Goal: Task Accomplishment & Management: Manage account settings

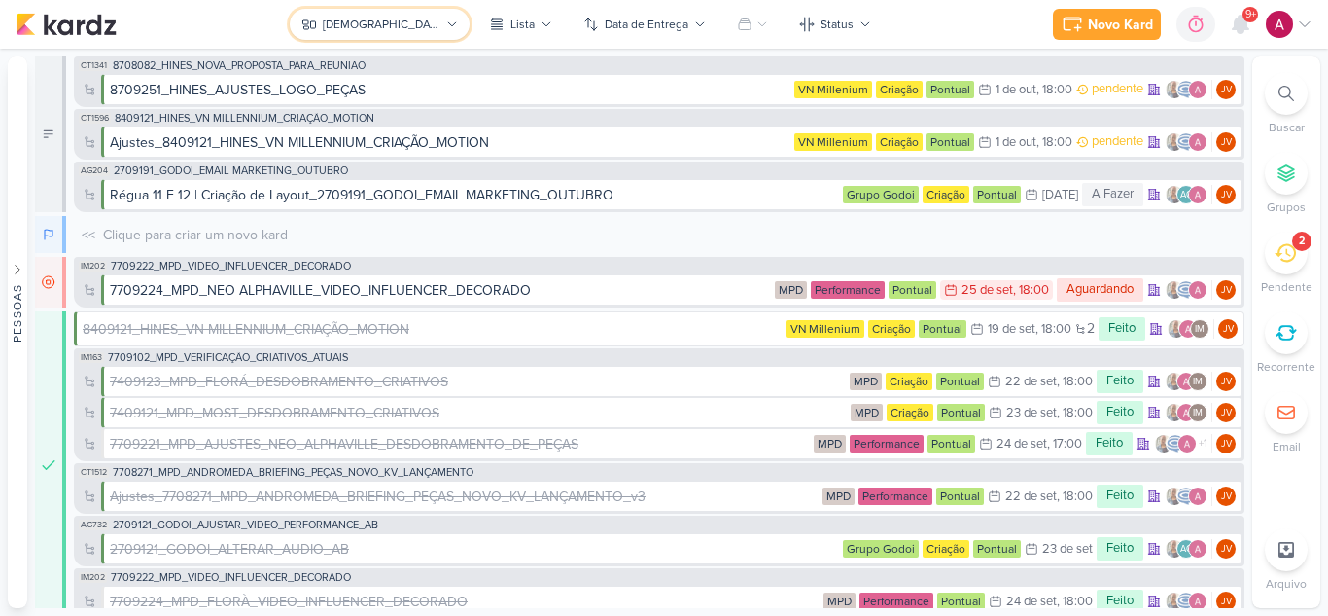
click at [399, 13] on button "[DEMOGRAPHIC_DATA]" at bounding box center [380, 24] width 180 height 31
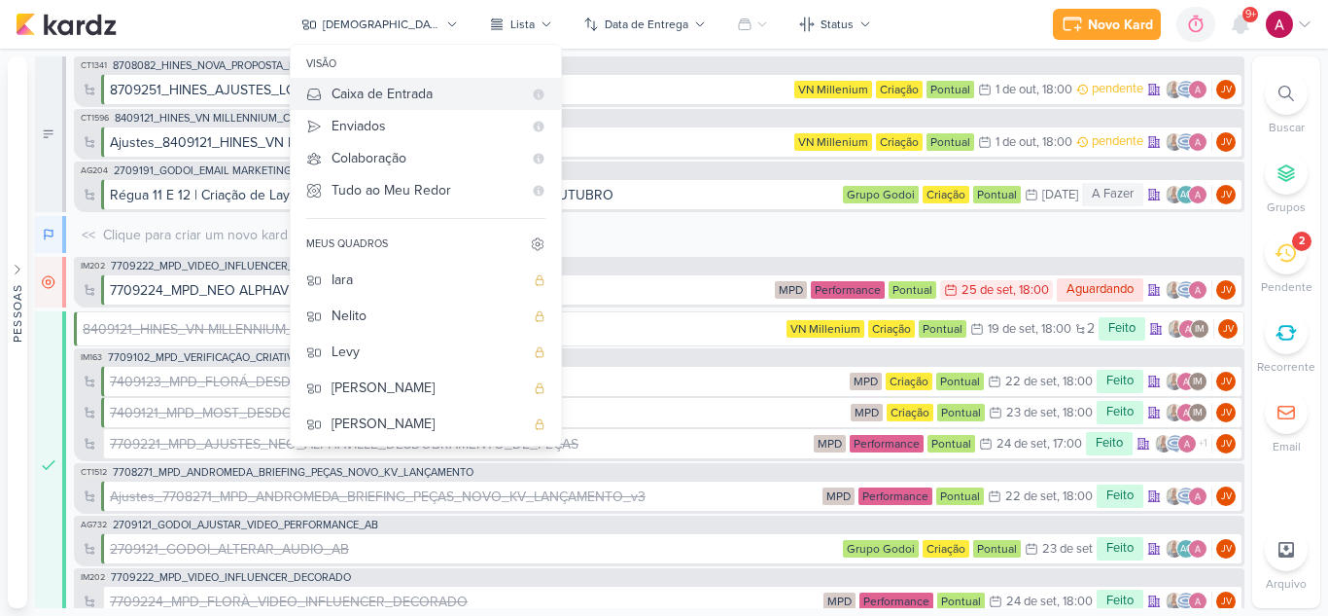
click at [483, 100] on div "Caixa de Entrada" at bounding box center [427, 94] width 191 height 20
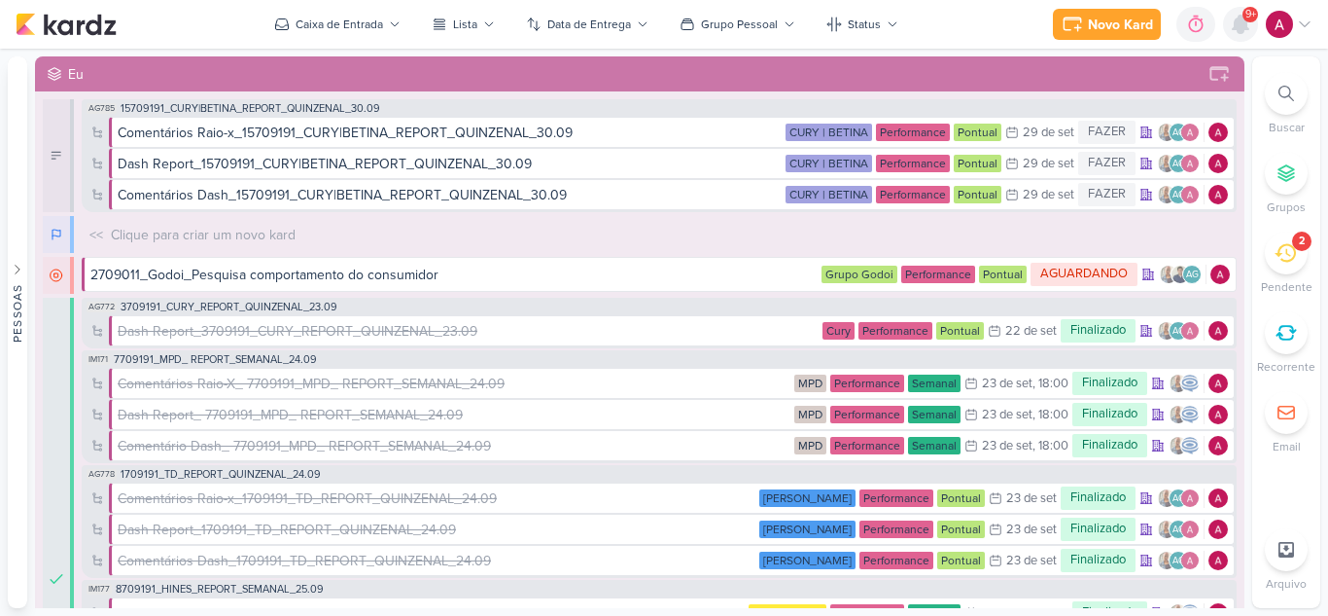
click at [1235, 36] on div at bounding box center [1240, 24] width 35 height 35
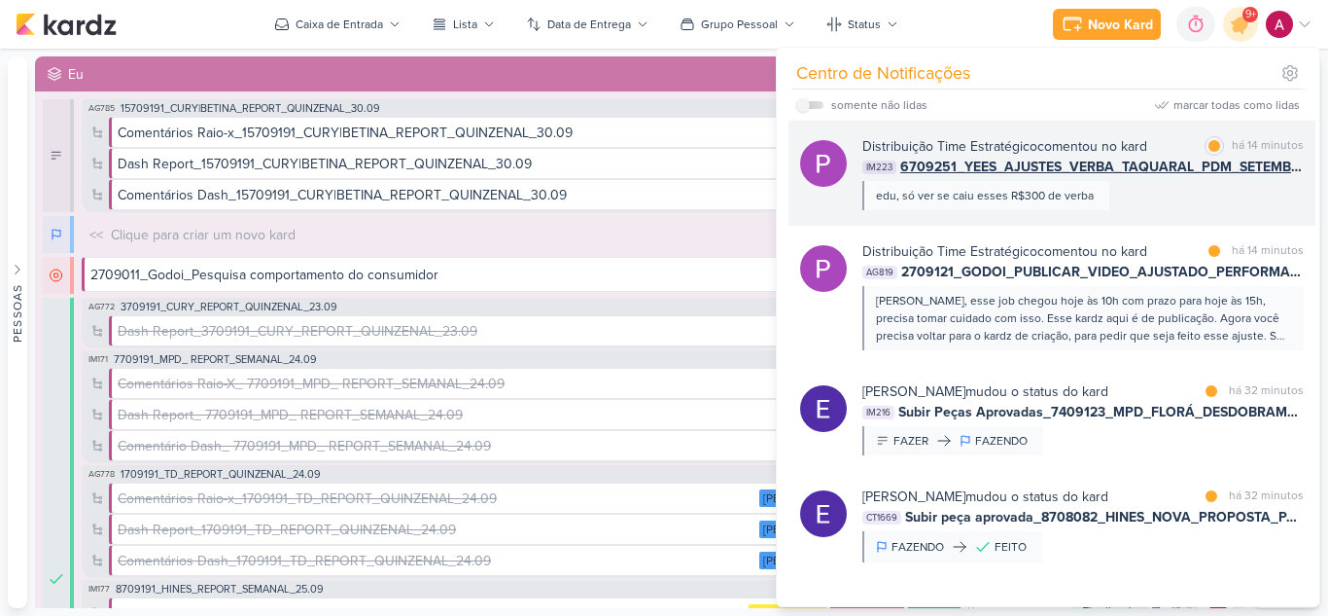
click at [1162, 197] on div "Distribuição Time Estratégico comentou no kard marcar como lida há 14 minutos I…" at bounding box center [1084, 173] width 442 height 74
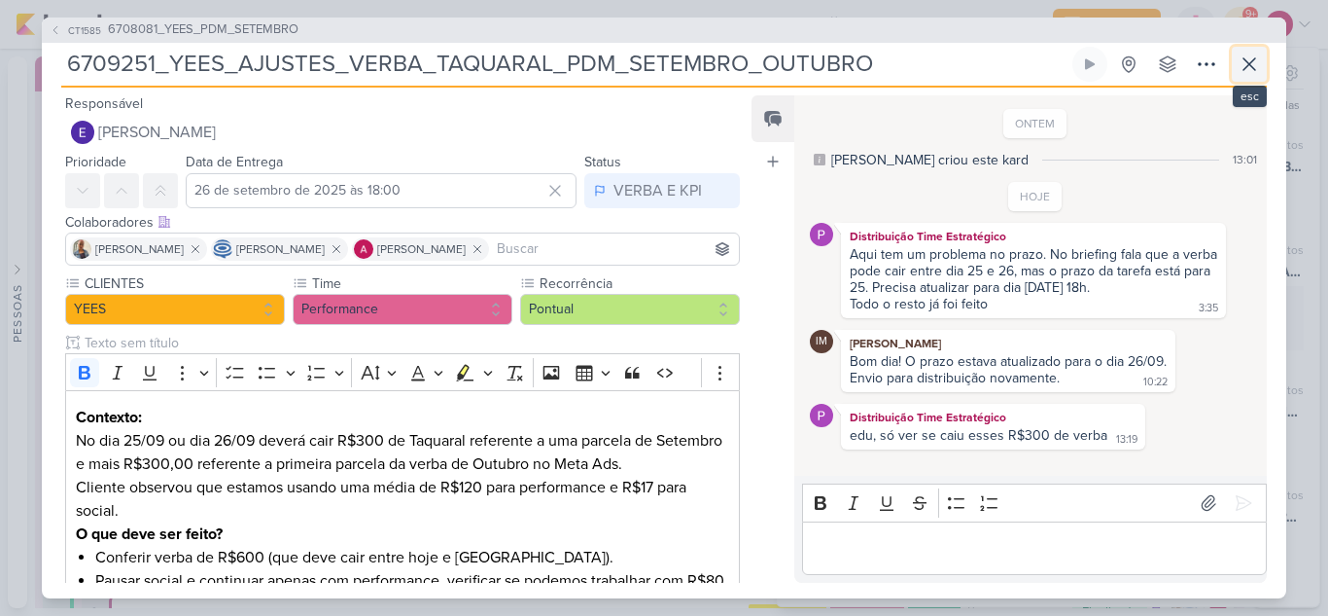
click at [1254, 74] on icon at bounding box center [1249, 64] width 23 height 23
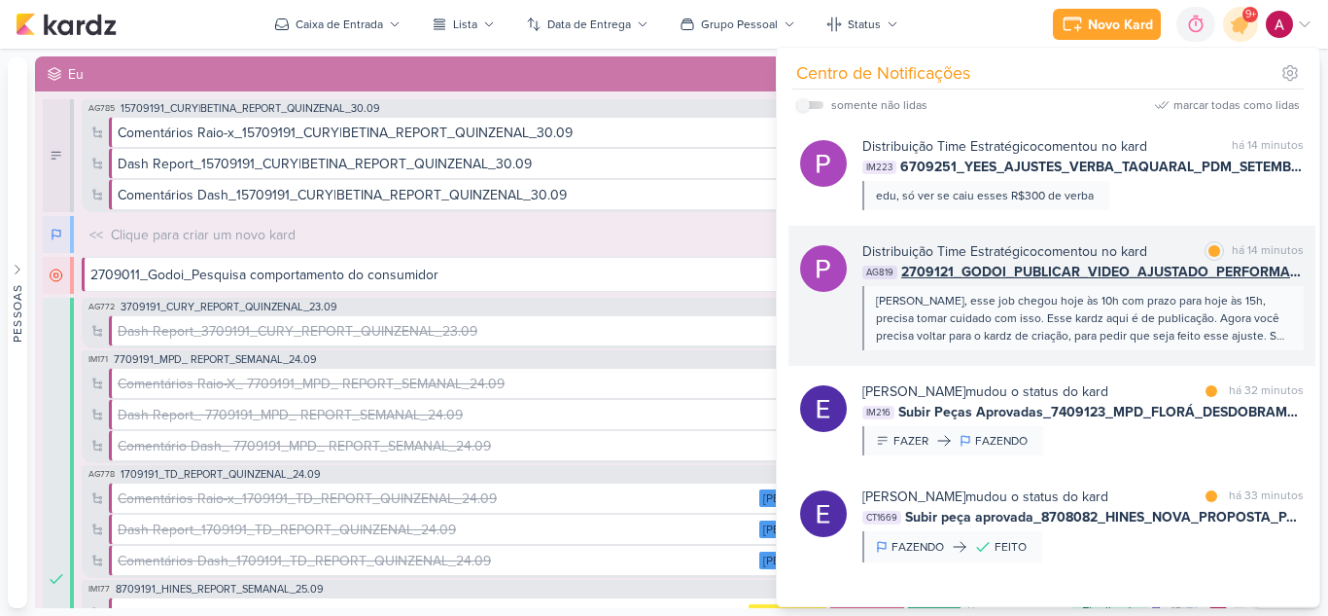
click at [836, 319] on div at bounding box center [823, 295] width 47 height 109
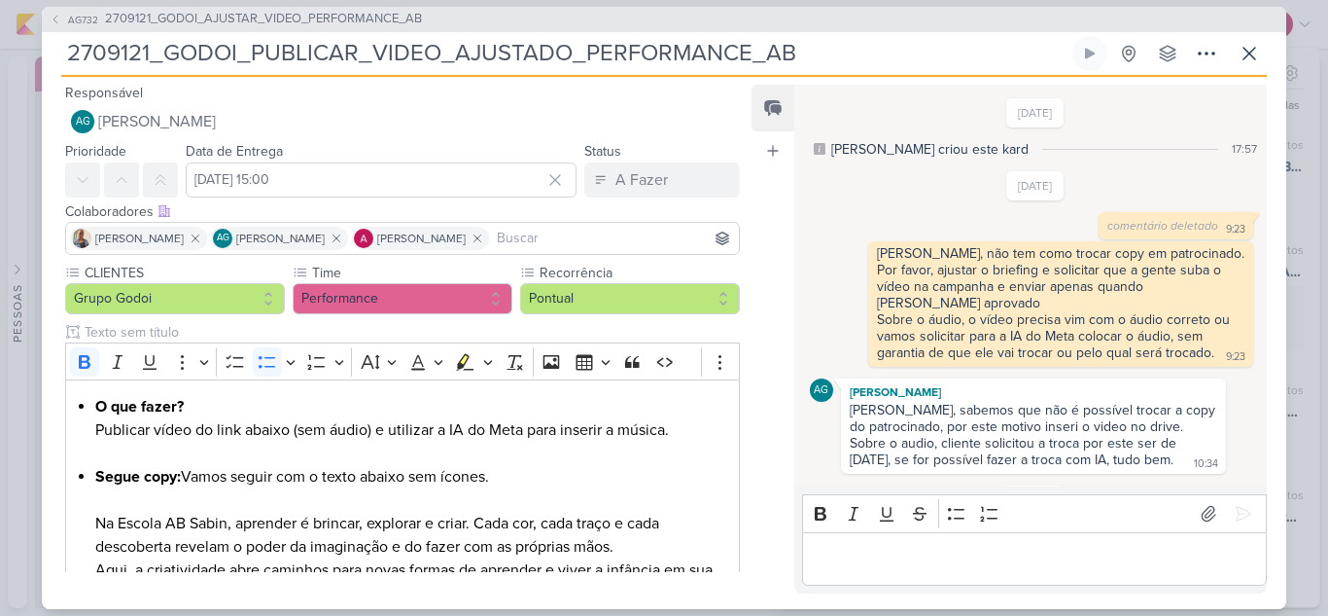
scroll to position [1483, 0]
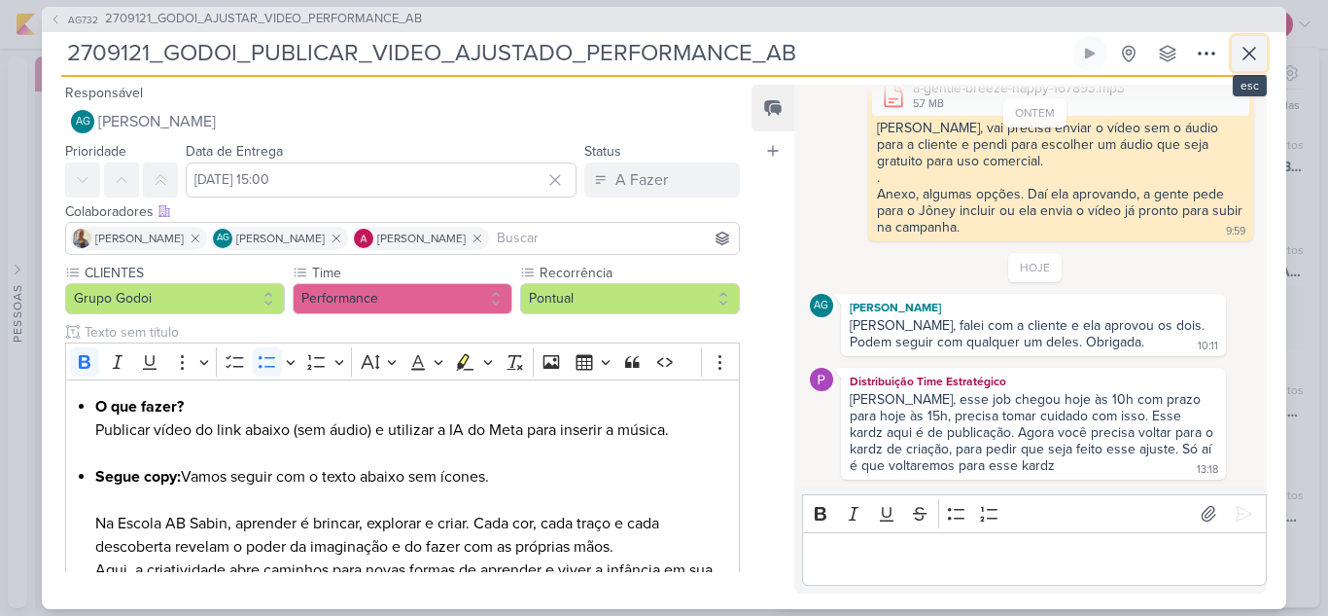
click at [1244, 58] on icon at bounding box center [1250, 54] width 12 height 12
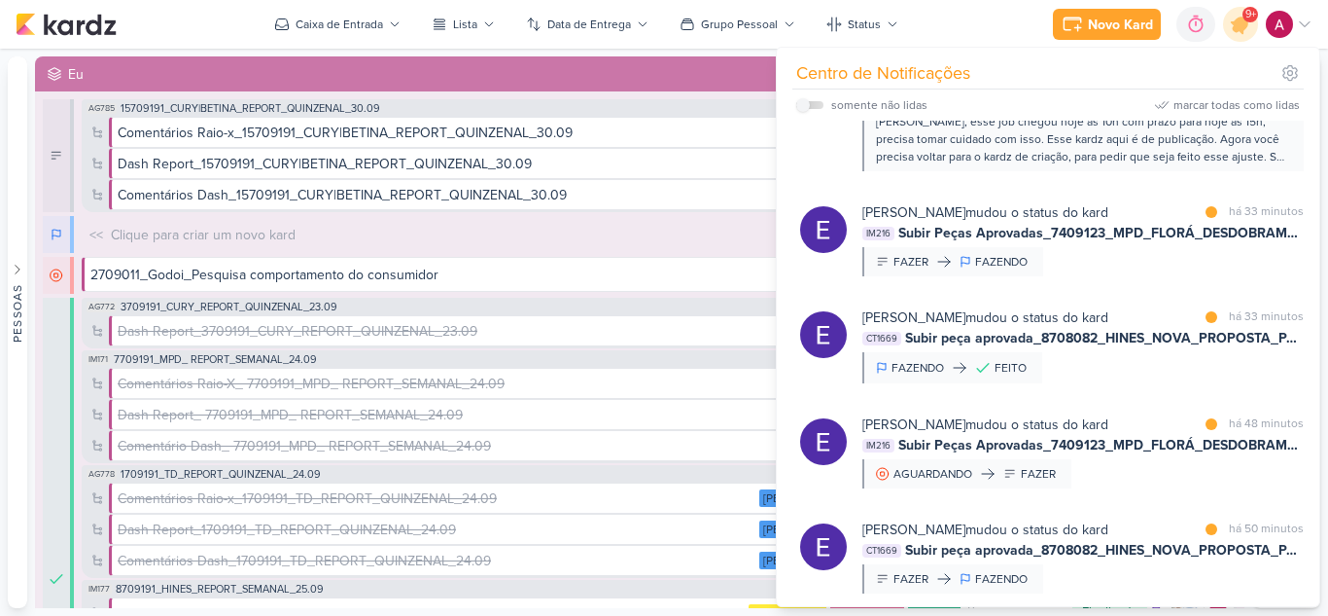
scroll to position [195, 0]
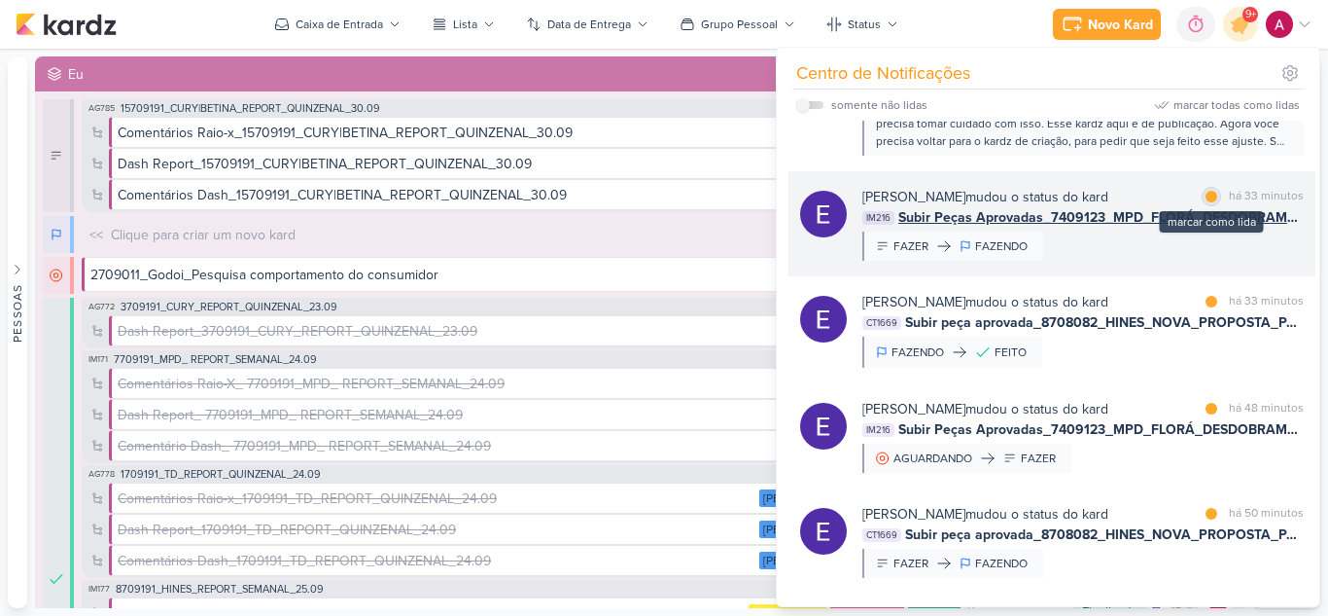
click at [1208, 194] on div at bounding box center [1212, 197] width 12 height 12
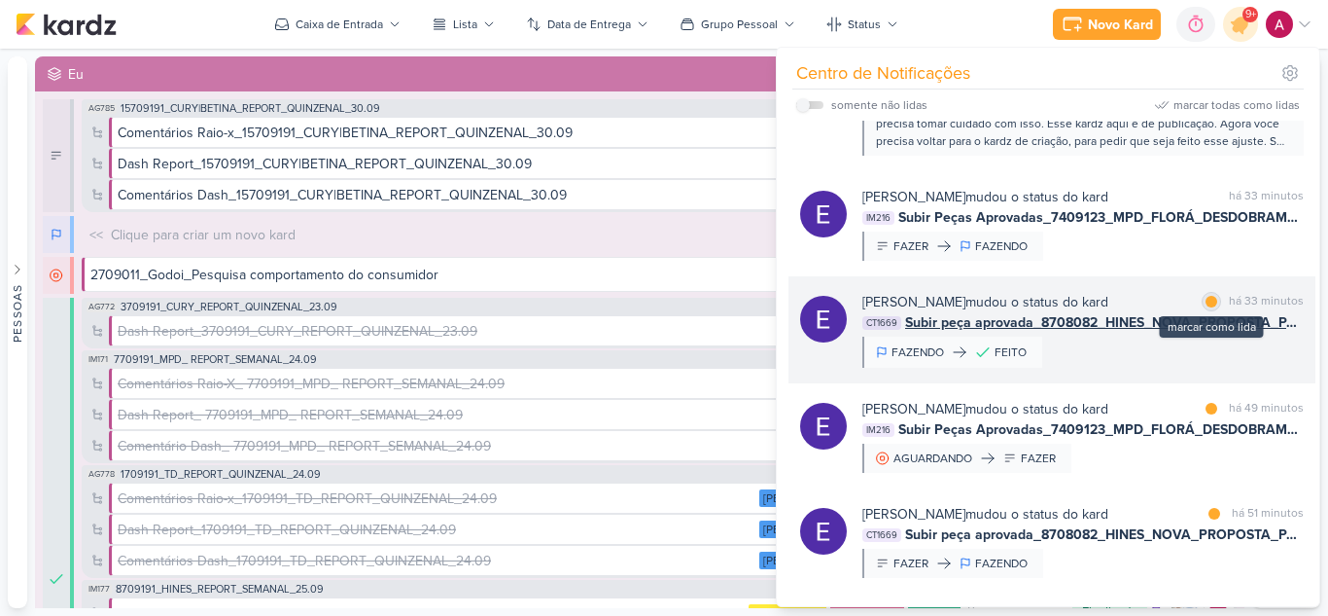
click at [1208, 299] on div at bounding box center [1212, 302] width 12 height 12
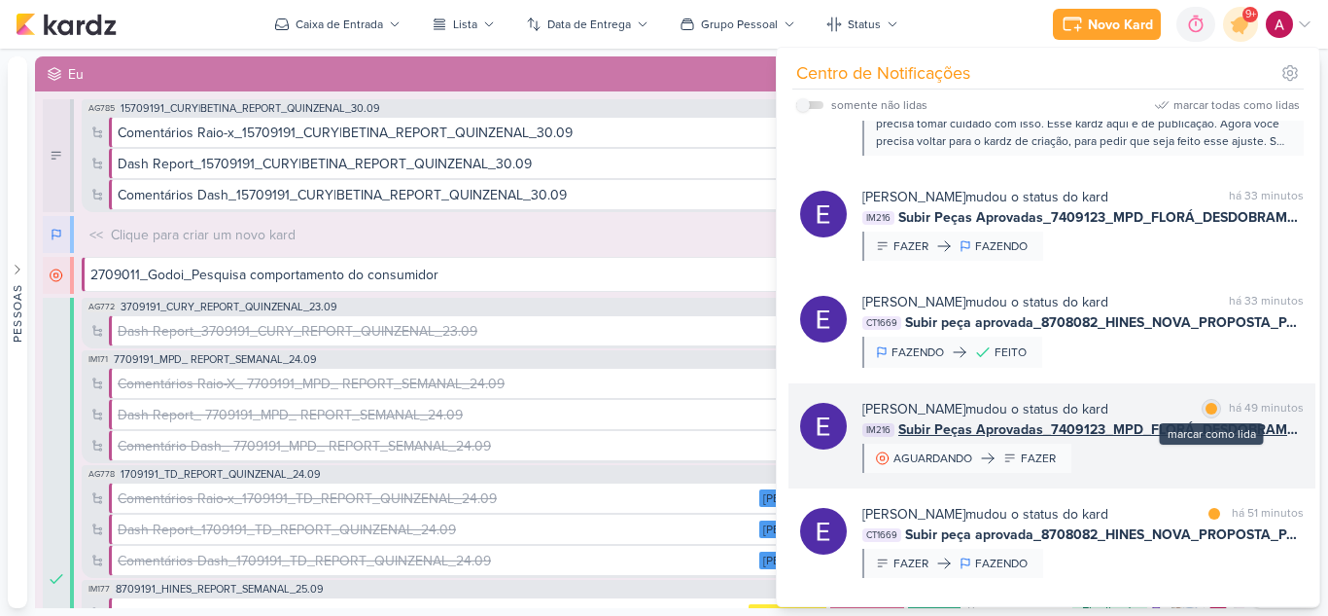
click at [1206, 407] on div at bounding box center [1212, 409] width 12 height 12
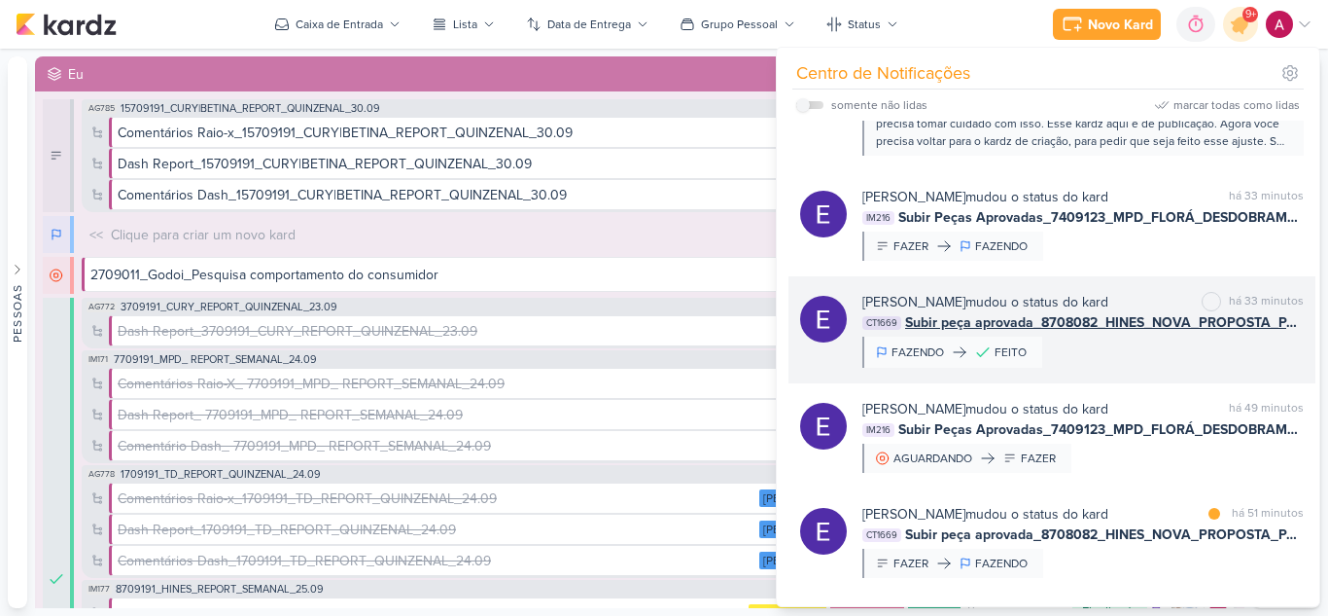
scroll to position [292, 0]
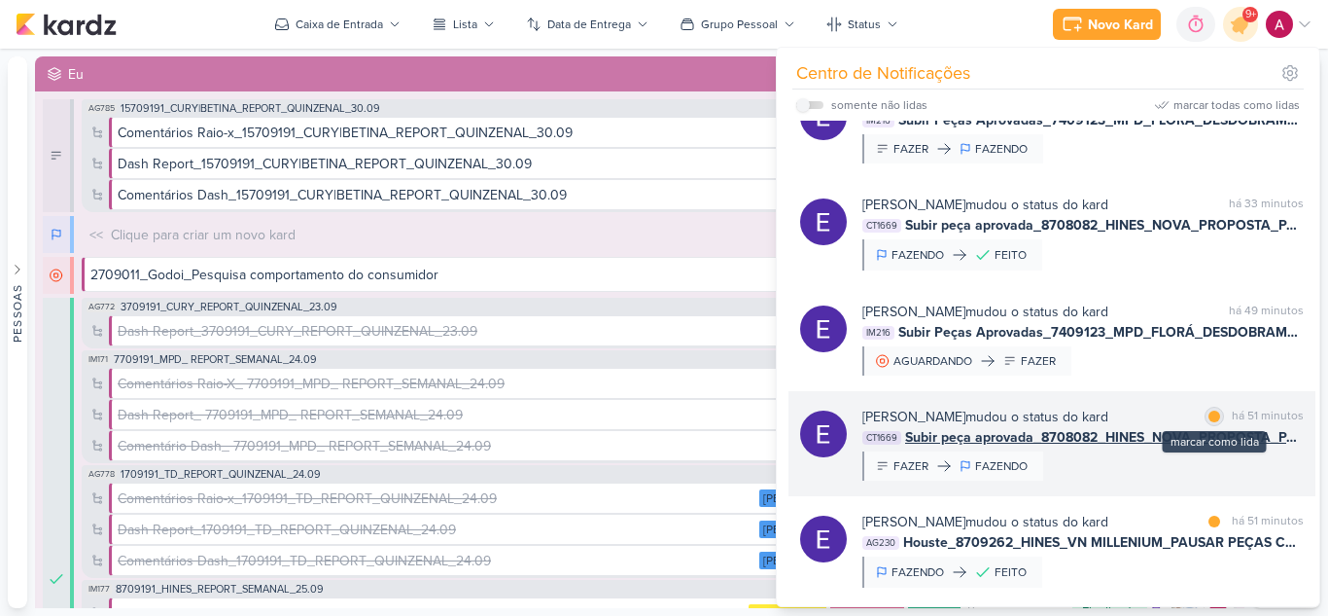
click at [1210, 418] on div at bounding box center [1215, 416] width 12 height 12
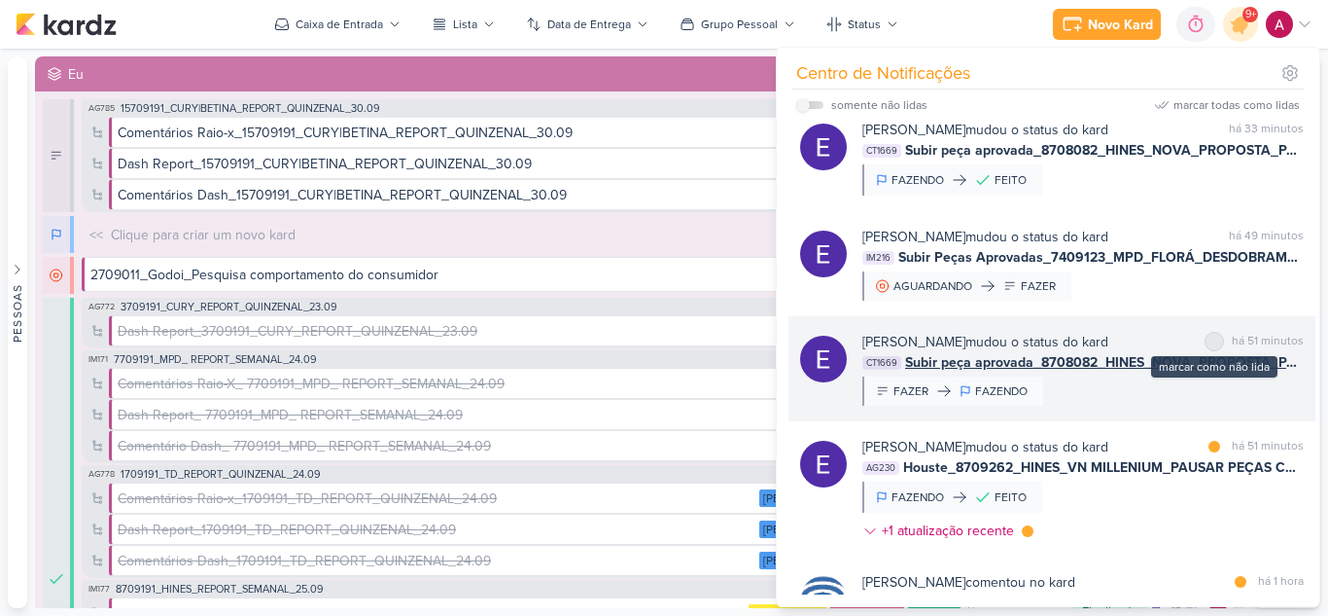
scroll to position [389, 0]
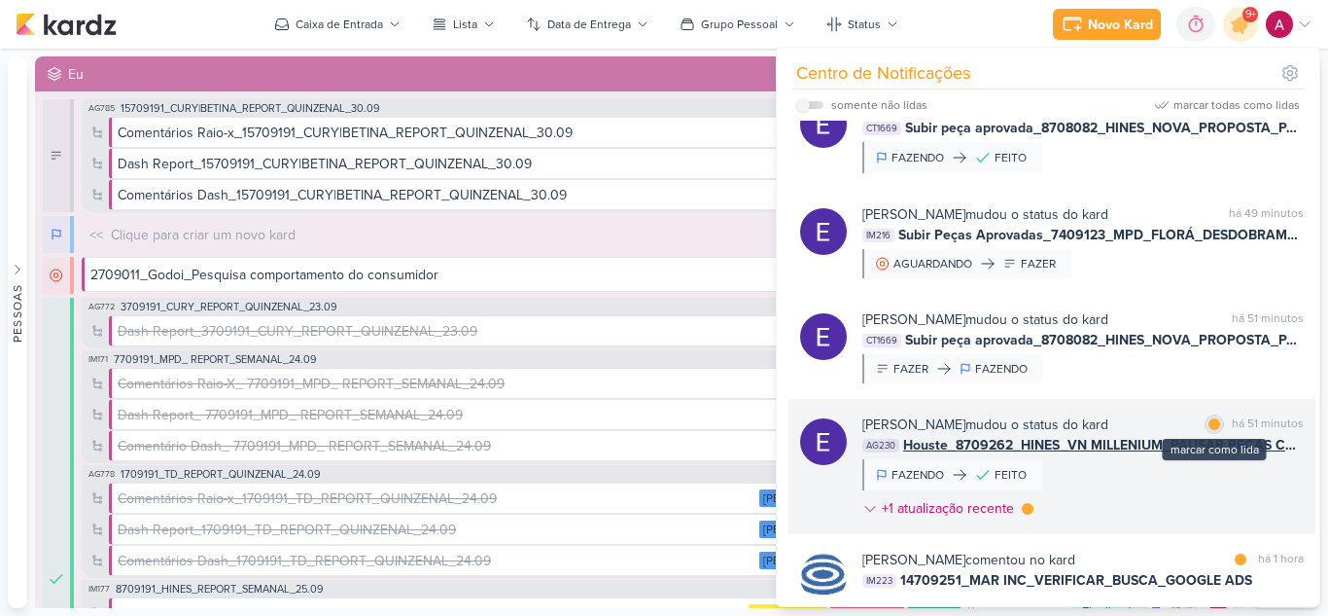
click at [1209, 427] on div at bounding box center [1215, 424] width 12 height 12
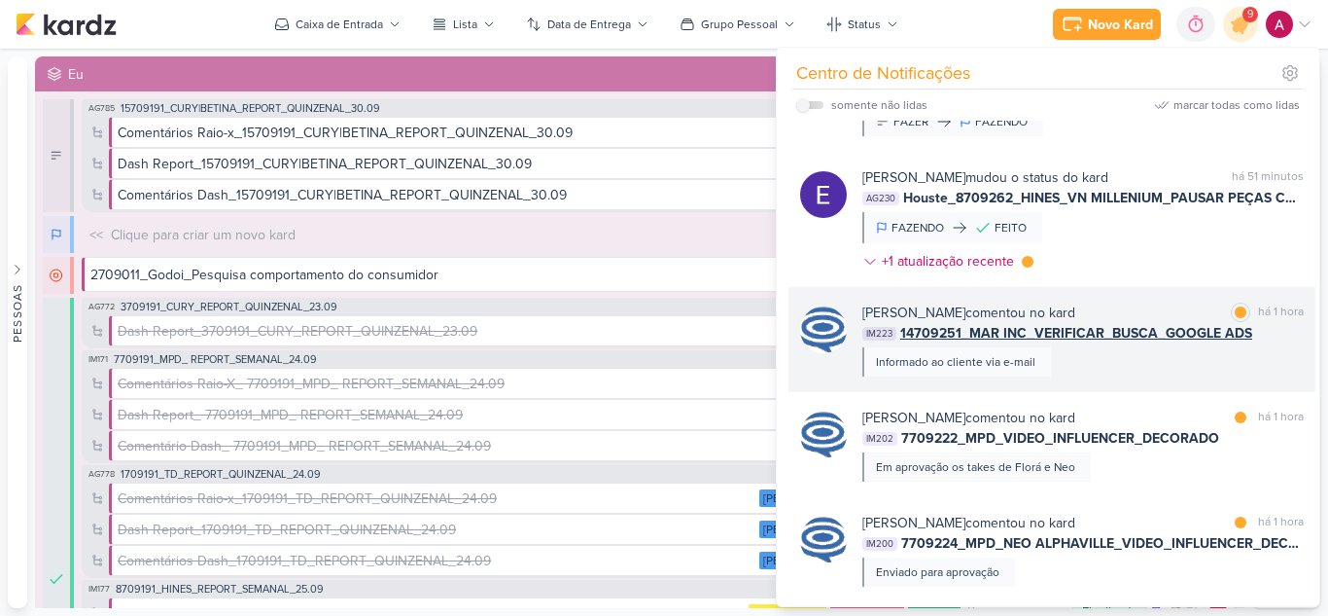
scroll to position [681, 0]
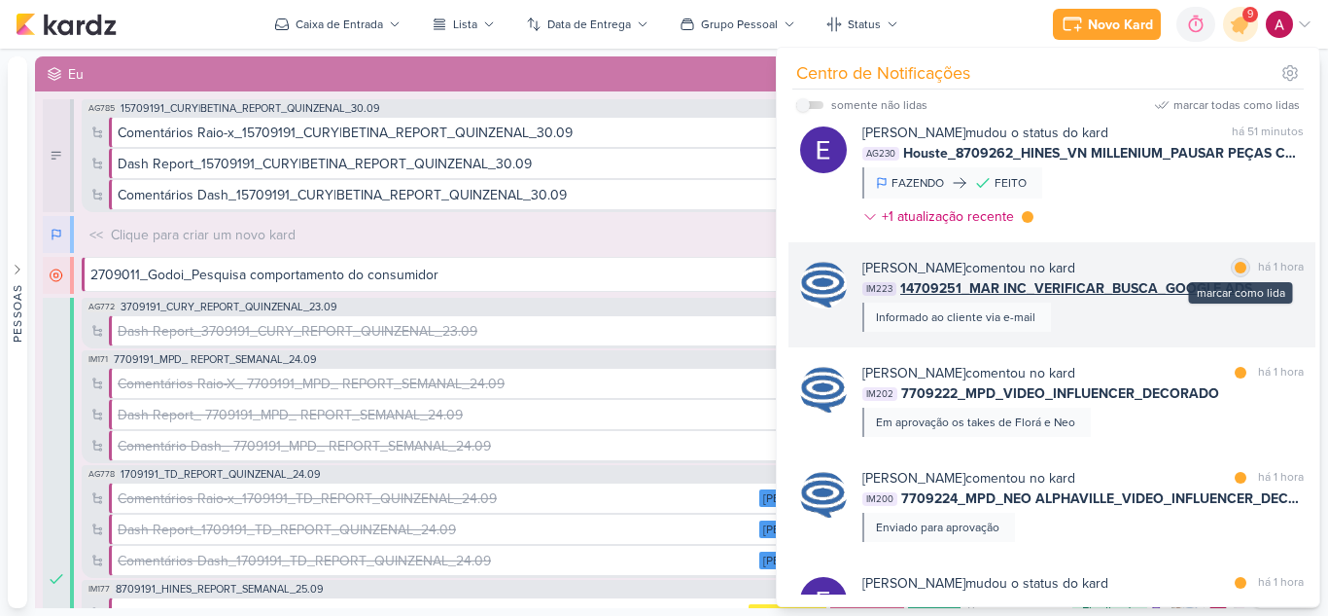
click at [1235, 266] on div at bounding box center [1241, 268] width 12 height 12
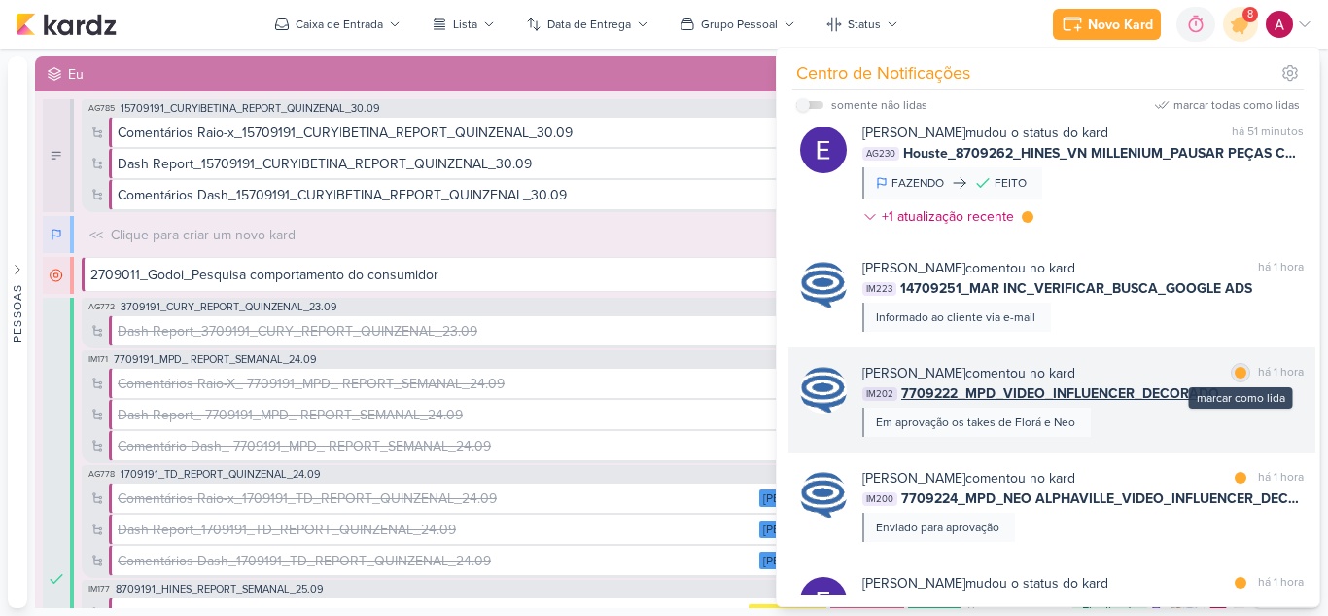
click at [1235, 372] on div at bounding box center [1241, 373] width 12 height 12
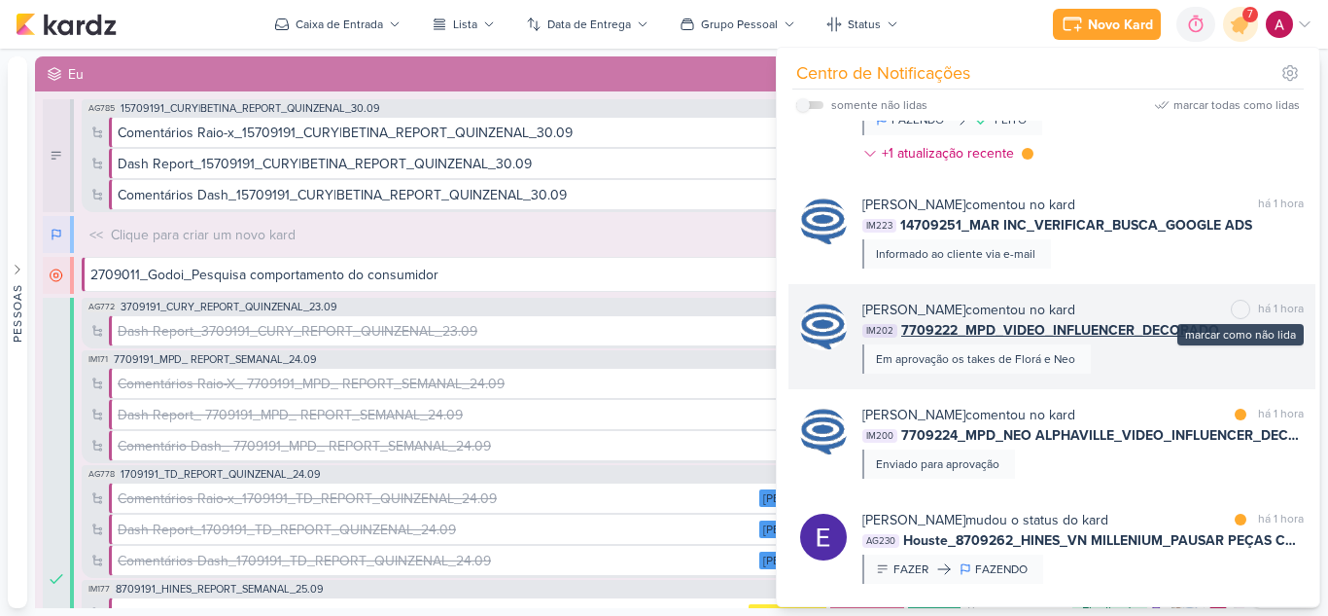
scroll to position [778, 0]
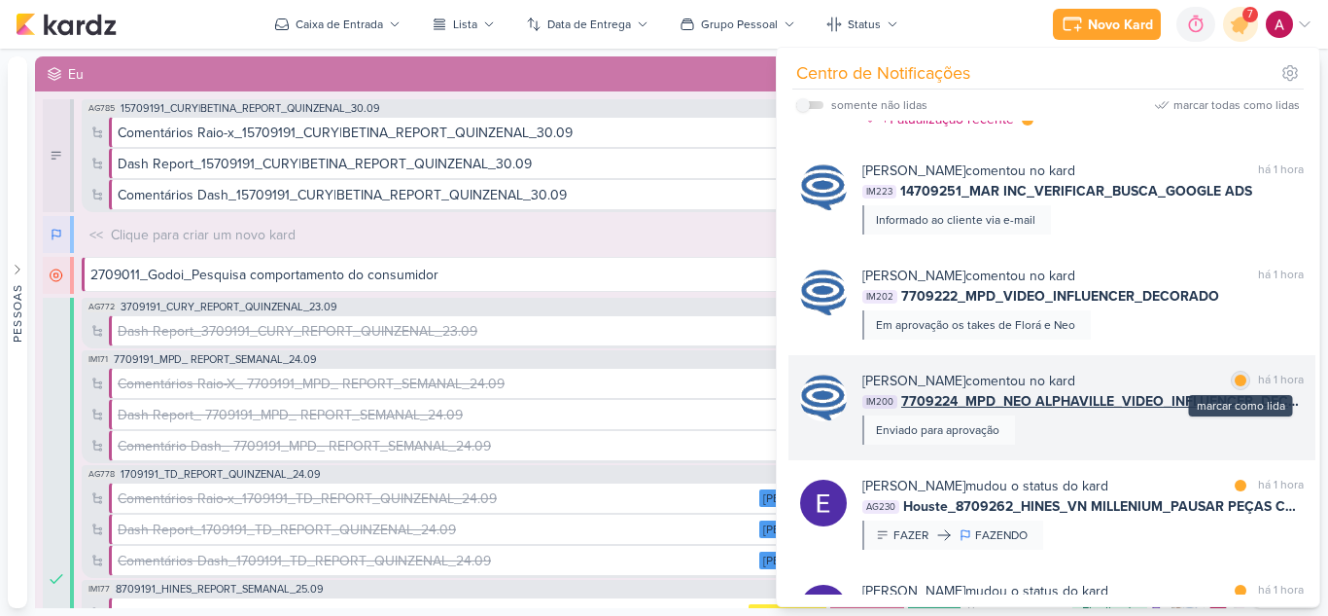
click at [1235, 378] on div at bounding box center [1241, 380] width 12 height 12
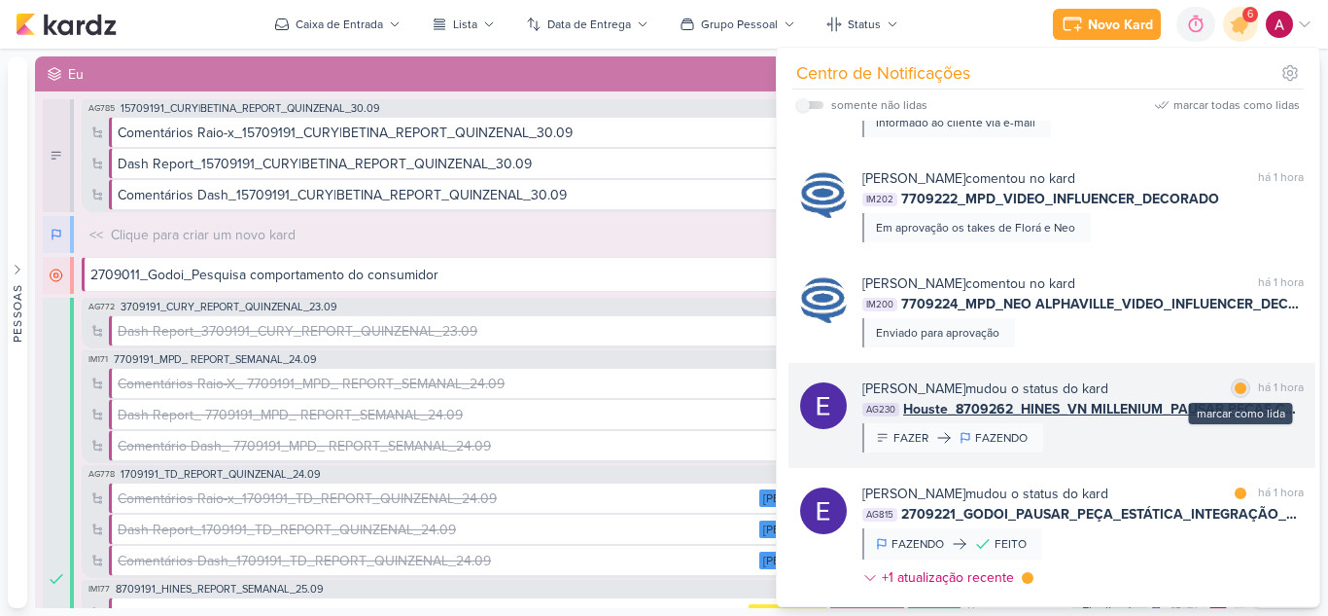
click at [1235, 387] on div at bounding box center [1241, 388] width 12 height 12
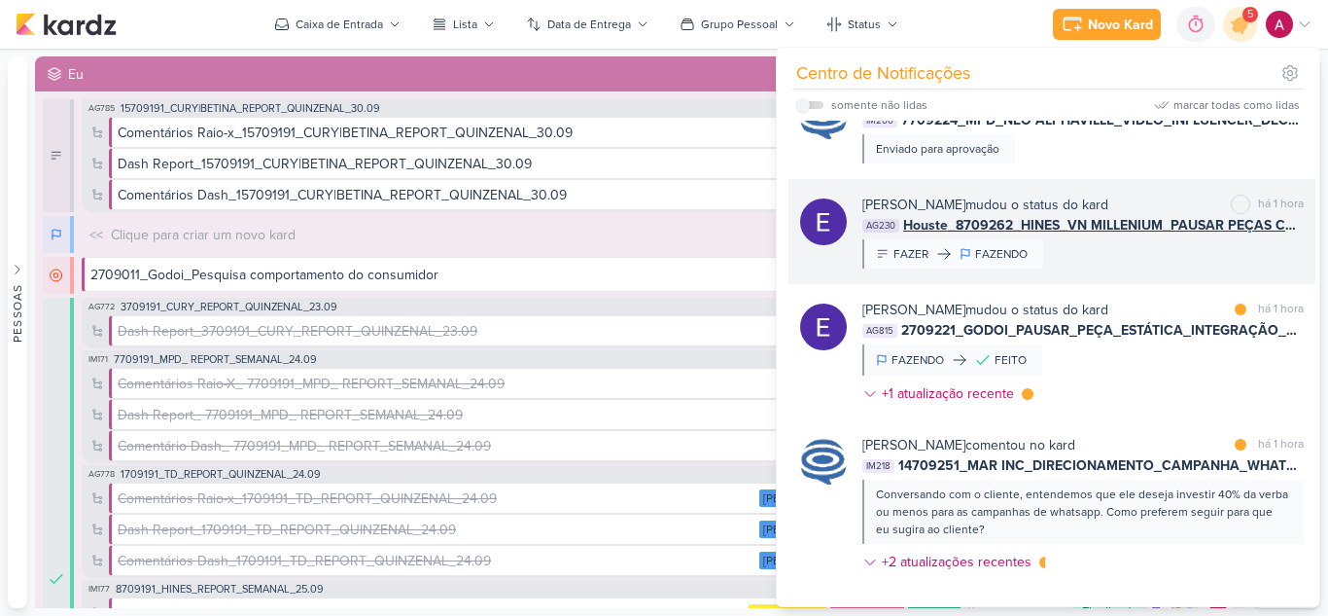
scroll to position [1070, 0]
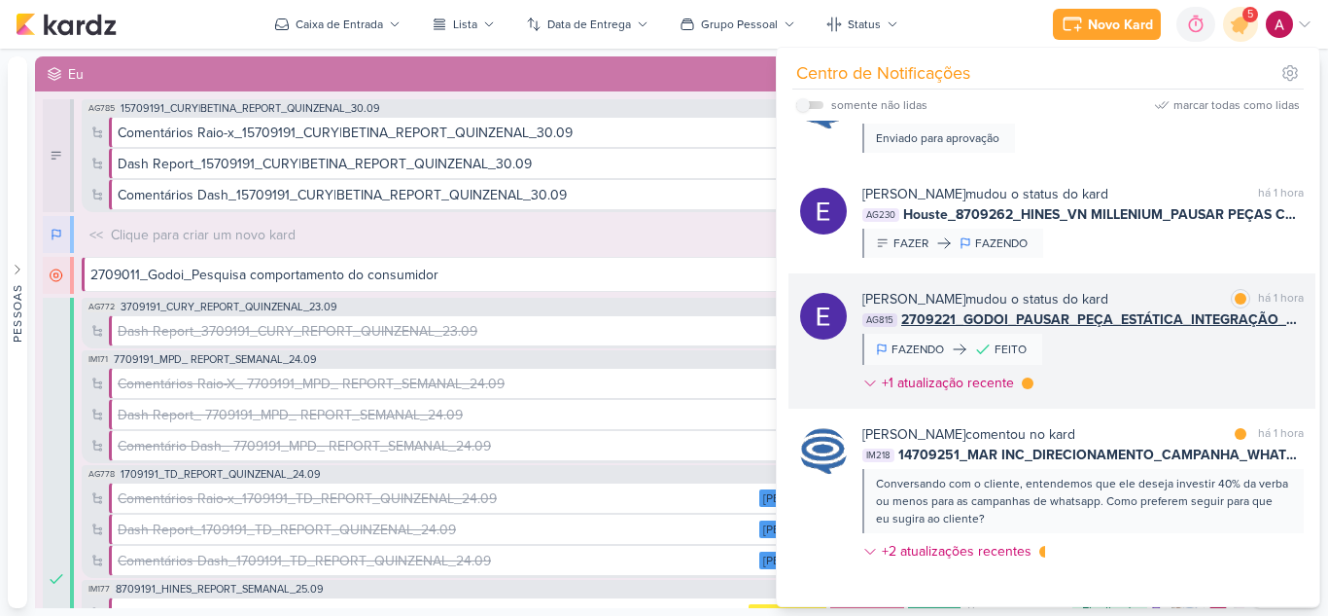
click at [1134, 382] on div "Eduardo Quaresma mudou o status do kard marcar como lida há 1 hora AG815 270922…" at bounding box center [1084, 345] width 442 height 112
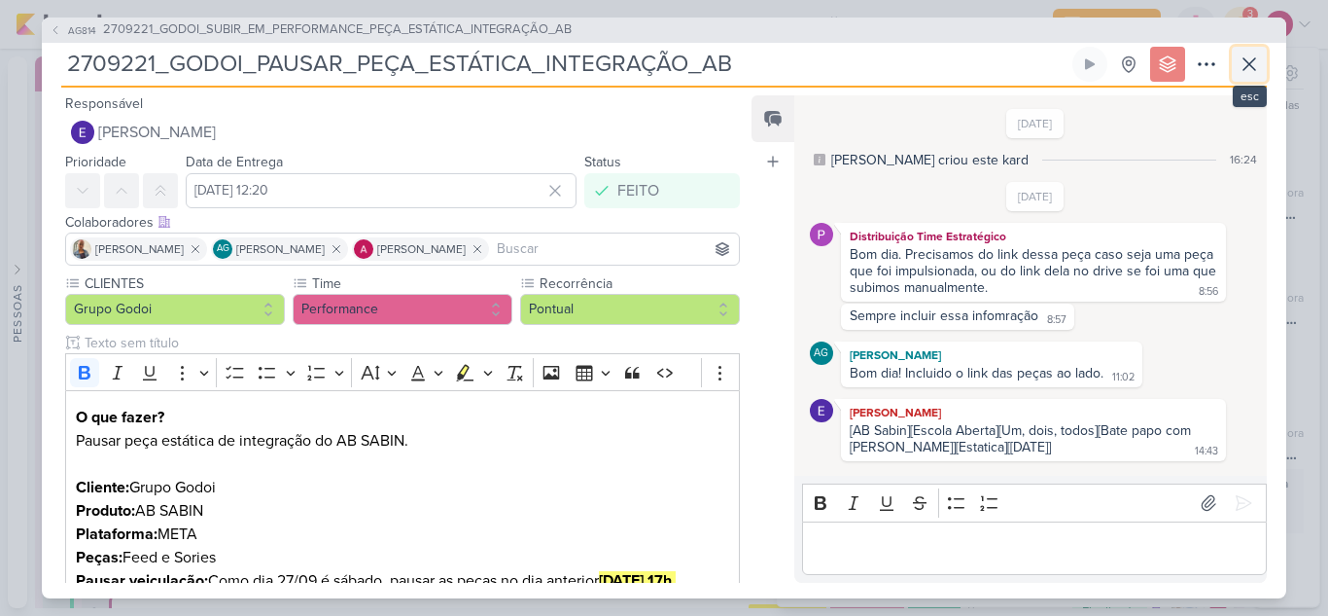
click at [1252, 64] on icon at bounding box center [1249, 64] width 23 height 23
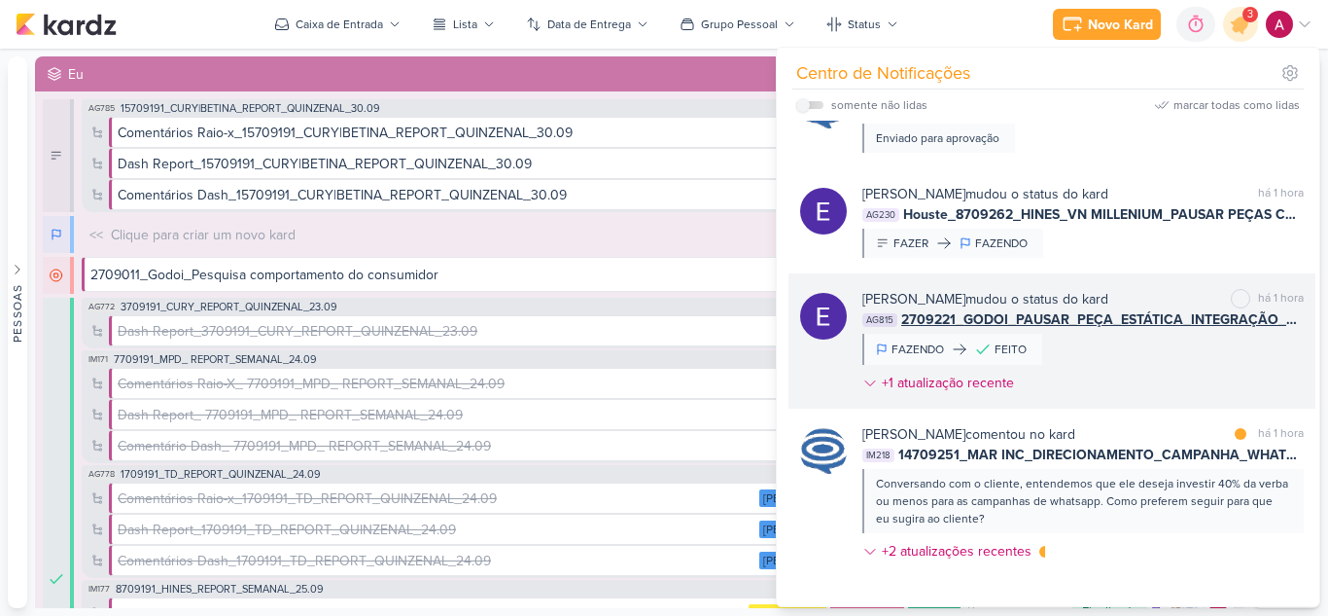
scroll to position [1167, 0]
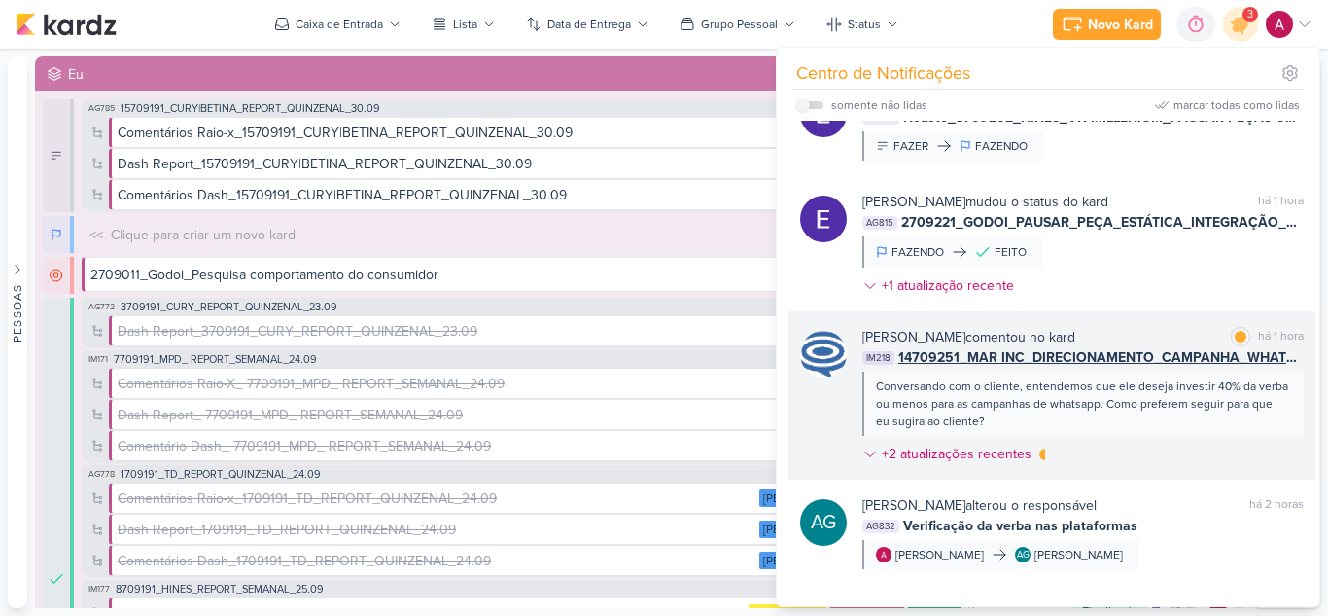
click at [1178, 445] on div "Caroline Traven De Andrade comentou no kard marcar como lida há 1 hora IM218 14…" at bounding box center [1084, 399] width 442 height 145
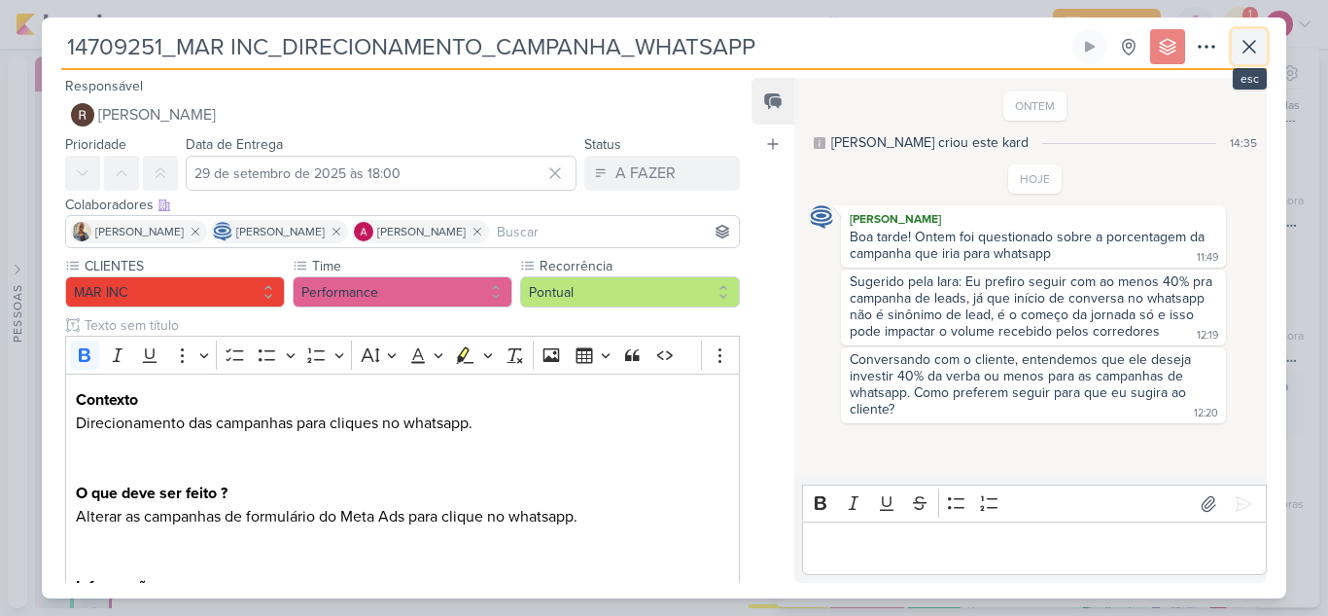
click at [1249, 41] on icon at bounding box center [1249, 46] width 23 height 23
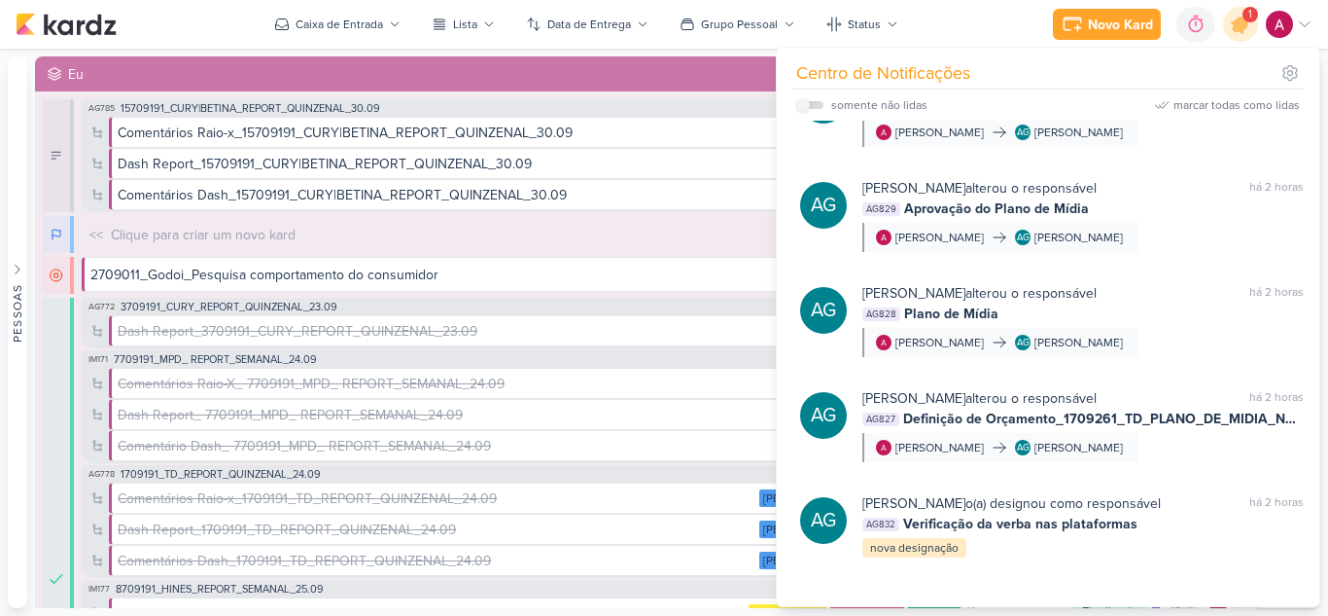
scroll to position [1848, 0]
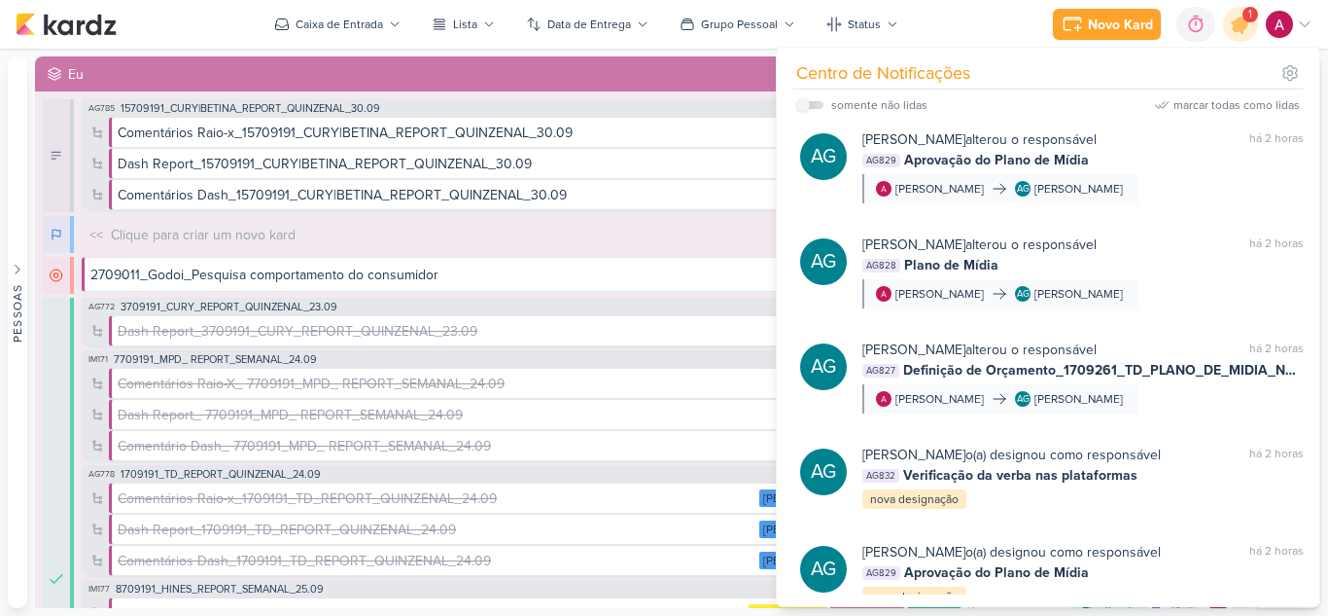
click at [820, 104] on label at bounding box center [809, 105] width 27 height 8
click at [810, 104] on input "checkbox" at bounding box center [803, 105] width 14 height 14
checkbox input "true"
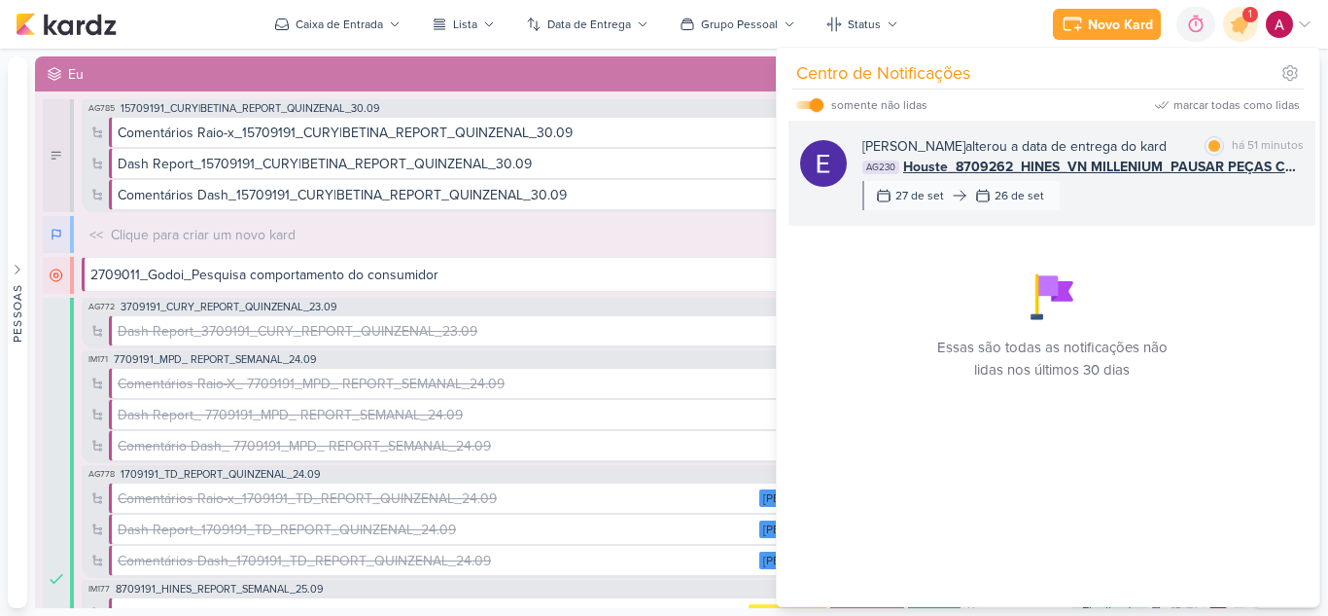
scroll to position [0, 0]
click at [1178, 199] on div "Eduardo Quaresma alterou a data de entrega do kard marcar como lida há 51 minut…" at bounding box center [1084, 173] width 442 height 74
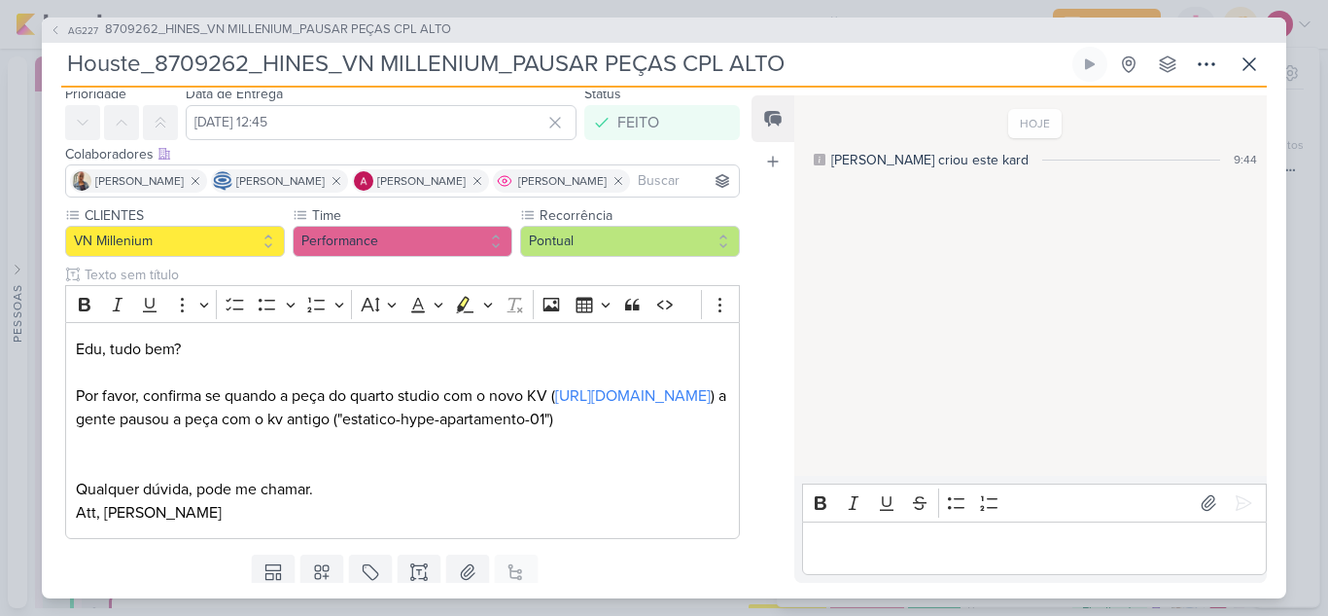
scroll to position [183, 0]
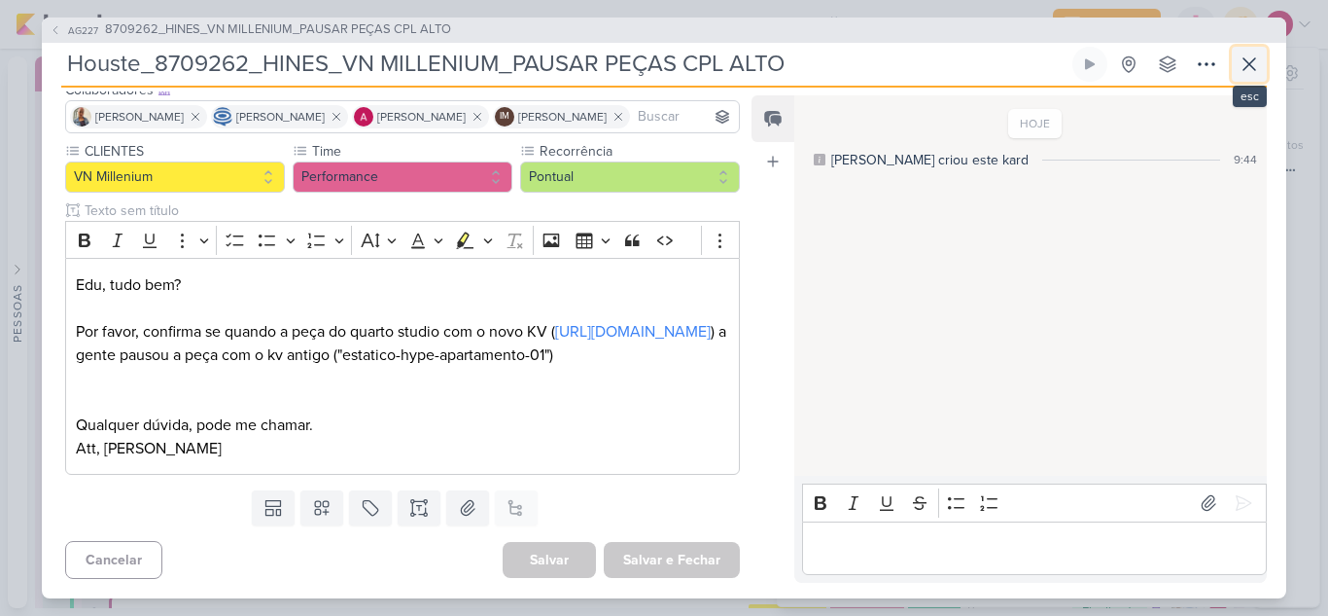
click at [1246, 61] on icon at bounding box center [1249, 64] width 23 height 23
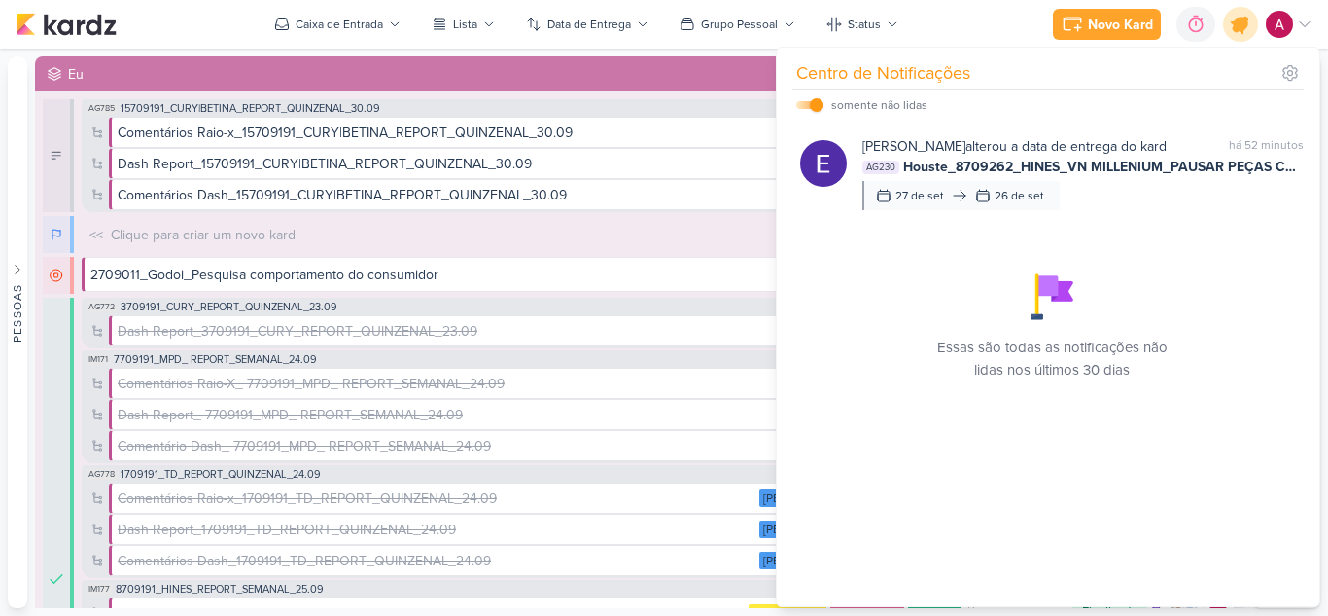
click at [1239, 36] on icon at bounding box center [1240, 24] width 33 height 33
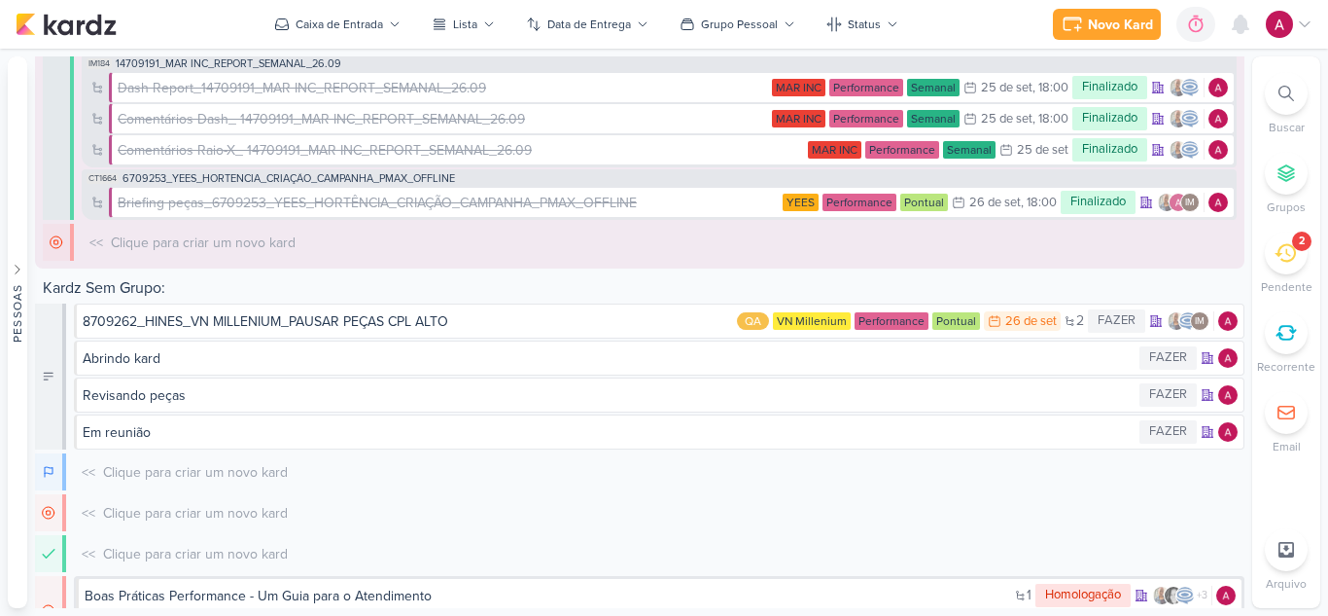
scroll to position [686, 0]
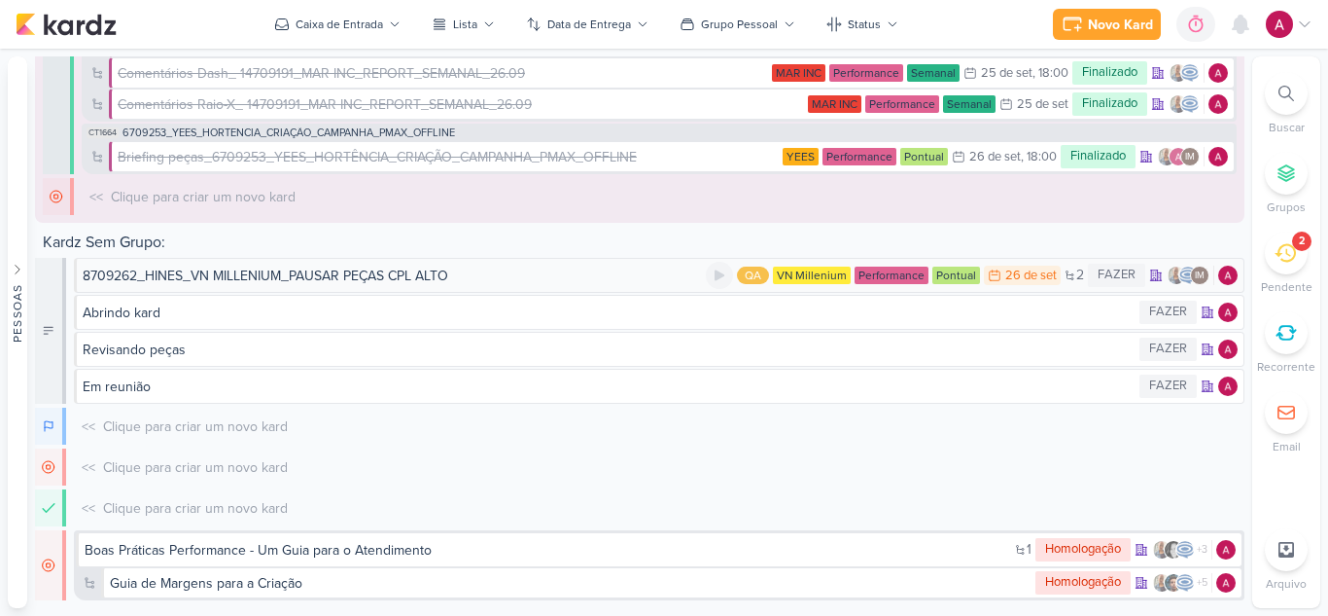
click at [483, 273] on div "8709262_HINES_VN MILLENIUM_PAUSAR PEÇAS CPL ALTO" at bounding box center [394, 275] width 623 height 20
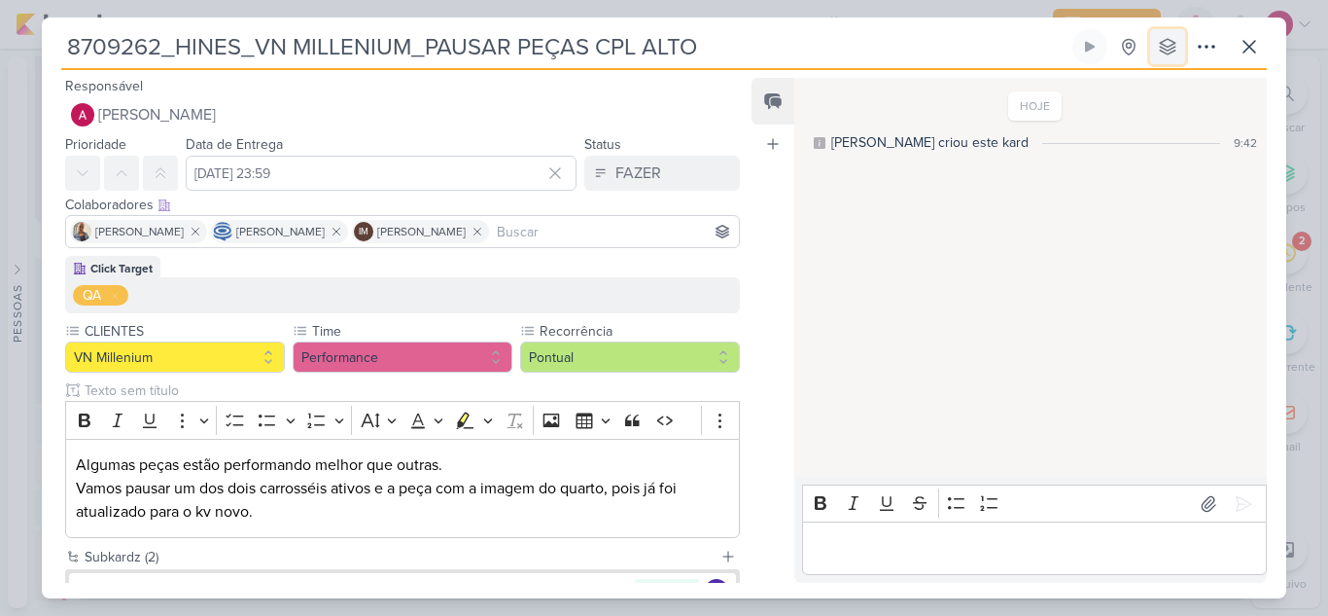
click at [1156, 53] on button at bounding box center [1167, 46] width 35 height 35
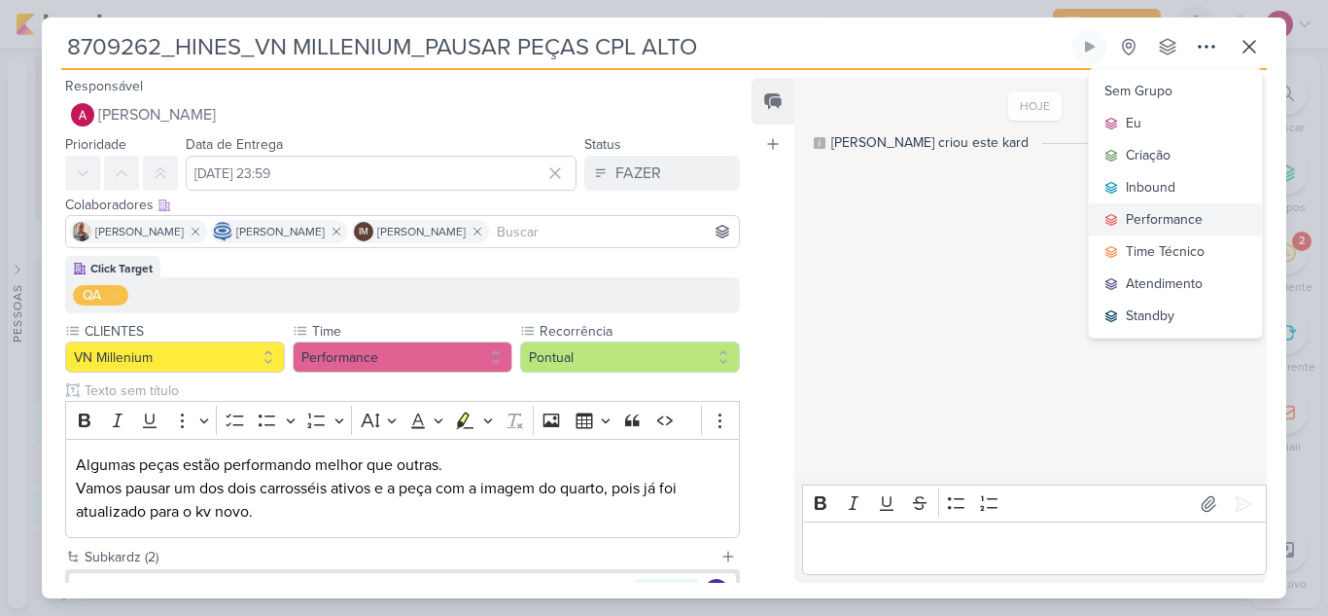
click at [1146, 220] on div "Performance" at bounding box center [1164, 219] width 77 height 20
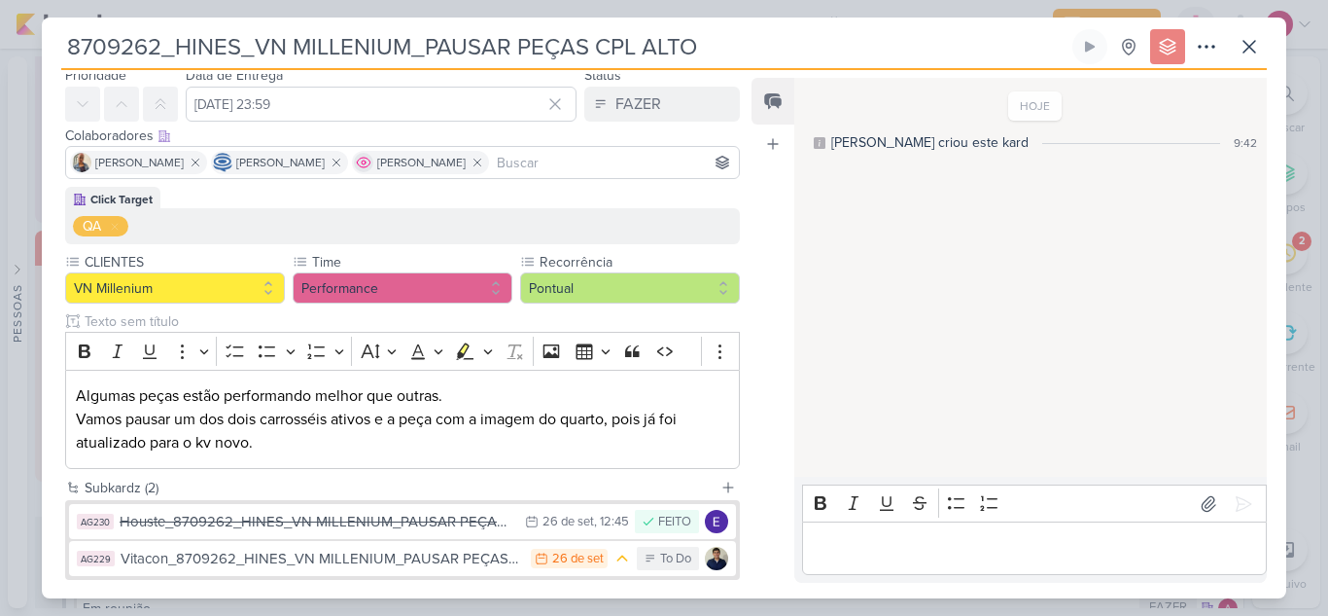
scroll to position [174, 0]
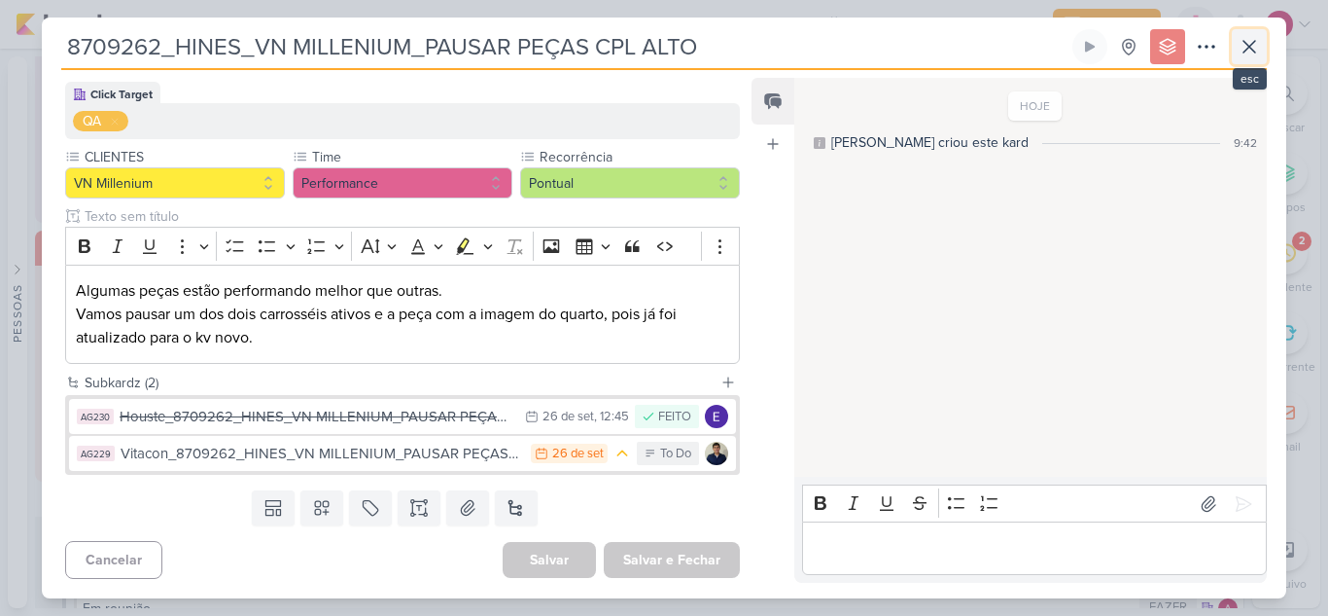
click at [1248, 56] on icon at bounding box center [1249, 46] width 23 height 23
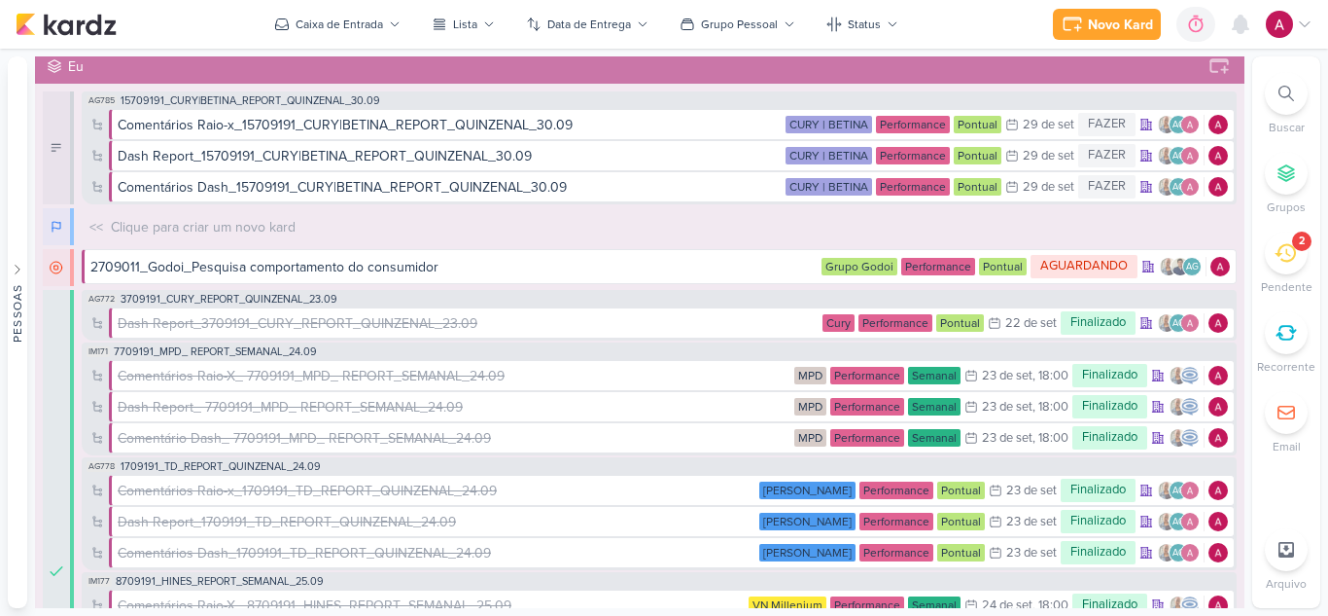
scroll to position [0, 0]
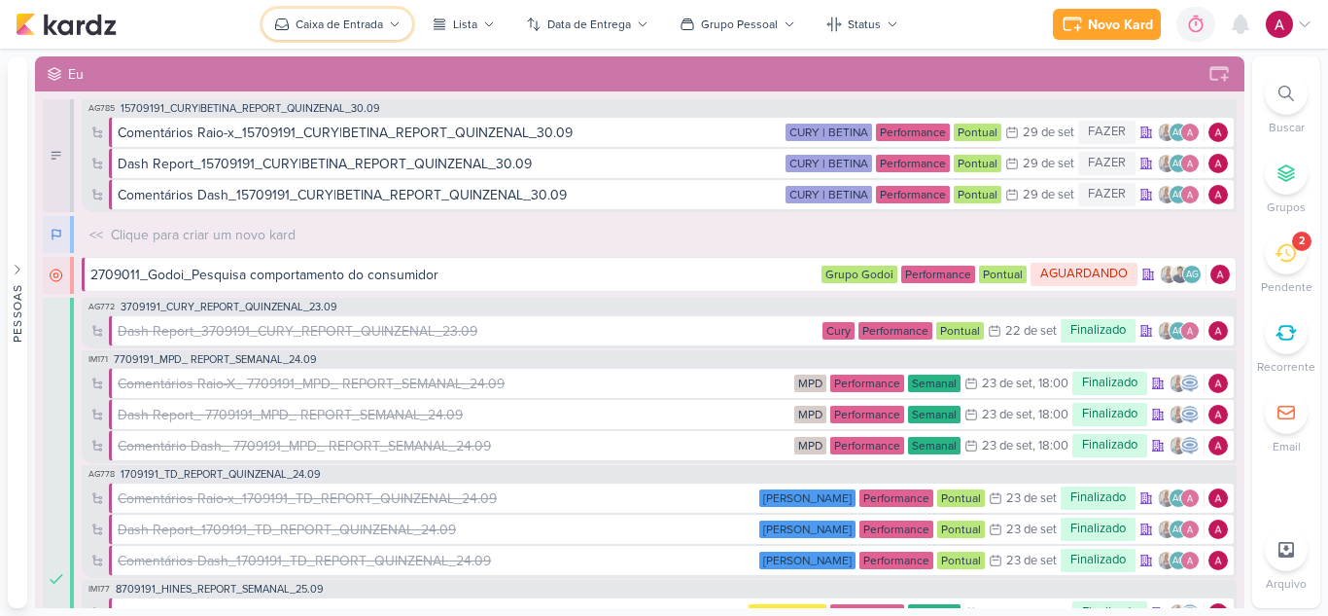
click at [345, 38] on button "Caixa de Entrada" at bounding box center [338, 24] width 150 height 31
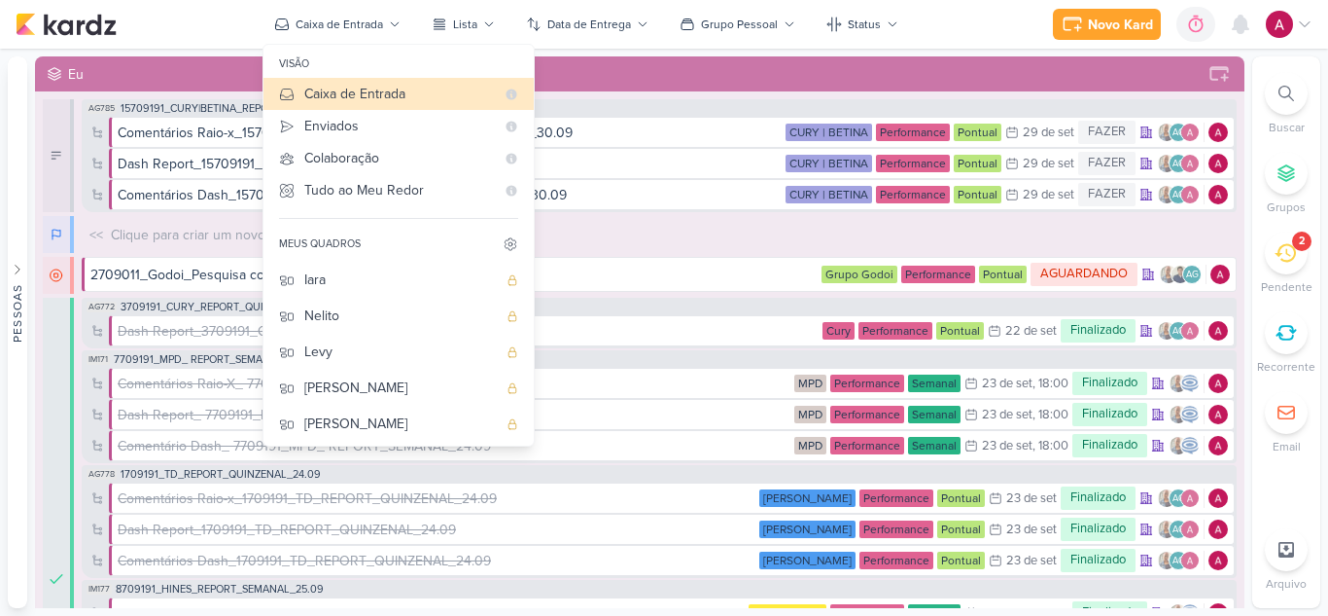
click at [972, 32] on div "Novo Kard Ctrl + k 0h0m Sessão desligada... Hoje 0h0m Semana 0h0m Mês 0h0m" at bounding box center [664, 24] width 1297 height 49
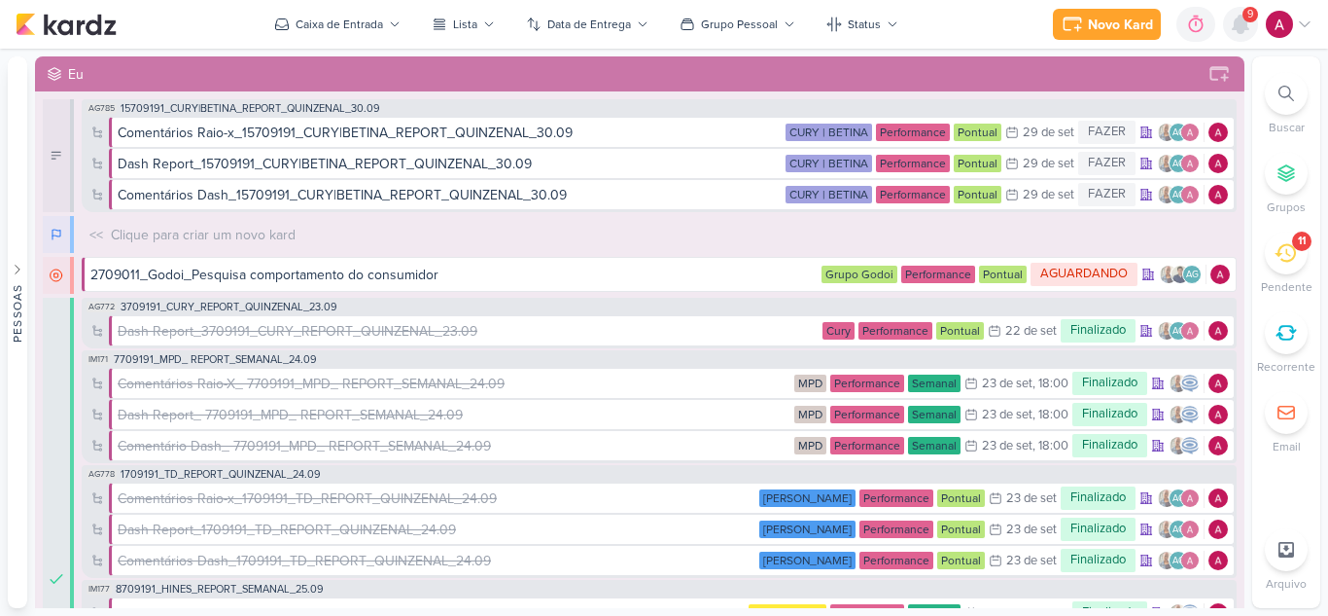
click at [1244, 25] on icon at bounding box center [1241, 25] width 16 height 18
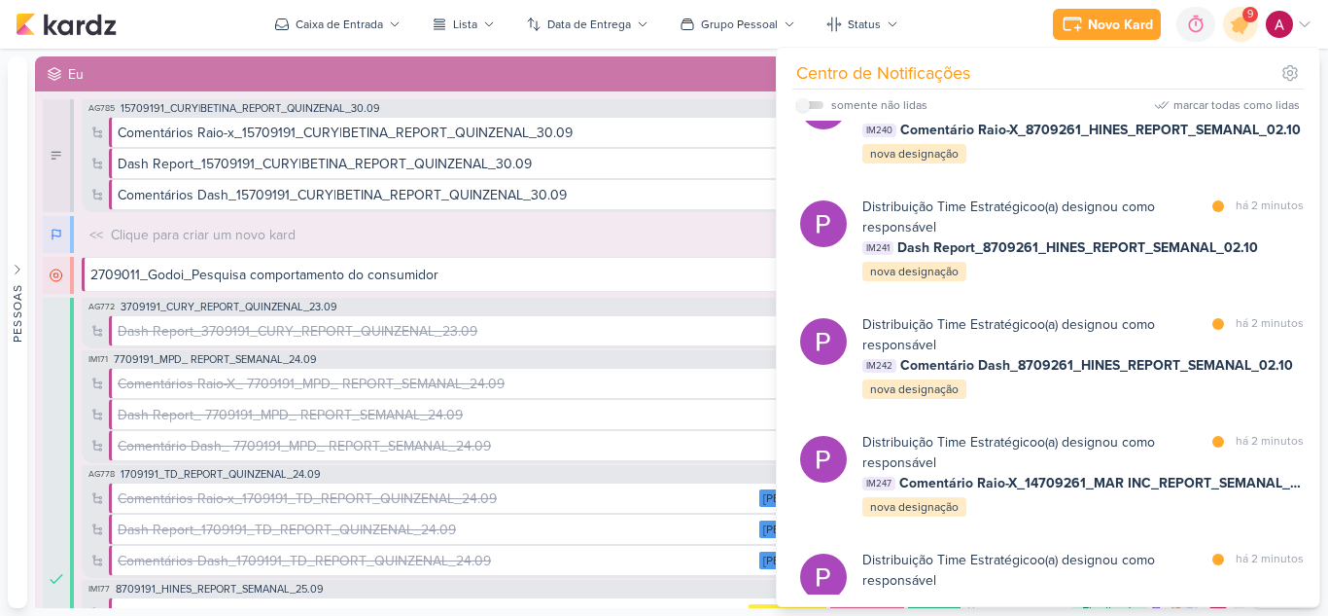
scroll to position [486, 0]
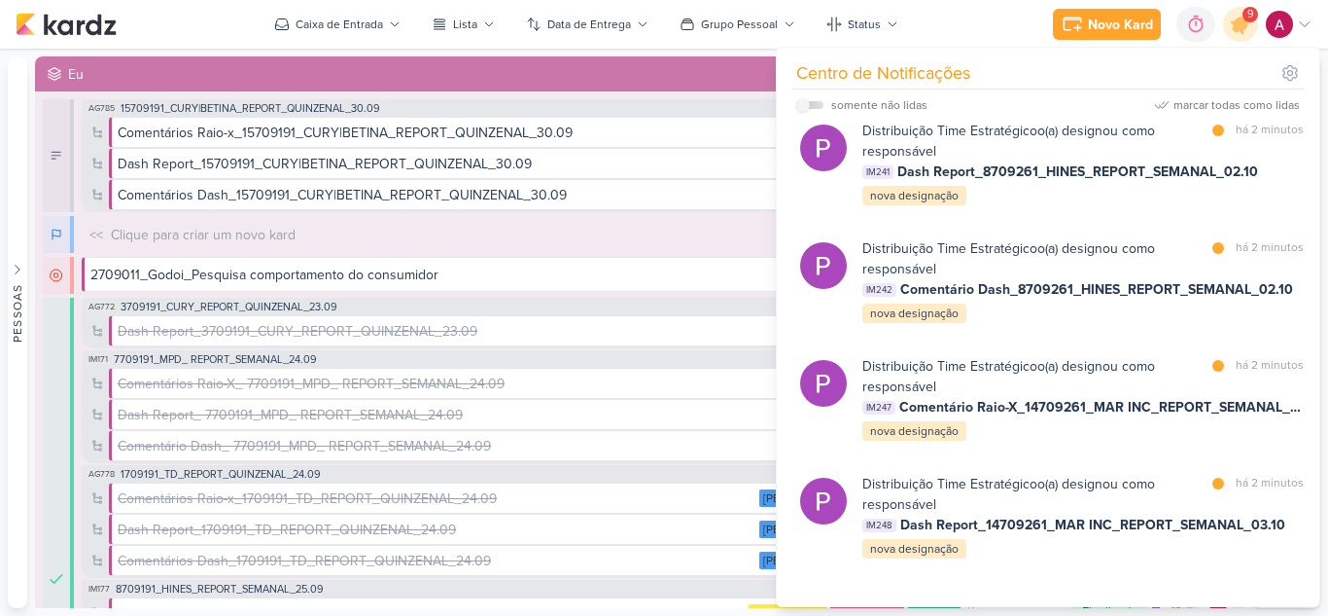
click at [959, 7] on div "Novo Kard Ctrl + k 0h0m Sessão desligada... Hoje 0h0m Semana 0h0m Mês 0h0m" at bounding box center [664, 24] width 1297 height 49
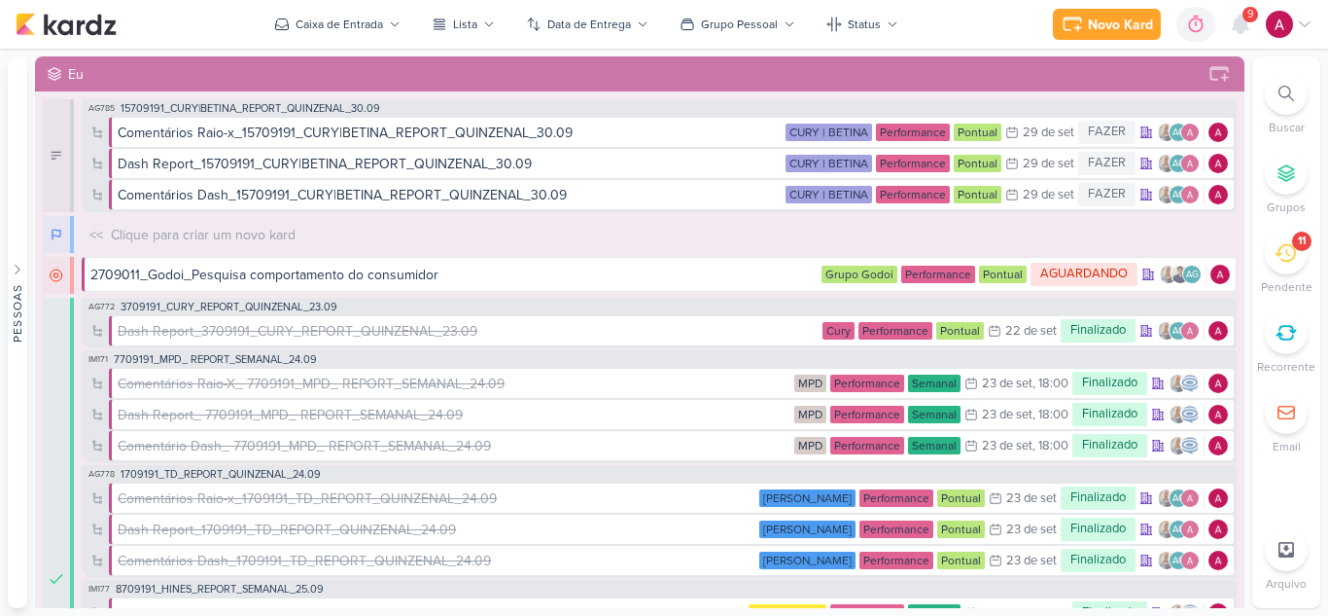
click at [1292, 258] on icon at bounding box center [1285, 253] width 21 height 18
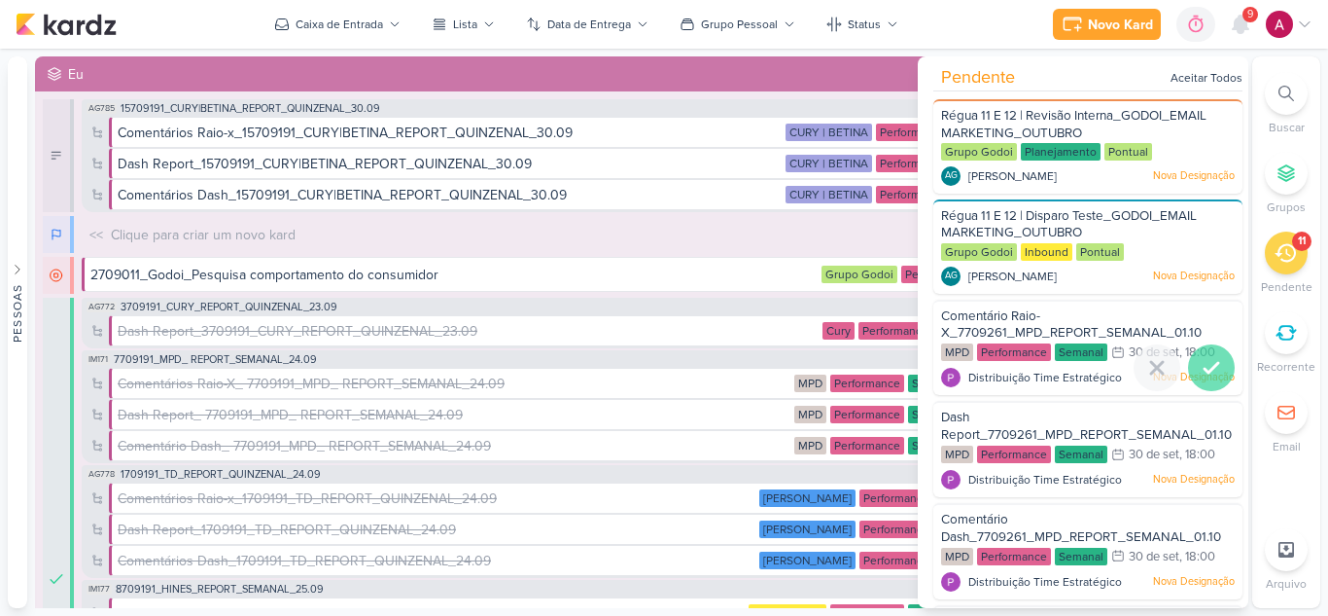
click at [1211, 365] on icon at bounding box center [1212, 368] width 14 height 10
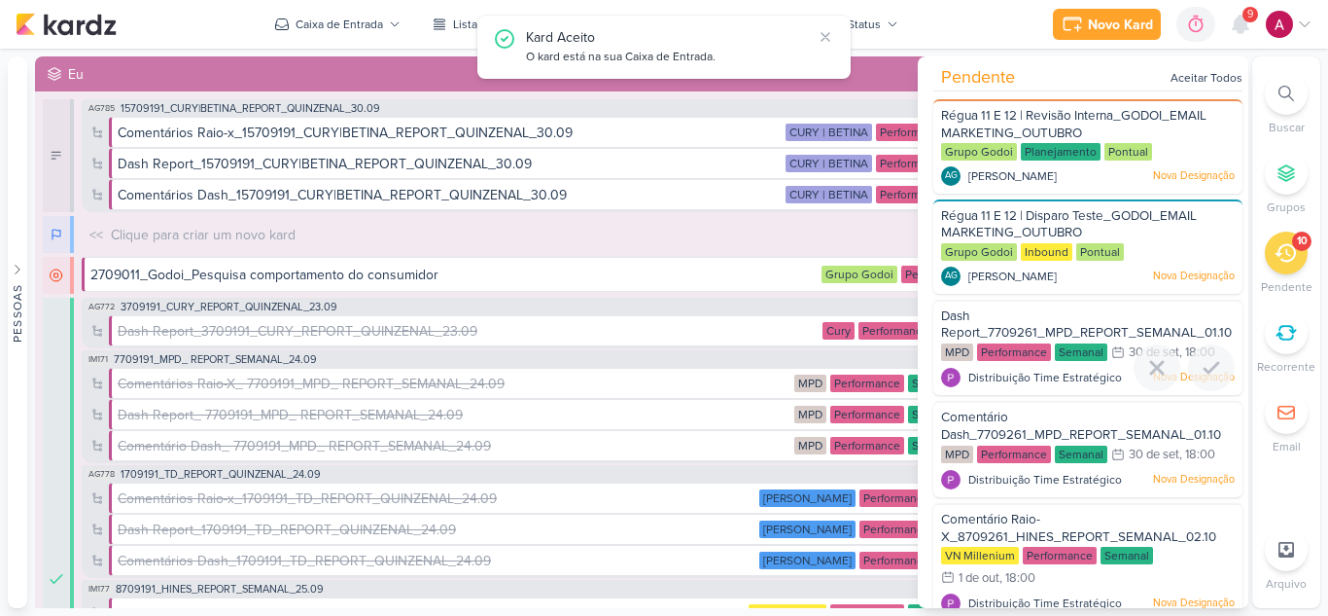
click at [1211, 365] on icon at bounding box center [1212, 368] width 14 height 10
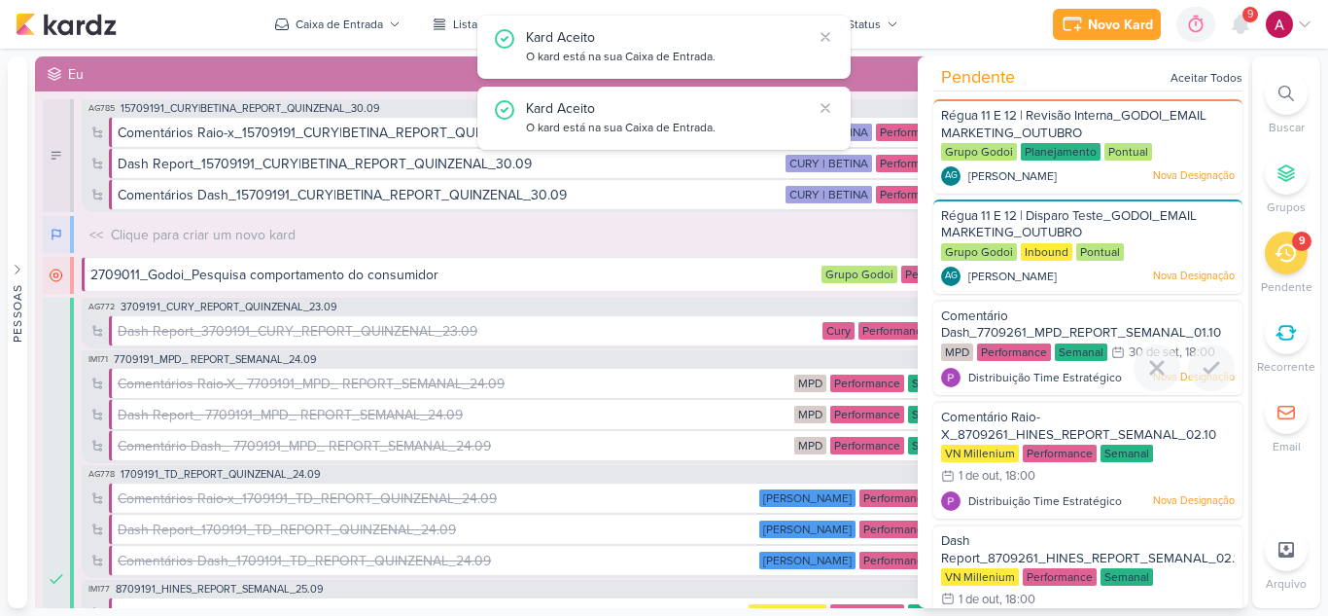
click at [1211, 365] on icon at bounding box center [1212, 368] width 14 height 10
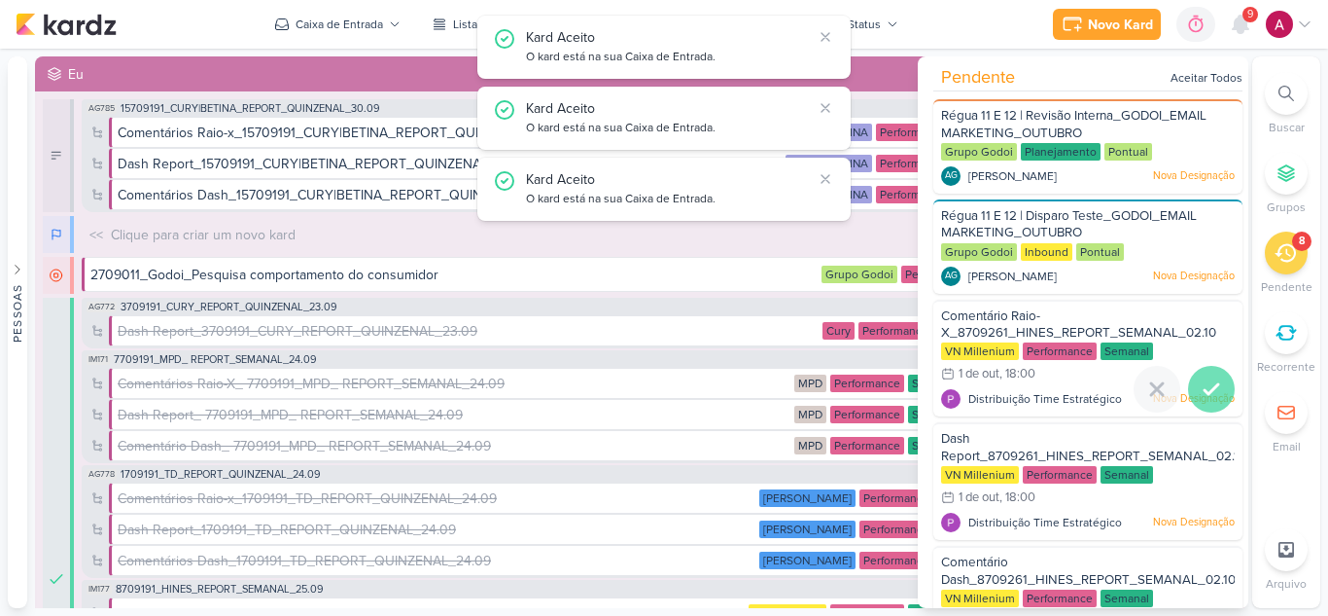
click at [1218, 387] on div at bounding box center [1211, 389] width 47 height 47
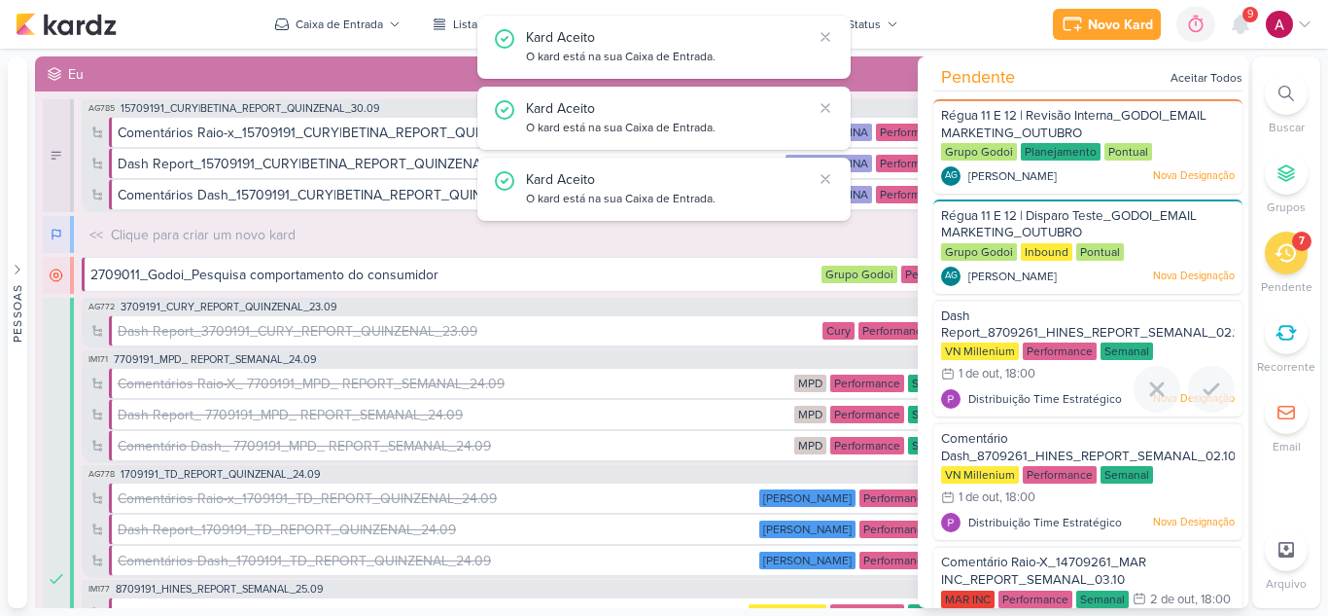
click at [1218, 387] on div at bounding box center [1211, 389] width 47 height 47
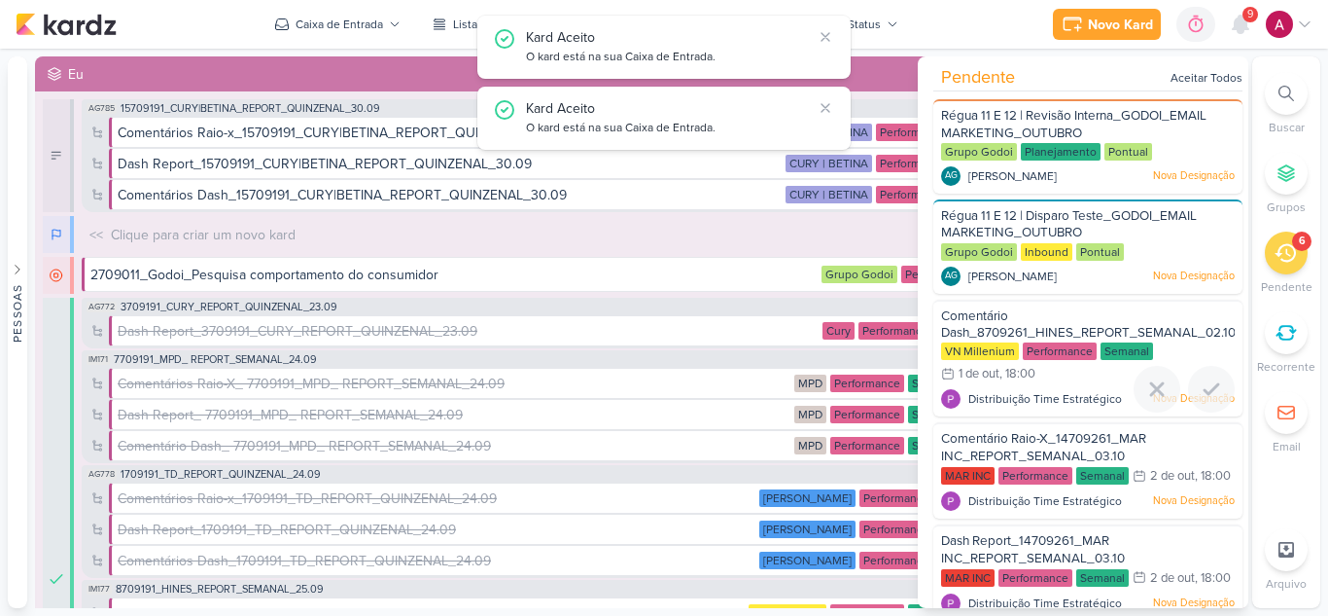
click at [1218, 387] on div at bounding box center [1211, 389] width 47 height 47
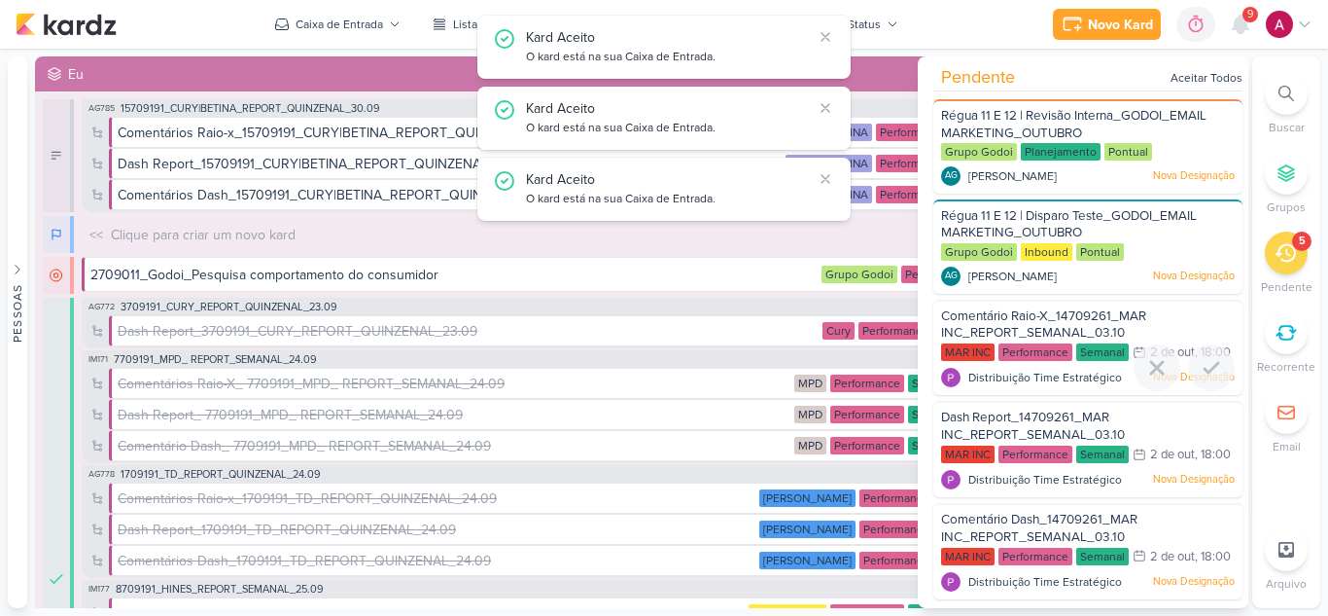
click at [1218, 387] on div at bounding box center [1211, 367] width 47 height 47
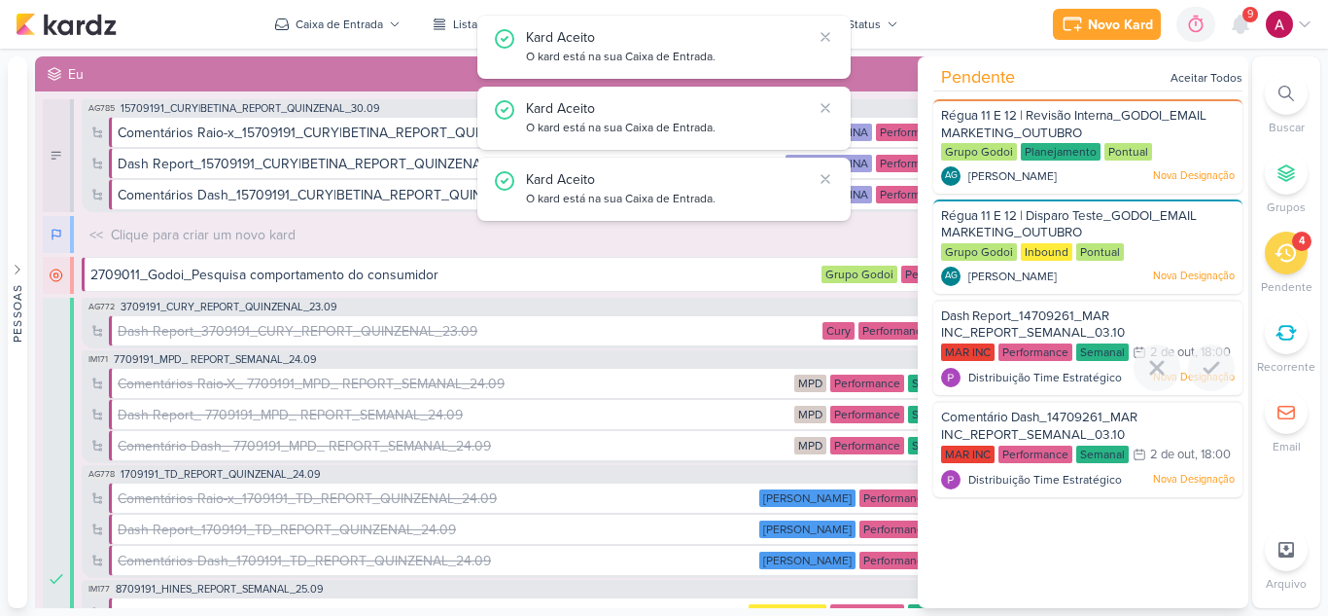
click at [1218, 387] on div at bounding box center [1211, 367] width 47 height 47
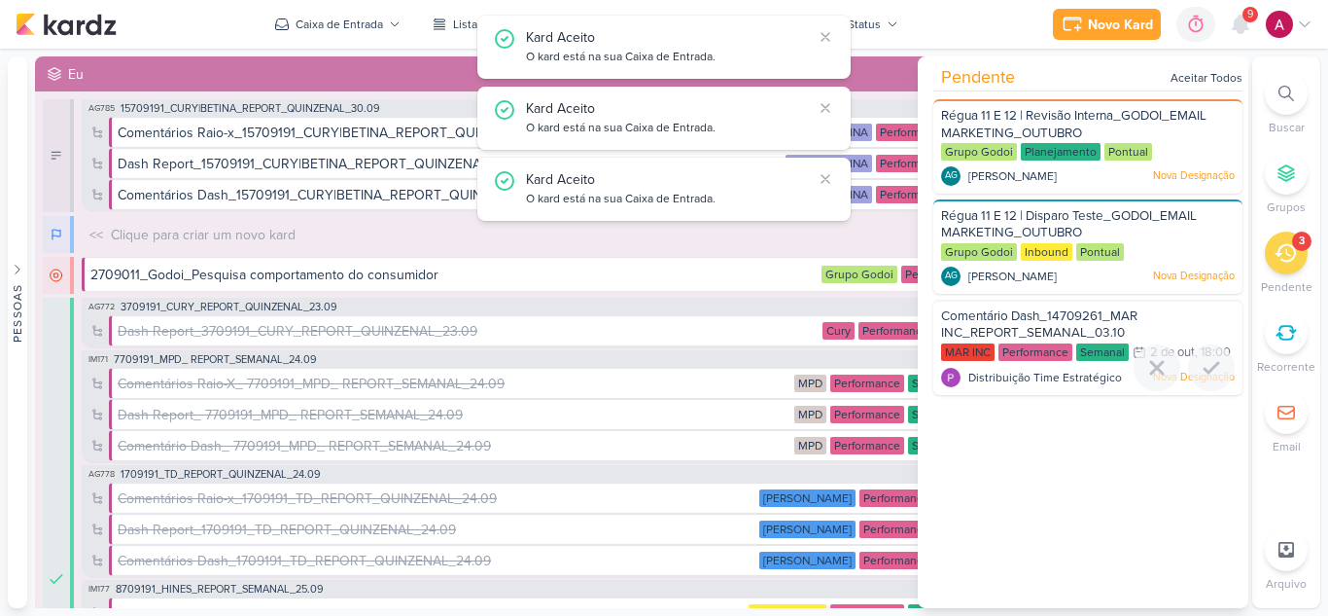
click at [1218, 387] on div at bounding box center [1211, 367] width 47 height 47
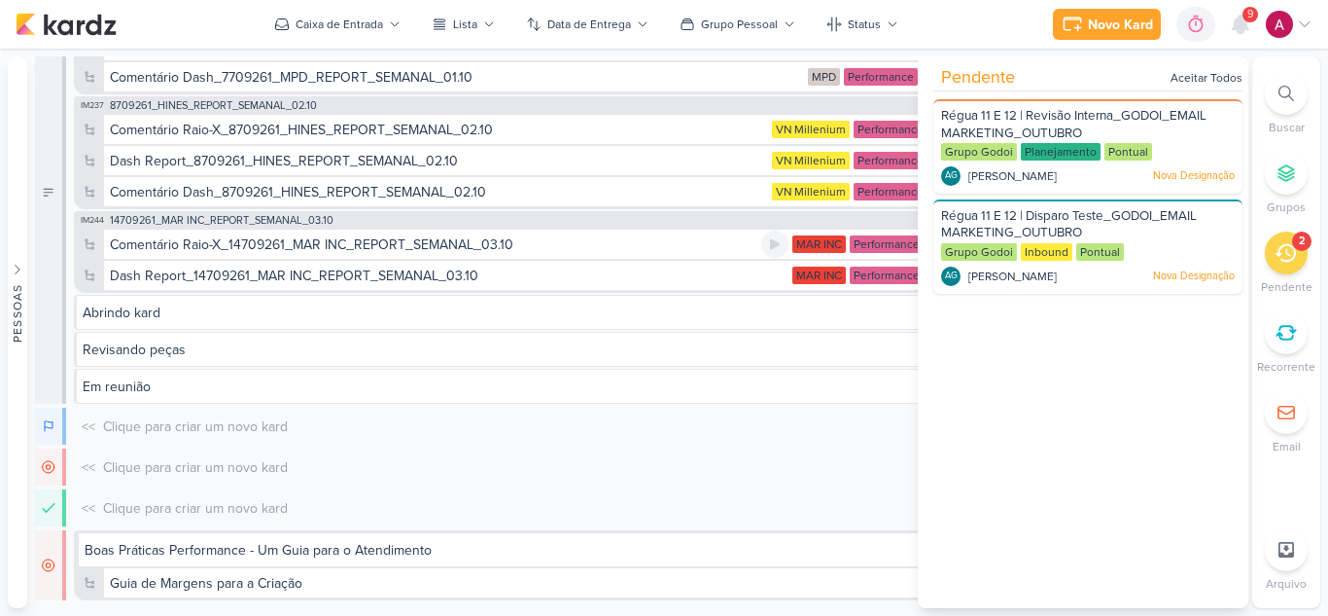
scroll to position [1026, 0]
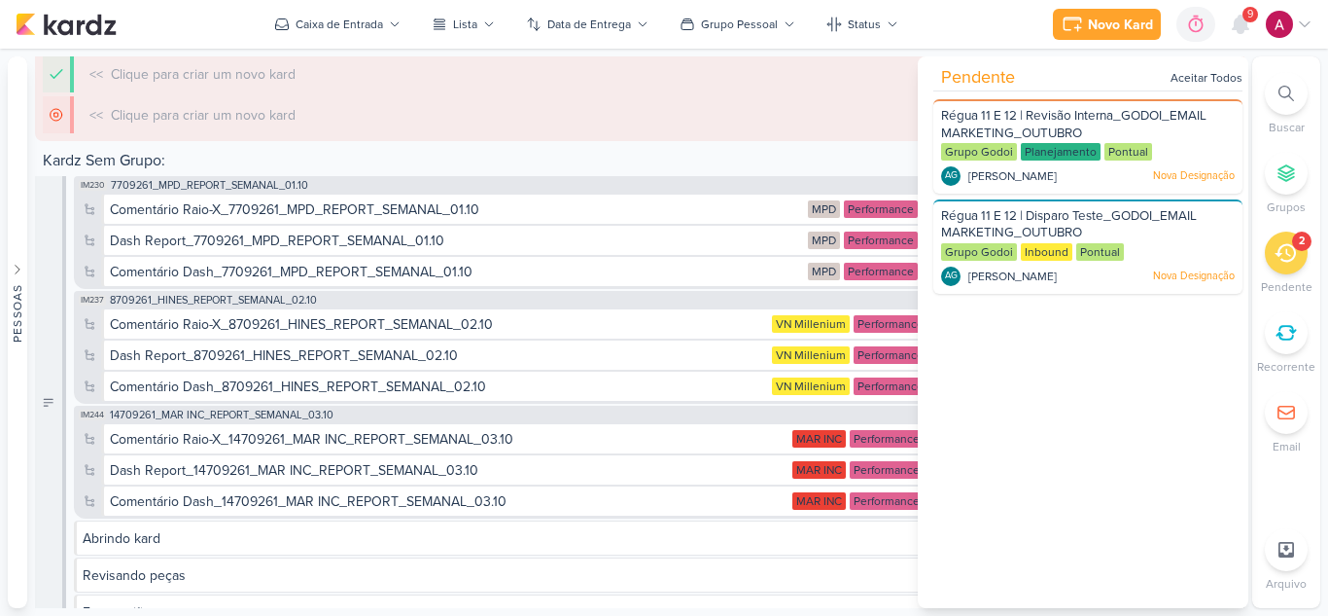
click at [713, 171] on div "Kardz Sem Grupo:" at bounding box center [640, 162] width 1210 height 27
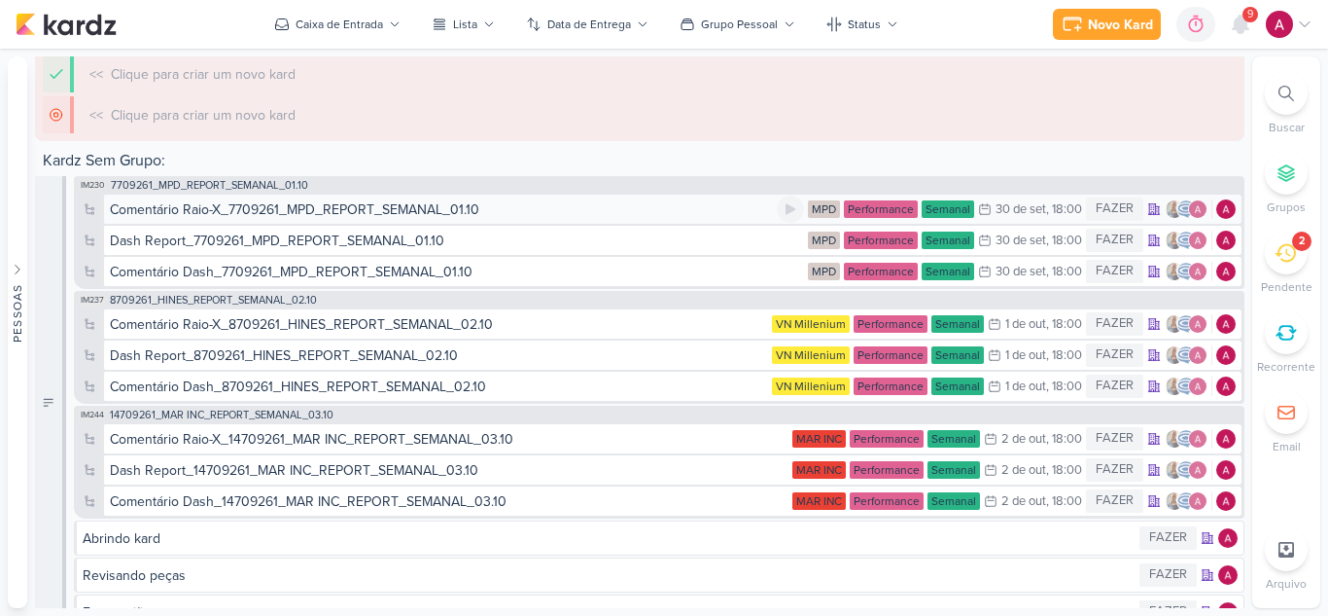
click at [644, 212] on div "Comentário Raio-X_7709261_MPD_REPORT_SEMANAL_01.10" at bounding box center [443, 209] width 667 height 20
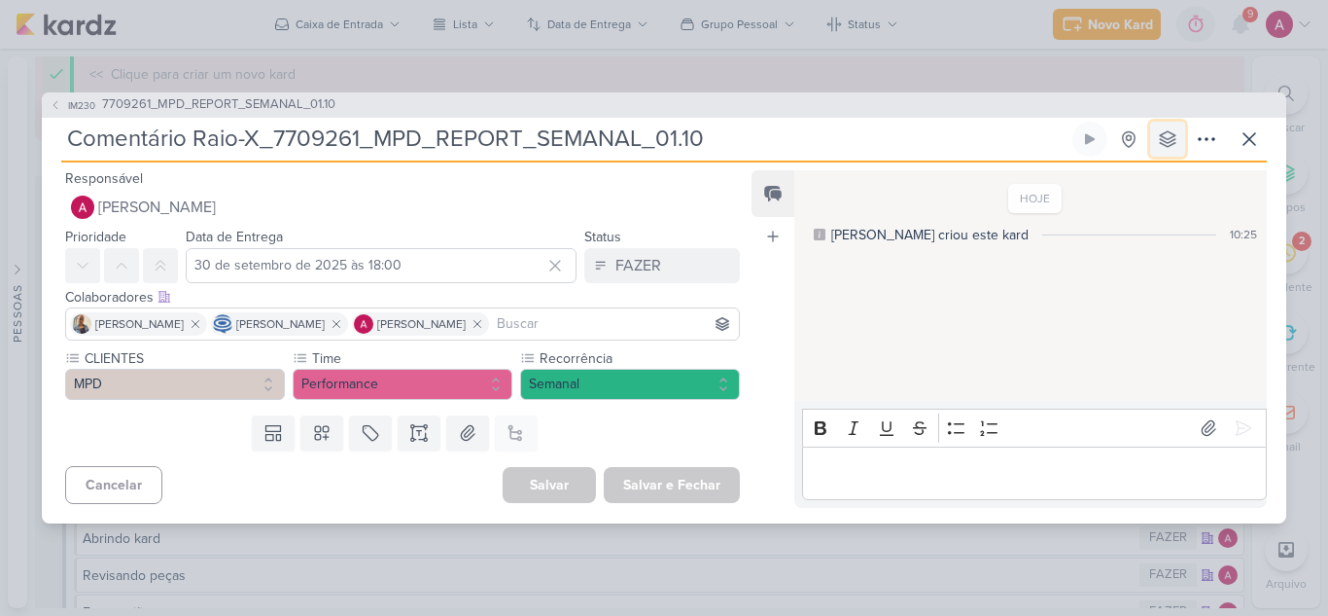
click at [1177, 148] on icon at bounding box center [1167, 138] width 19 height 19
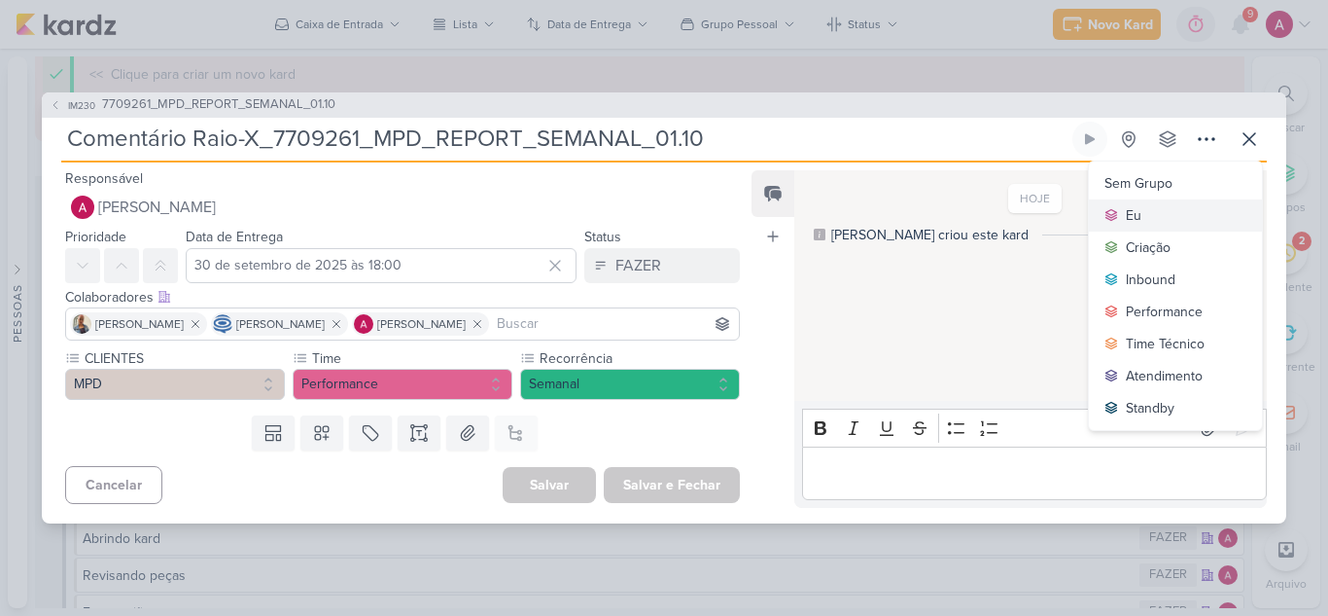
click at [1144, 215] on button "Eu" at bounding box center [1175, 215] width 173 height 32
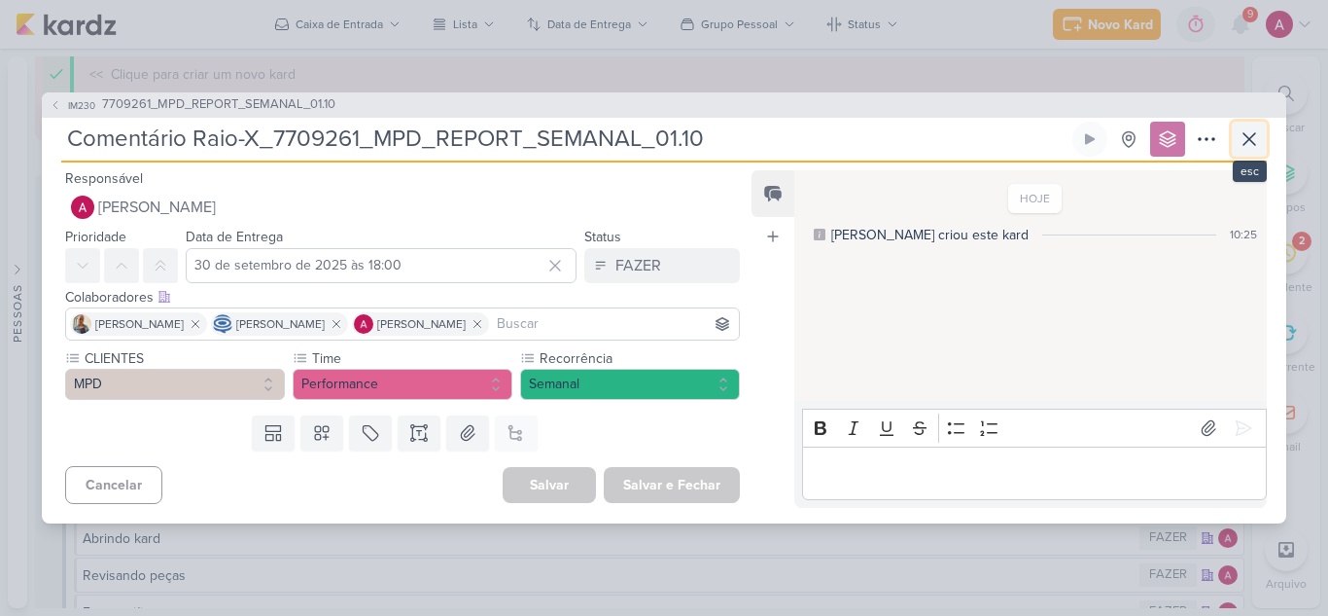
click at [1255, 145] on icon at bounding box center [1249, 138] width 23 height 23
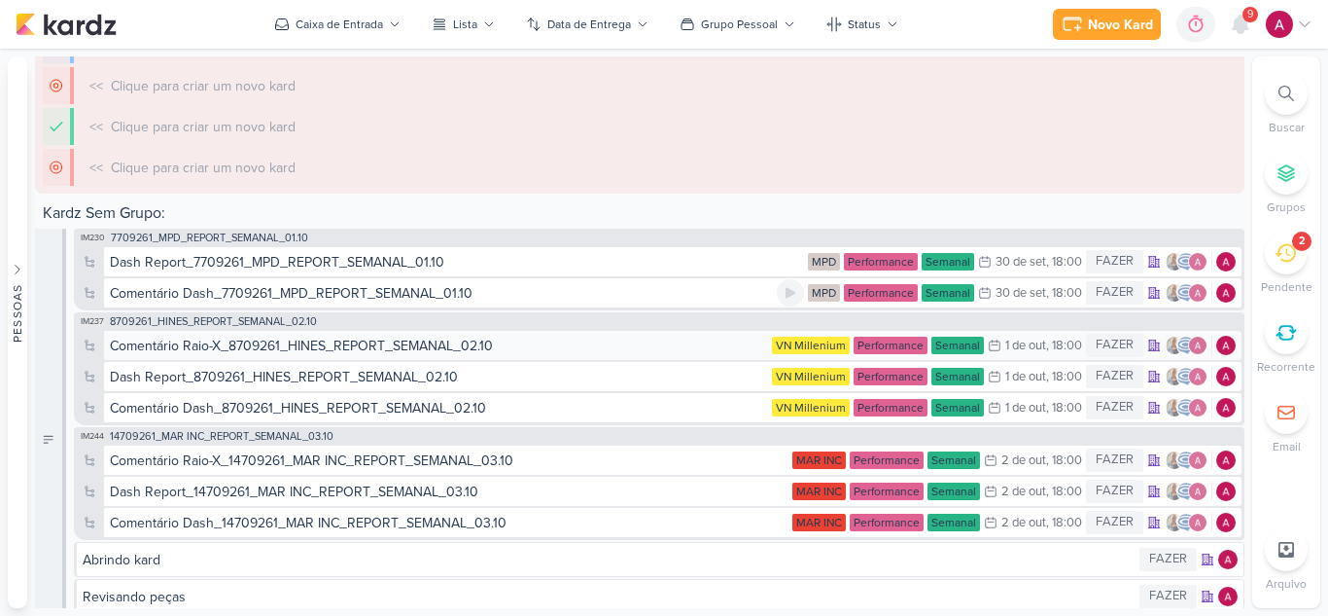
scroll to position [1079, 0]
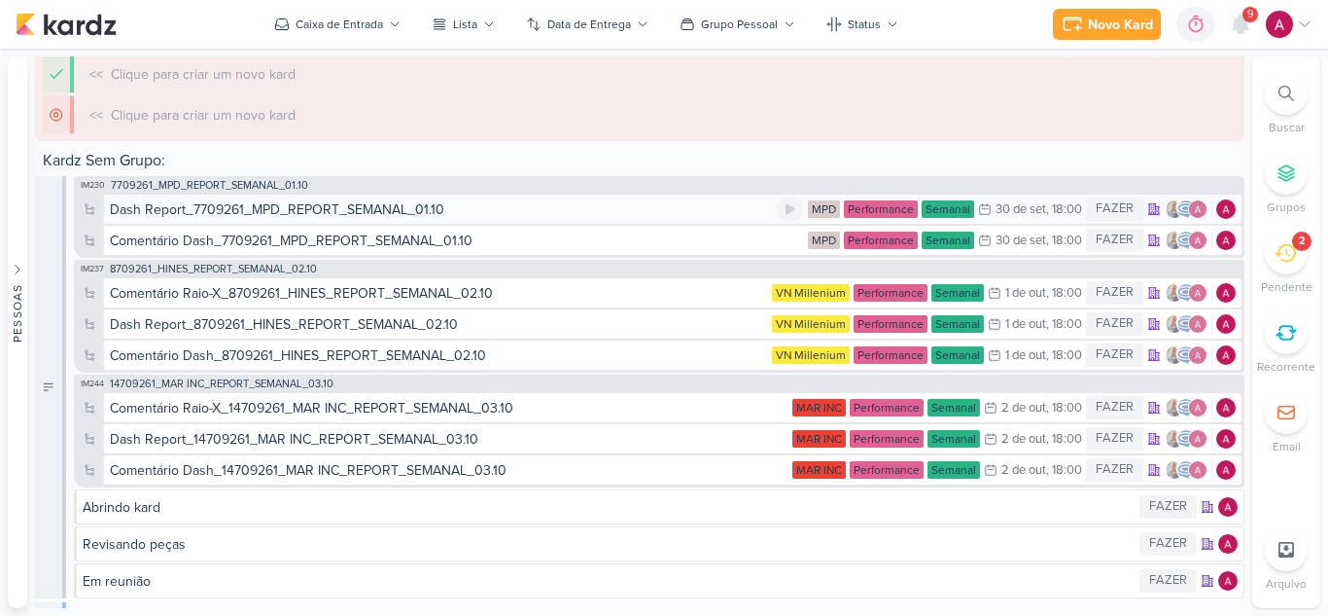
click at [664, 219] on div "Dash Report_7709261_MPD_REPORT_SEMANAL_01.10" at bounding box center [443, 209] width 667 height 20
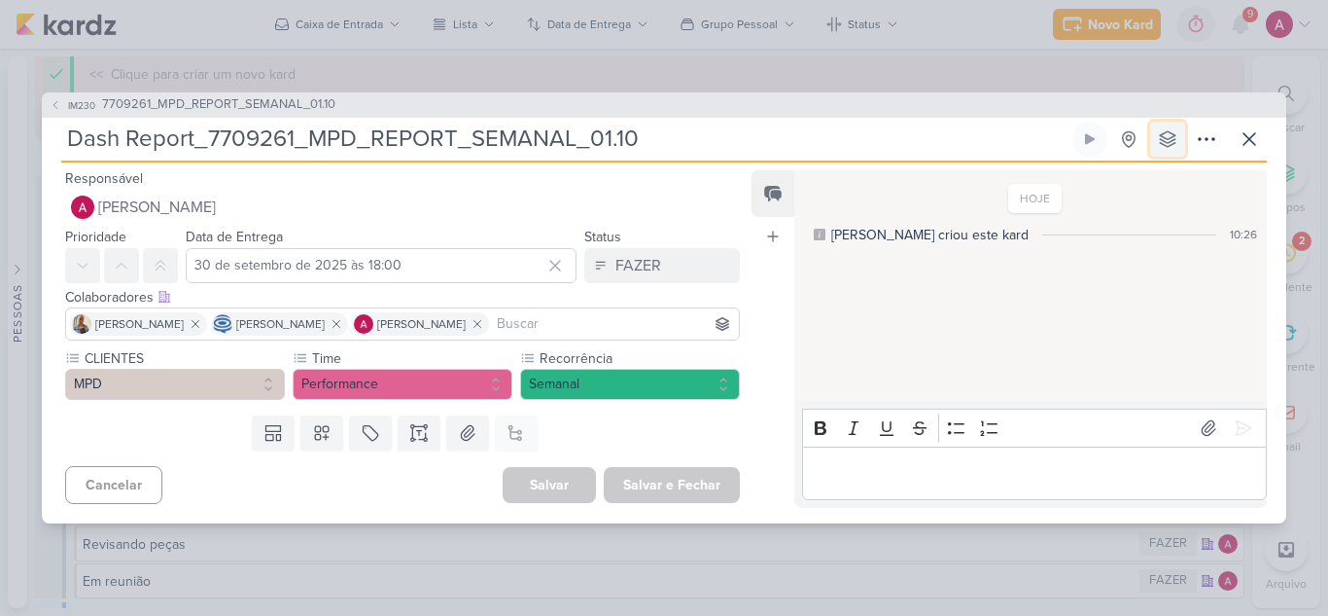
click at [1163, 137] on icon at bounding box center [1168, 139] width 16 height 16
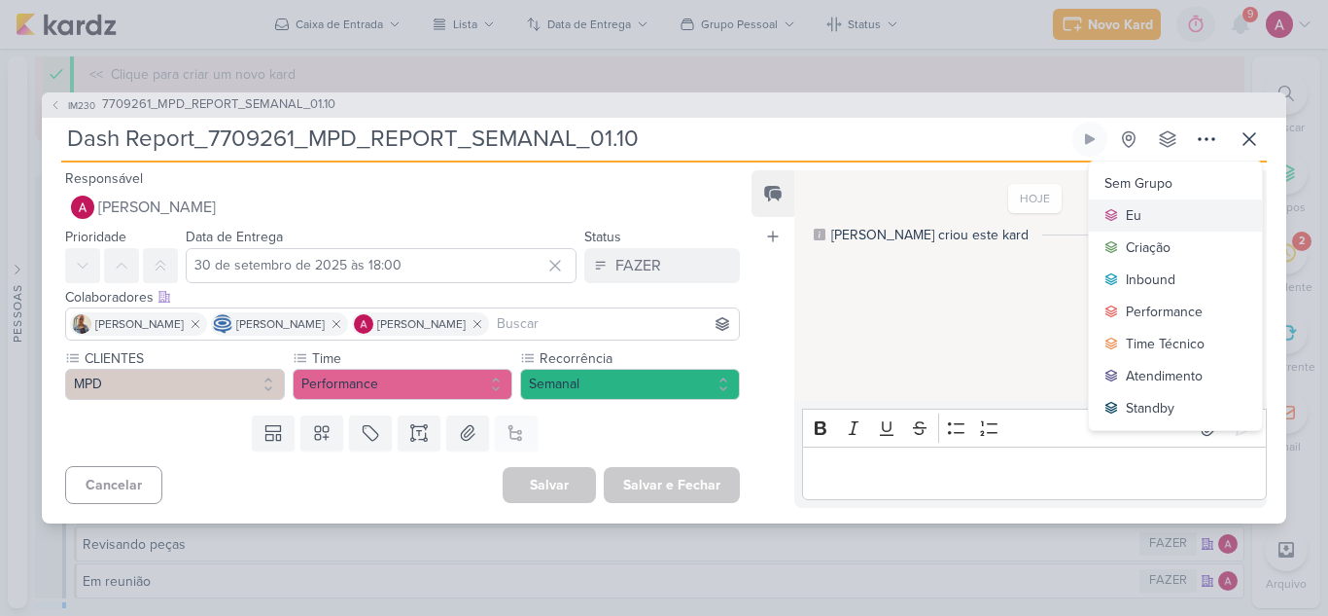
click at [1133, 216] on div "Eu" at bounding box center [1134, 215] width 16 height 20
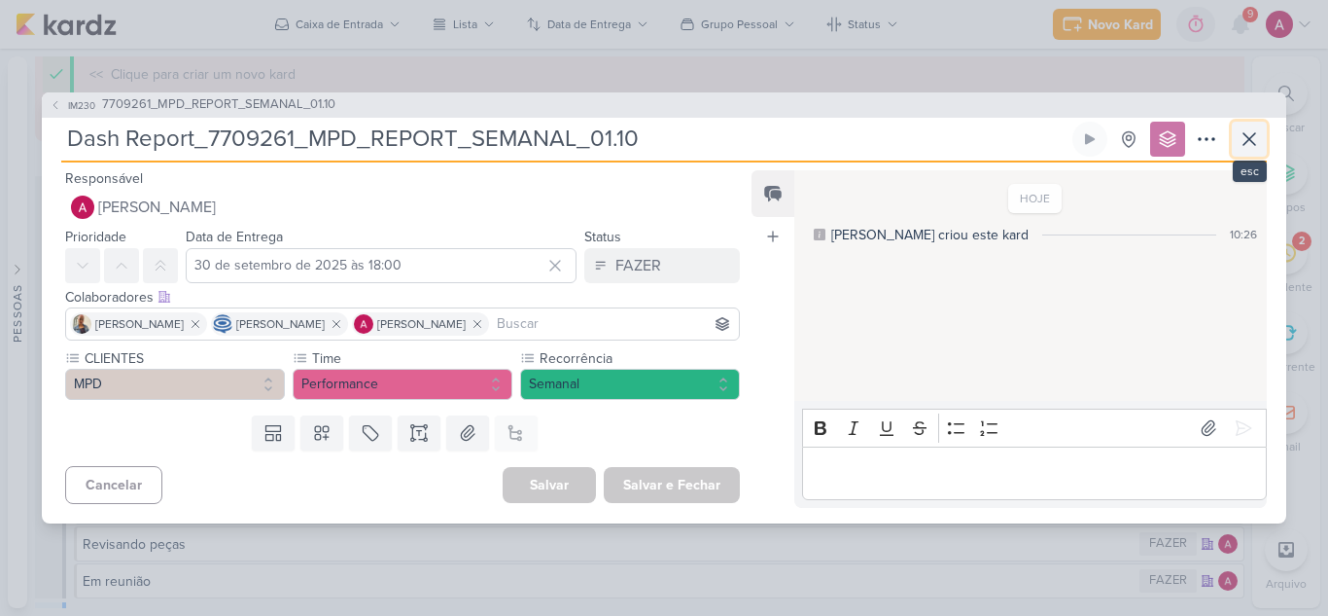
click at [1257, 136] on icon at bounding box center [1249, 138] width 23 height 23
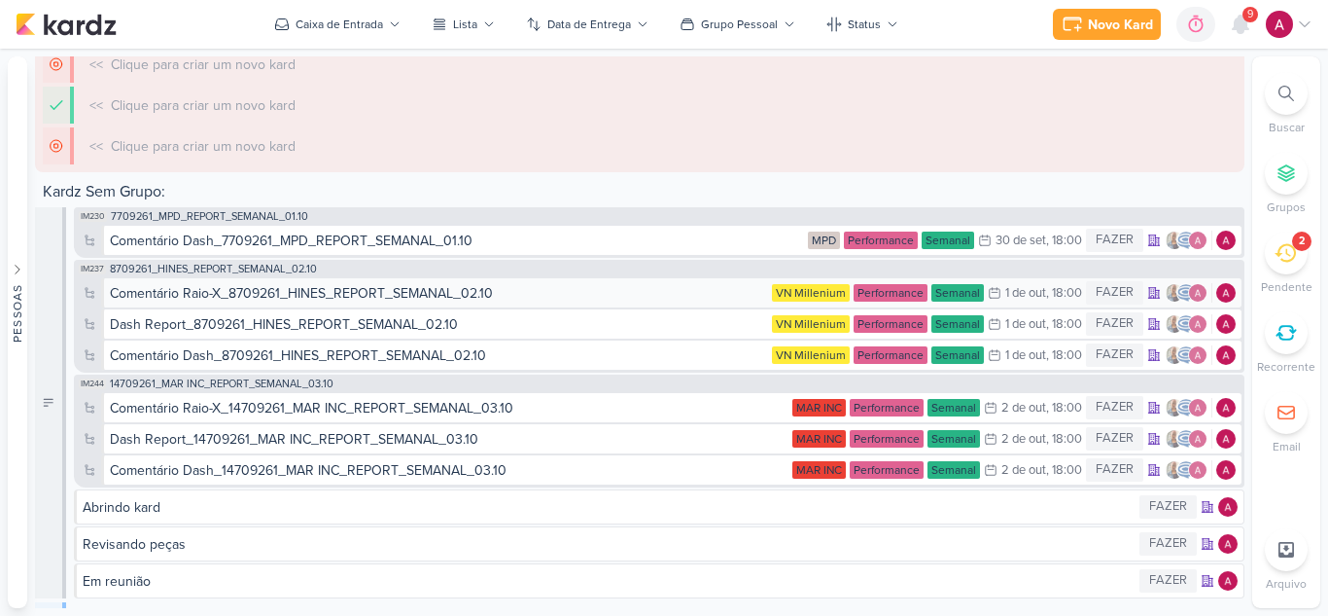
scroll to position [1110, 0]
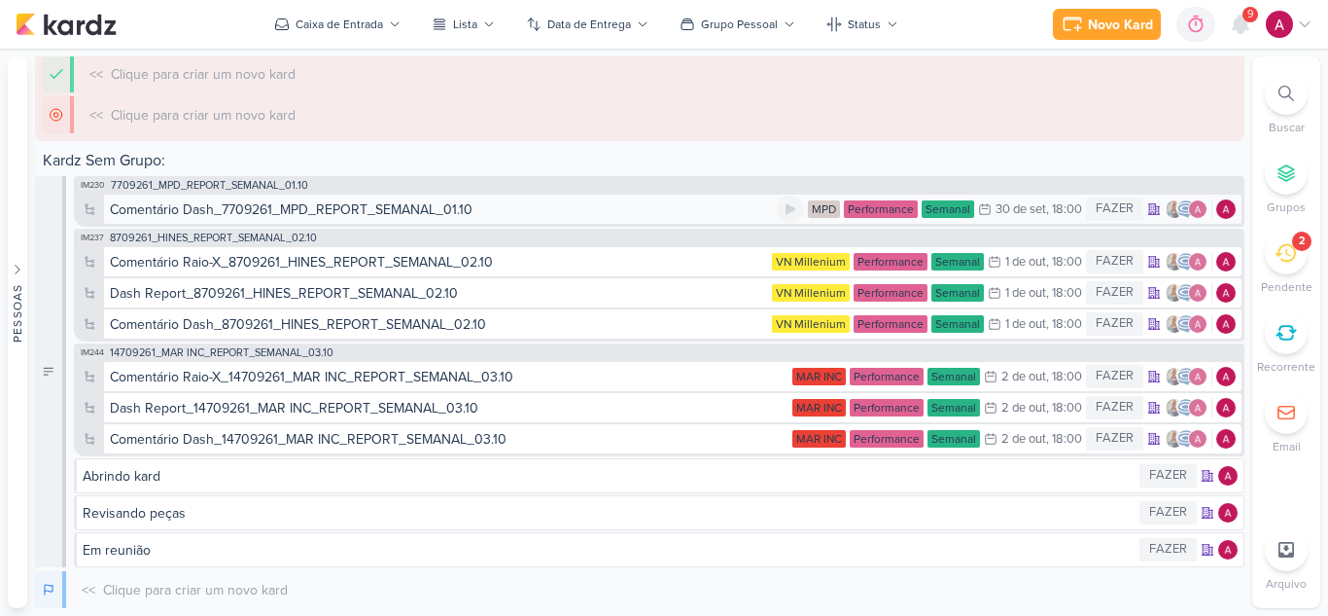
click at [586, 208] on div "Comentário Dash_7709261_MPD_REPORT_SEMANAL_01.10" at bounding box center [443, 209] width 667 height 20
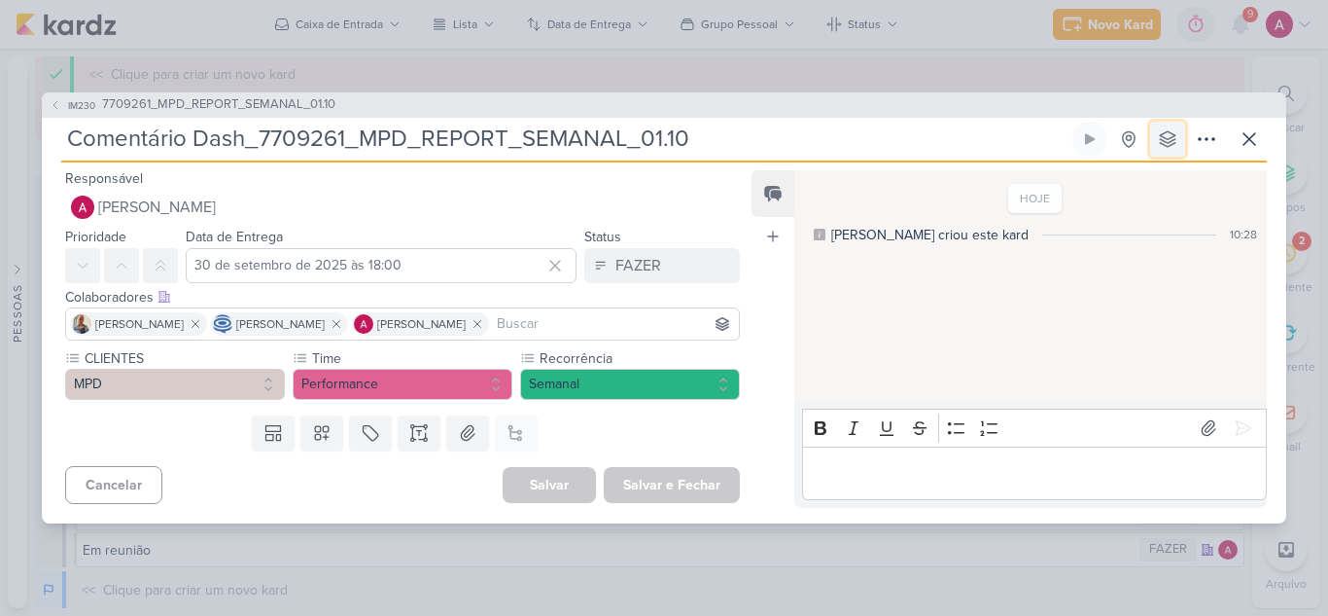
click at [1177, 137] on icon at bounding box center [1167, 138] width 19 height 19
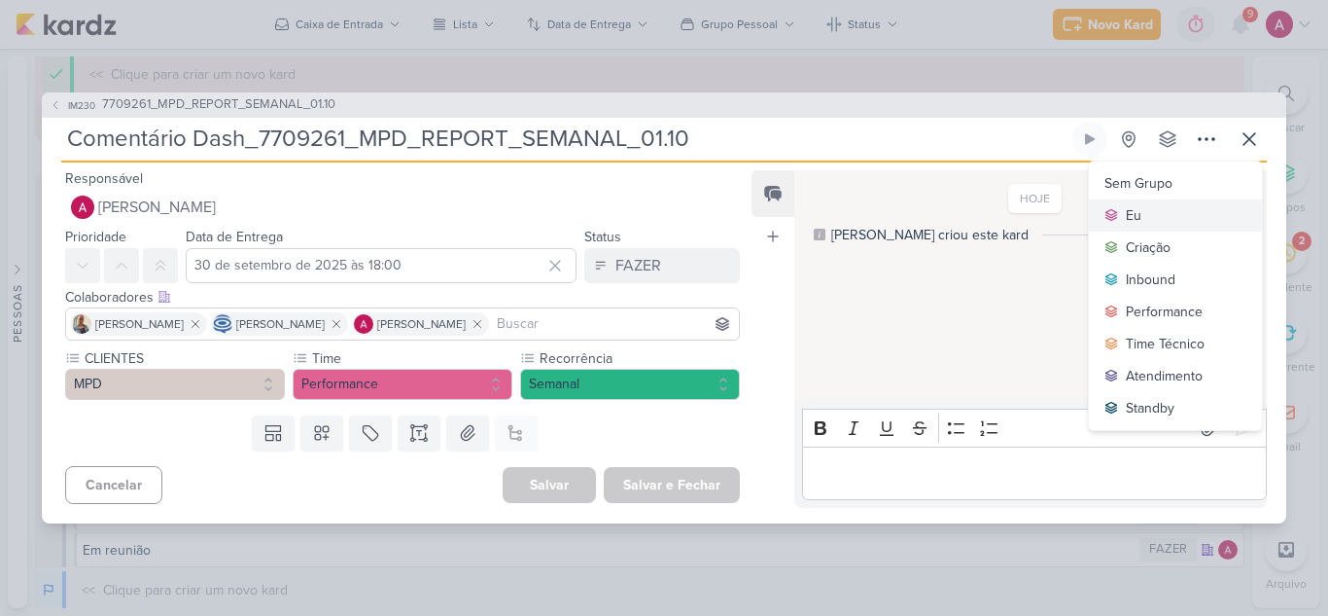
click at [1152, 209] on button "Eu" at bounding box center [1175, 215] width 173 height 32
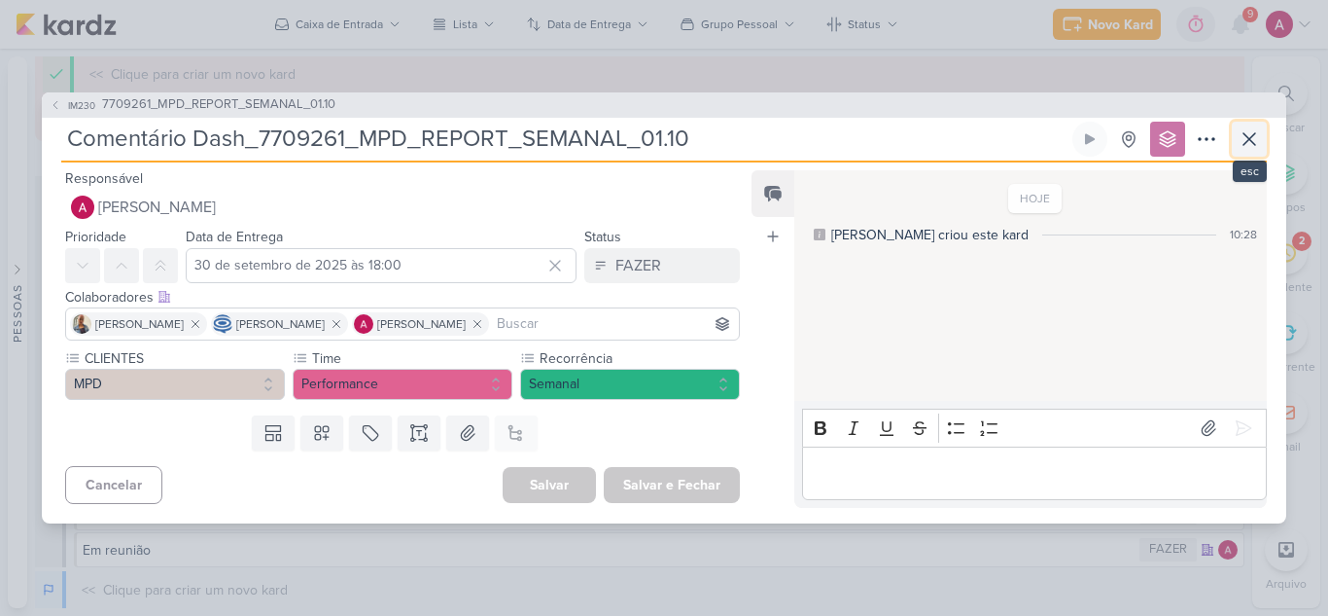
click at [1249, 138] on icon at bounding box center [1249, 138] width 23 height 23
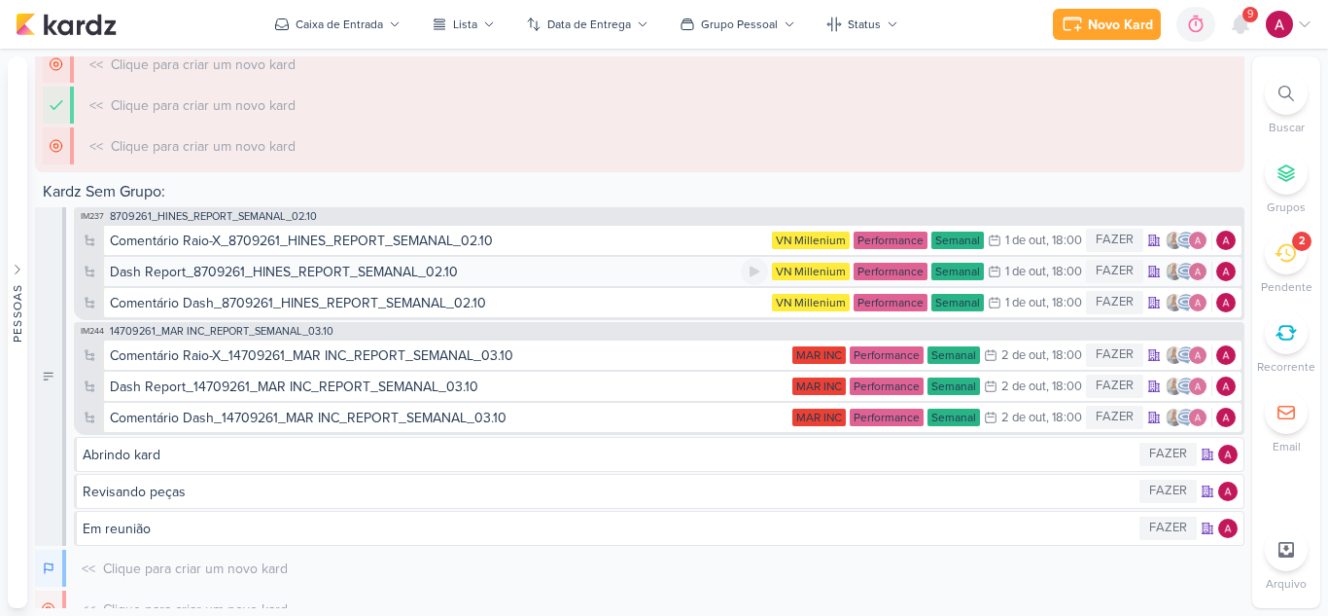
scroll to position [1141, 0]
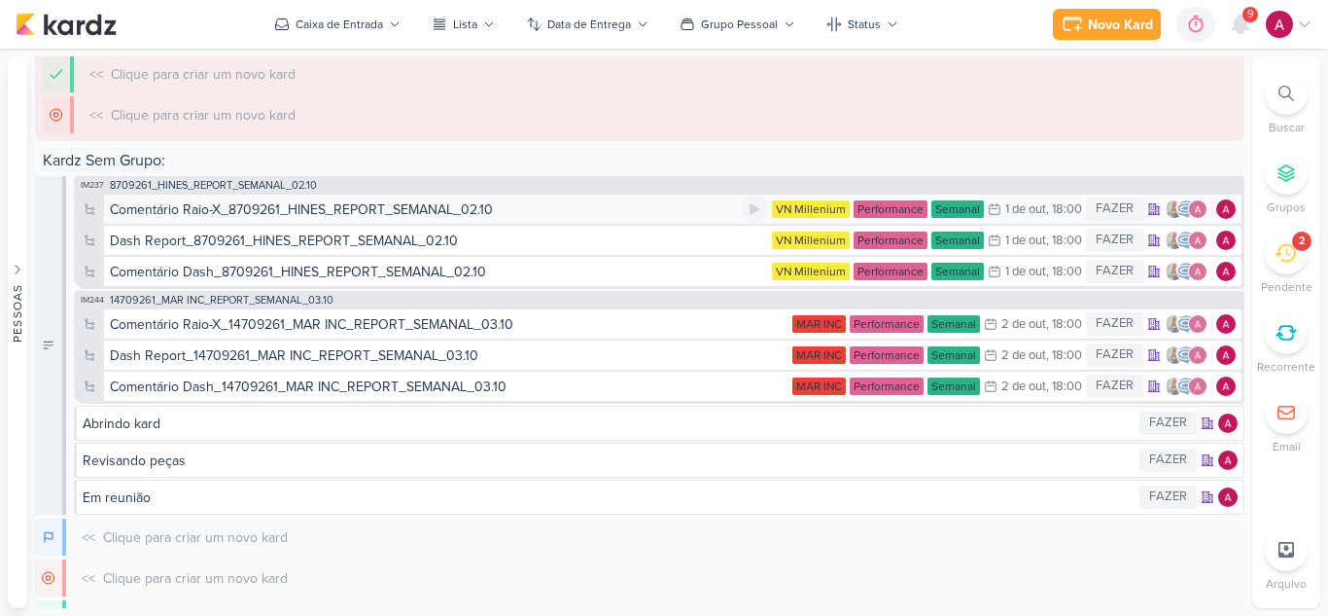
click at [558, 213] on div "Comentário Raio-X_8709261_HINES_REPORT_SEMANAL_02.10" at bounding box center [425, 209] width 631 height 20
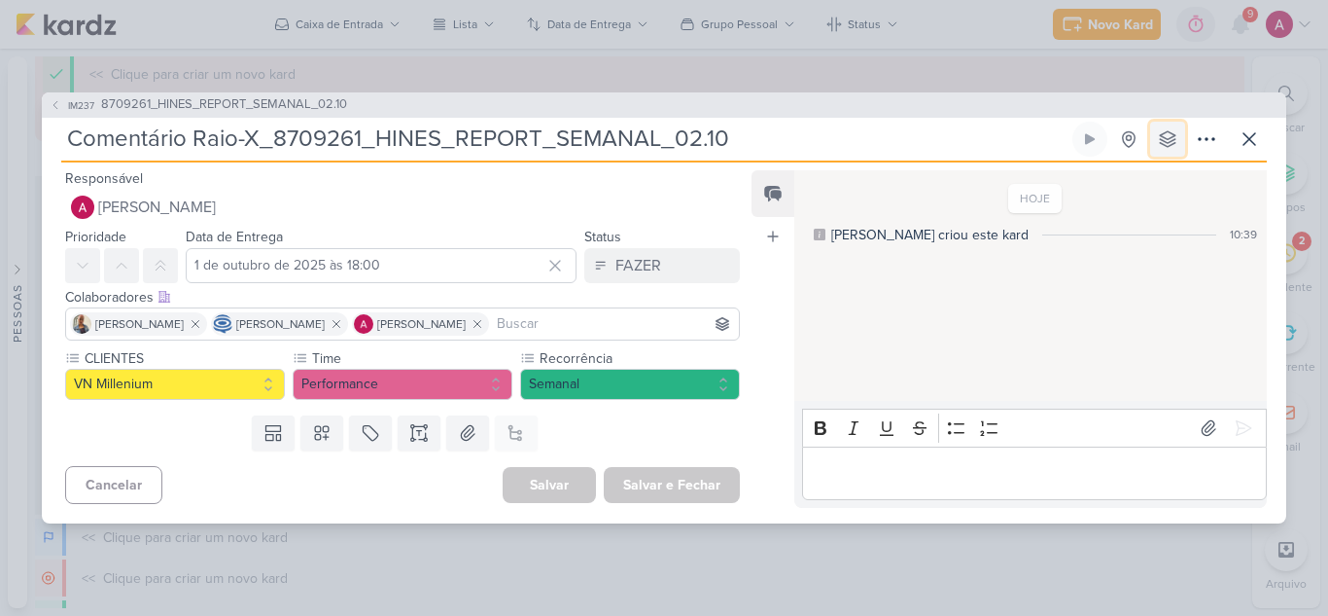
click at [1162, 131] on icon at bounding box center [1167, 138] width 19 height 19
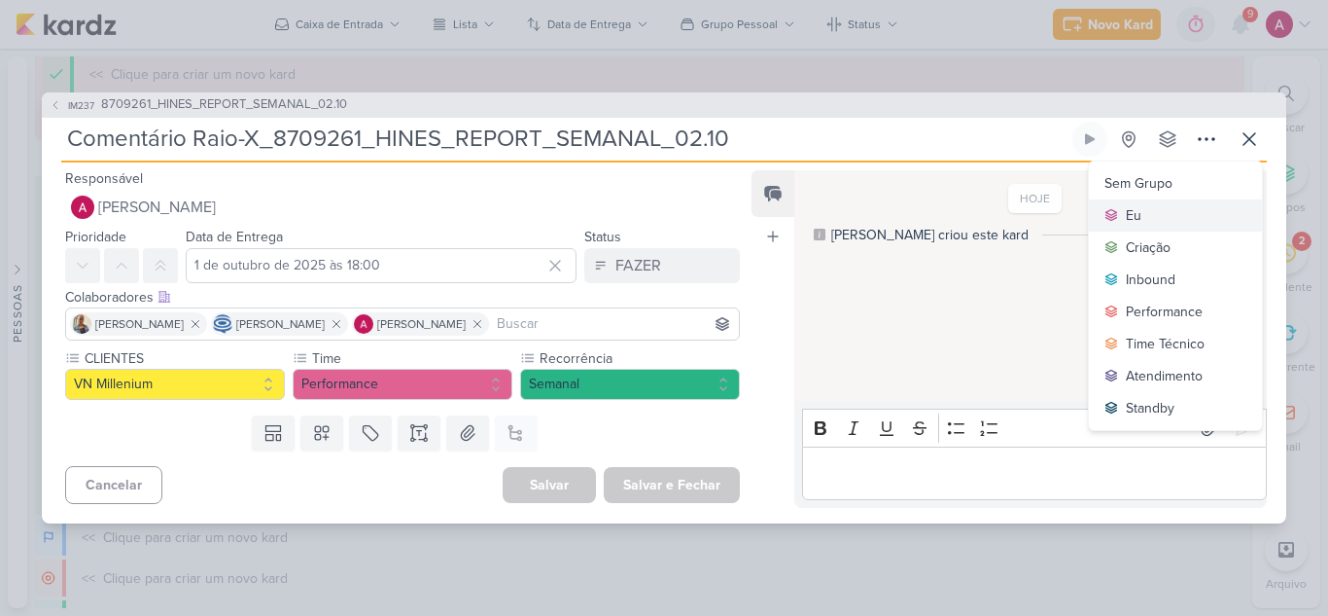
click at [1145, 207] on button "Eu" at bounding box center [1175, 215] width 173 height 32
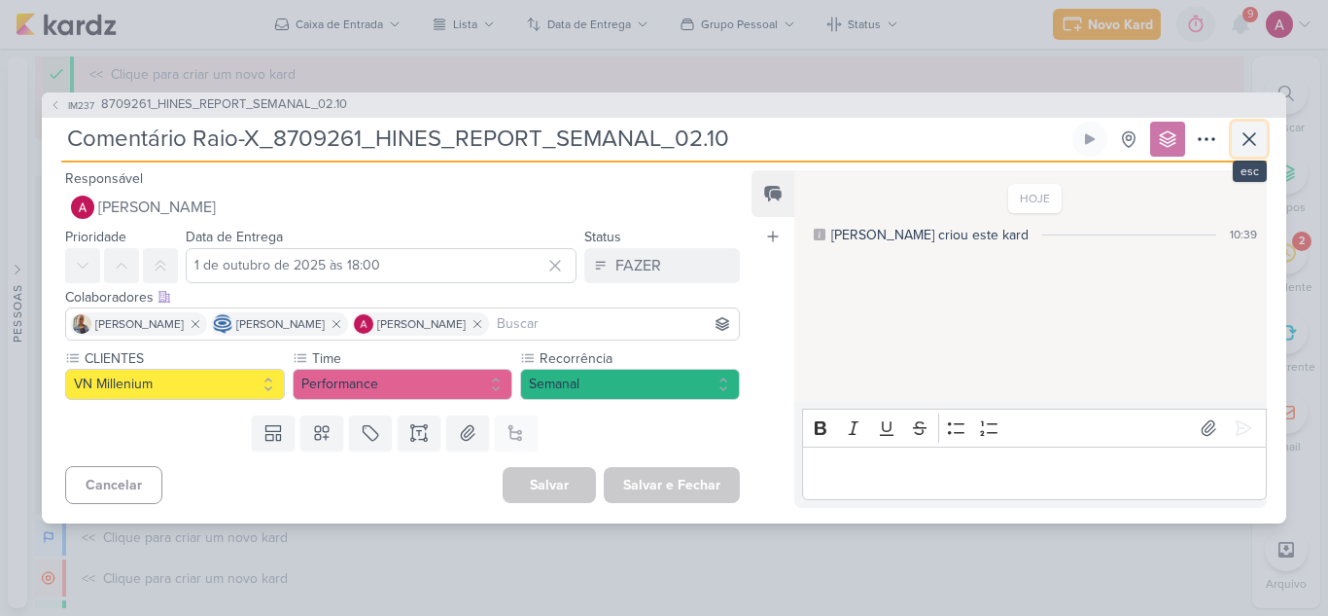
click at [1255, 143] on icon at bounding box center [1250, 139] width 12 height 12
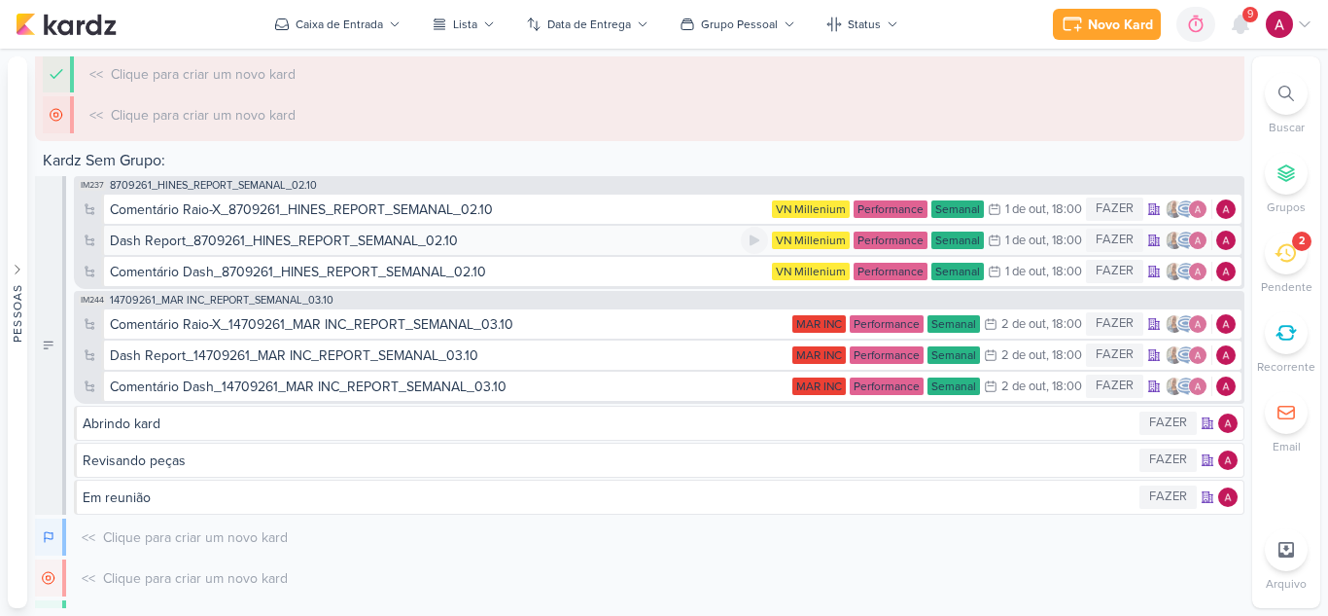
scroll to position [1193, 0]
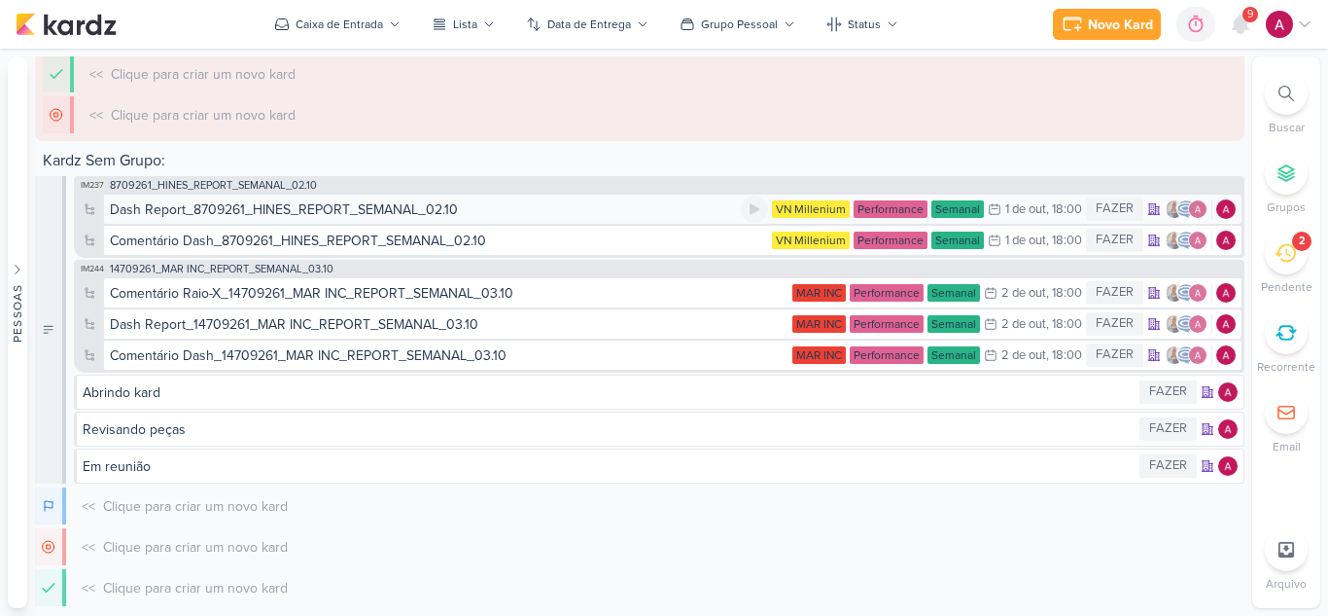
click at [517, 212] on div "Dash Report_8709261_HINES_REPORT_SEMANAL_02.10" at bounding box center [425, 209] width 631 height 20
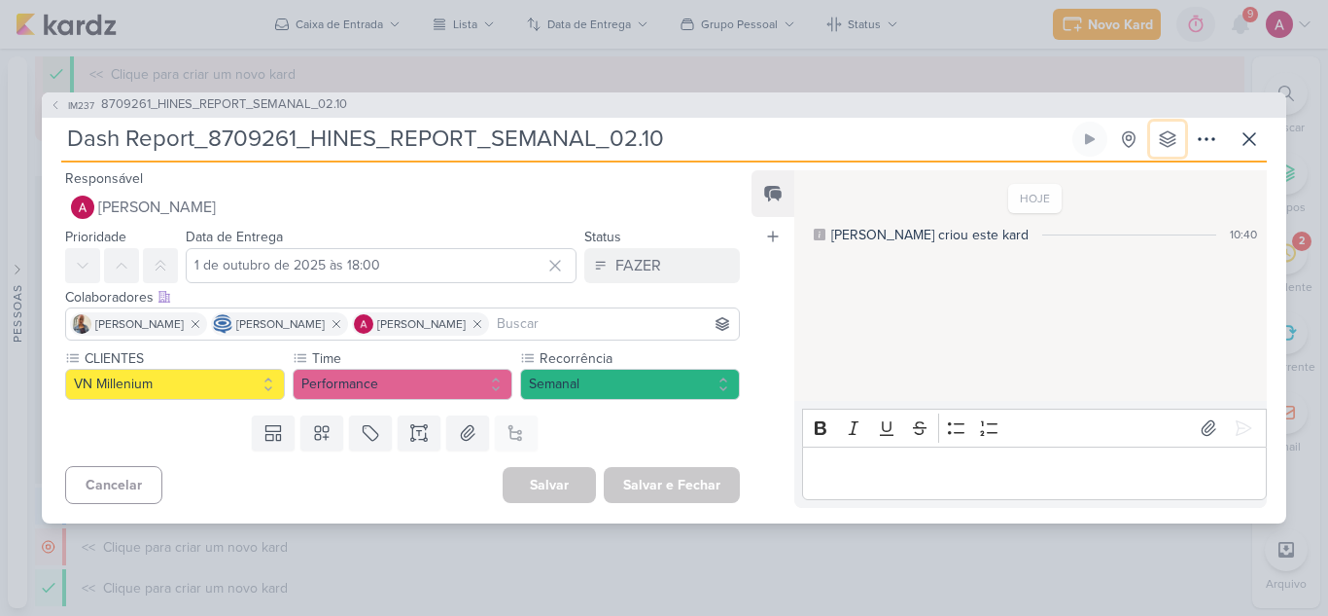
click at [1174, 129] on icon at bounding box center [1167, 138] width 19 height 19
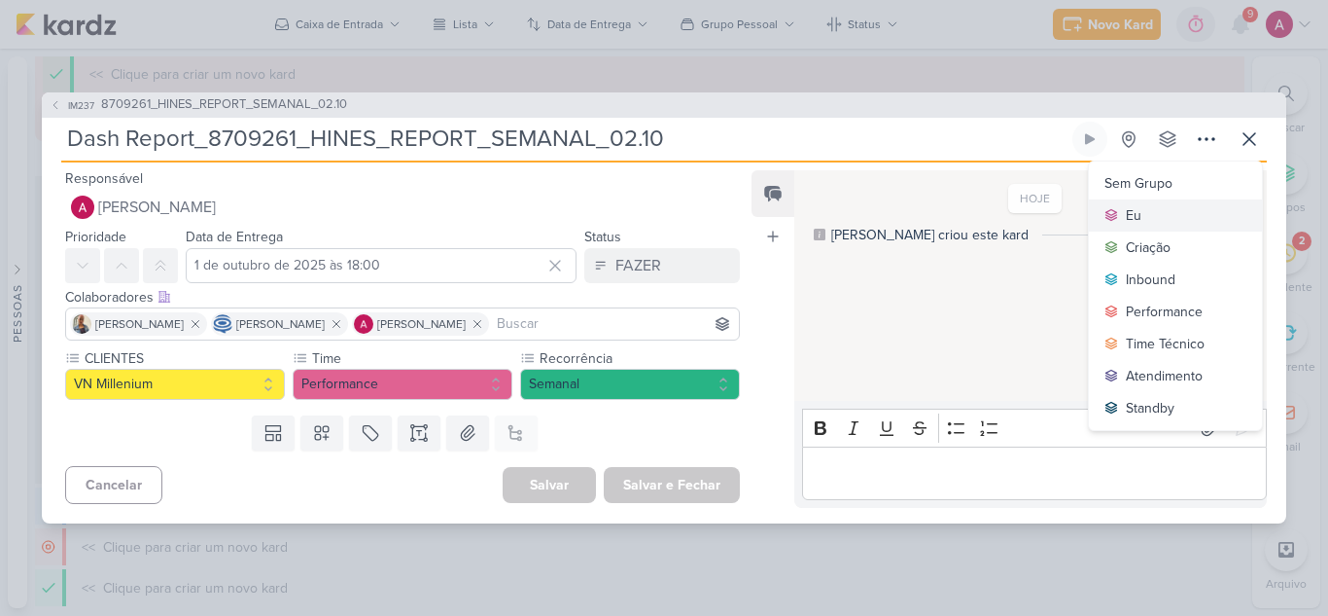
click at [1150, 206] on button "Eu" at bounding box center [1175, 215] width 173 height 32
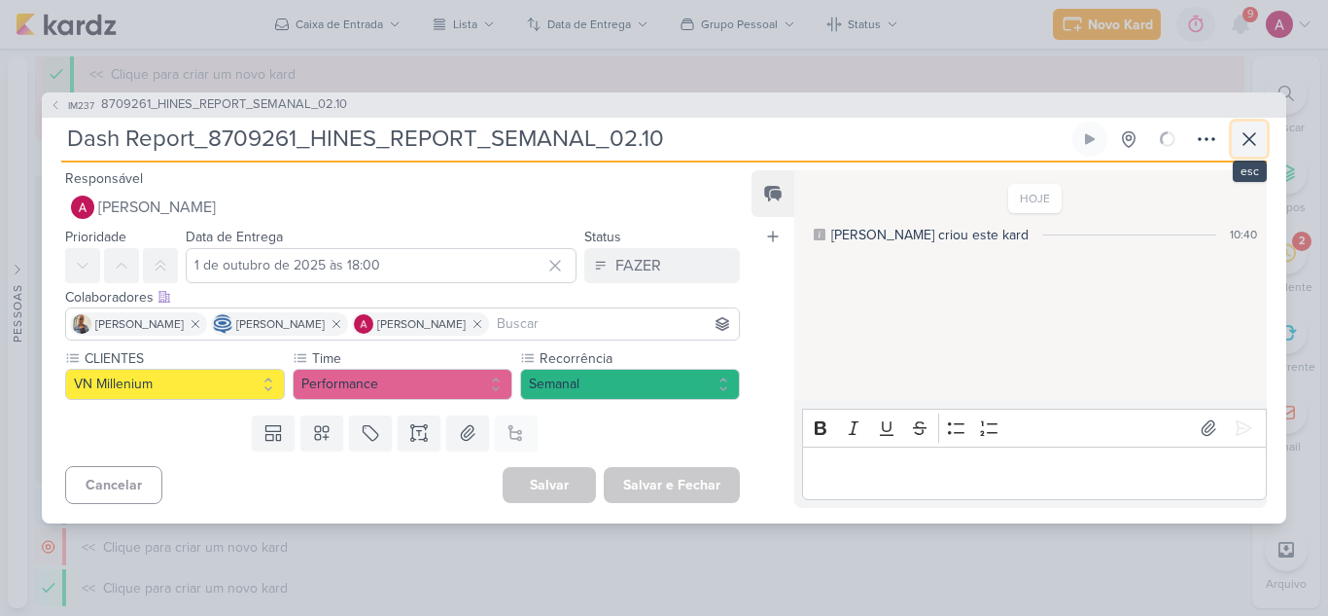
click at [1257, 139] on icon at bounding box center [1249, 138] width 23 height 23
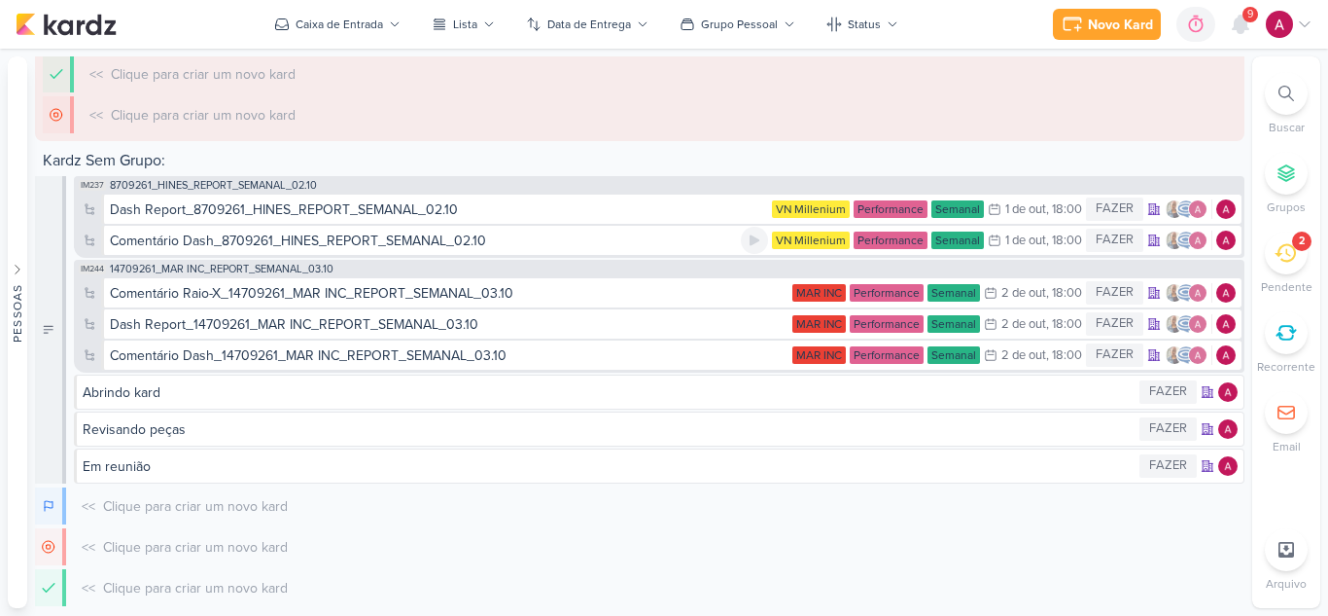
scroll to position [1224, 0]
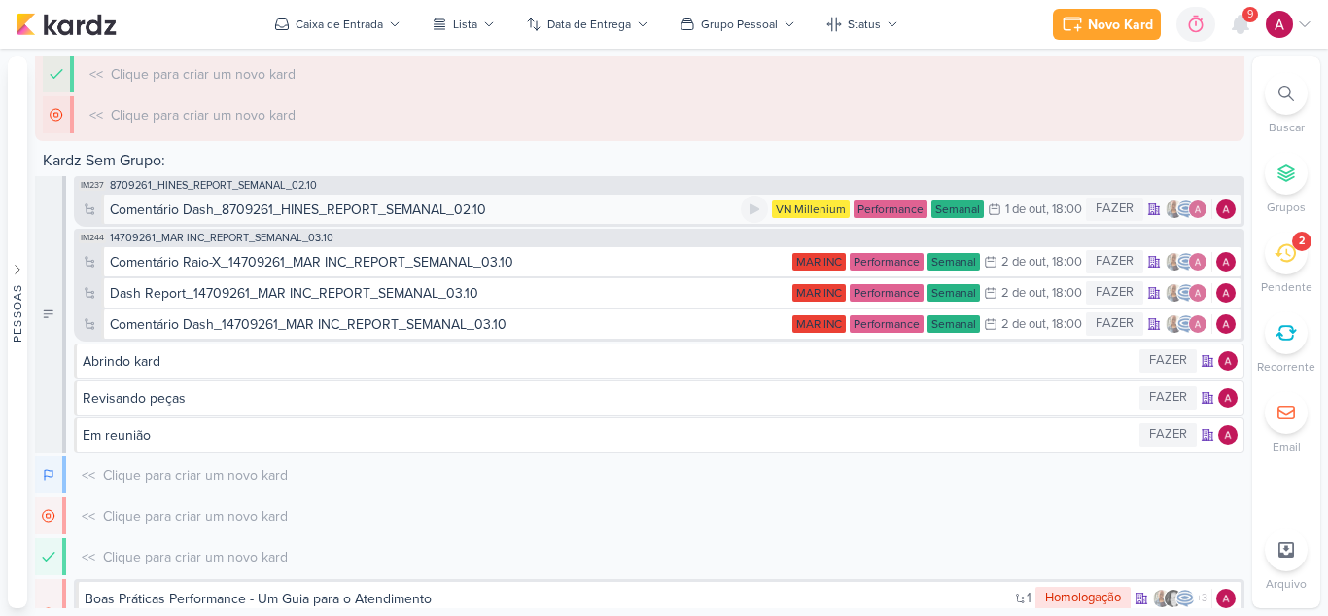
click at [549, 212] on div "Comentário Dash_8709261_HINES_REPORT_SEMANAL_02.10" at bounding box center [425, 209] width 631 height 20
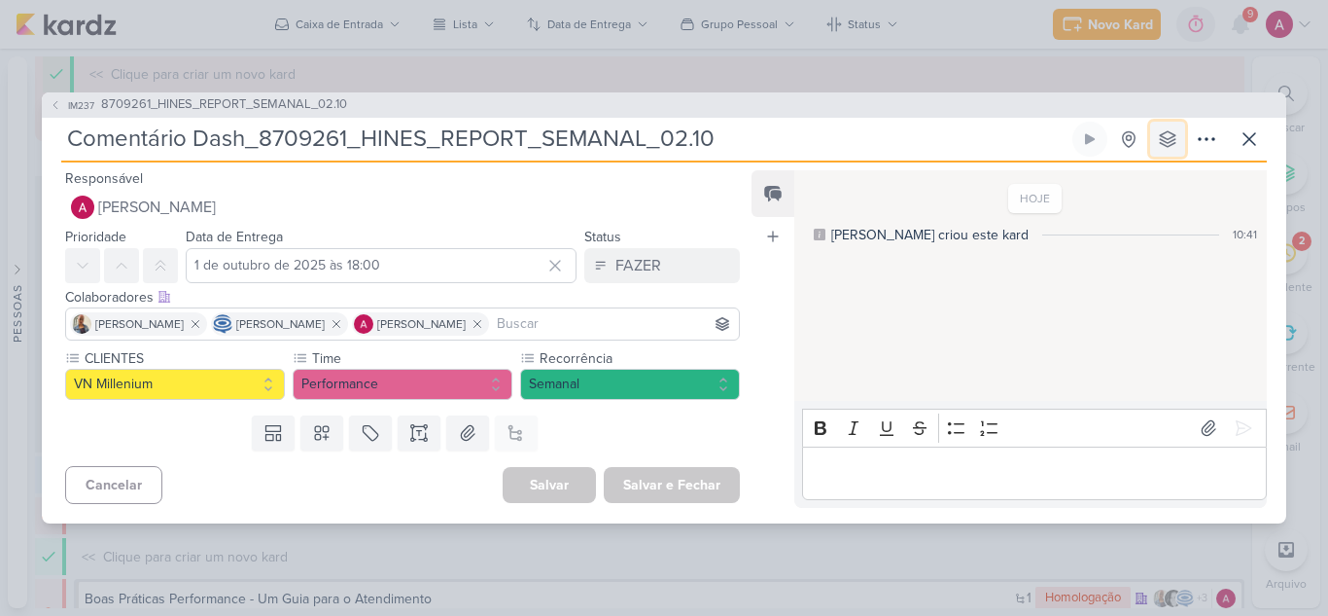
click at [1171, 135] on icon at bounding box center [1167, 138] width 19 height 19
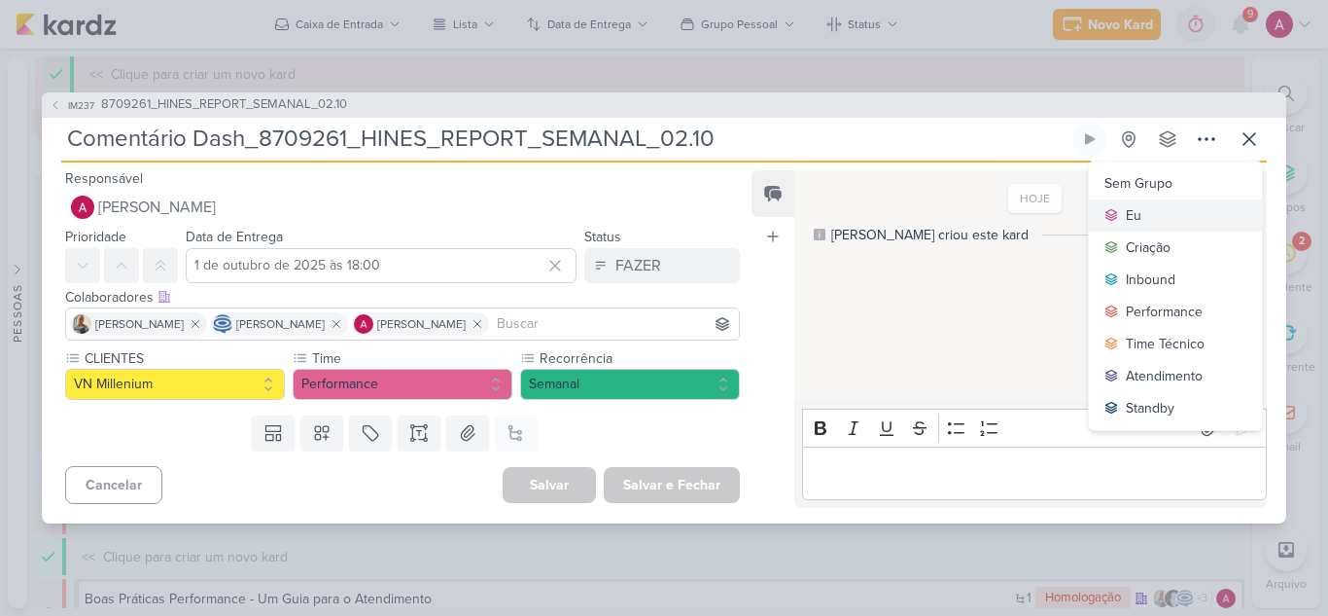
click at [1160, 206] on button "Eu" at bounding box center [1175, 215] width 173 height 32
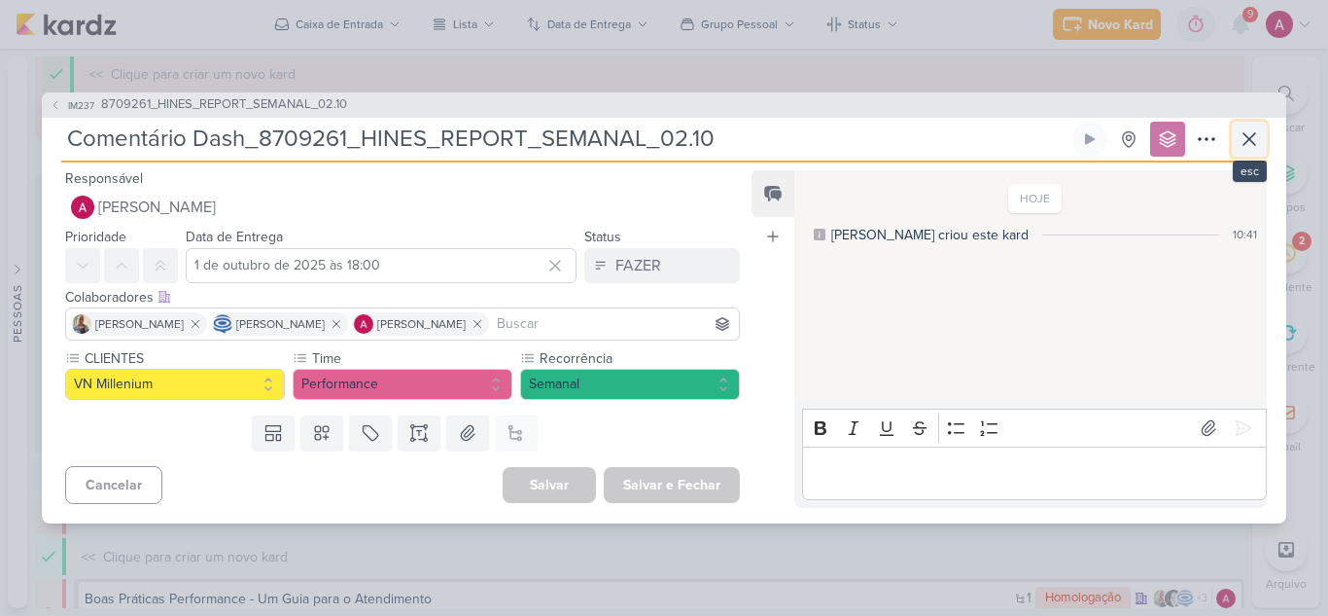
click at [1246, 132] on icon at bounding box center [1249, 138] width 23 height 23
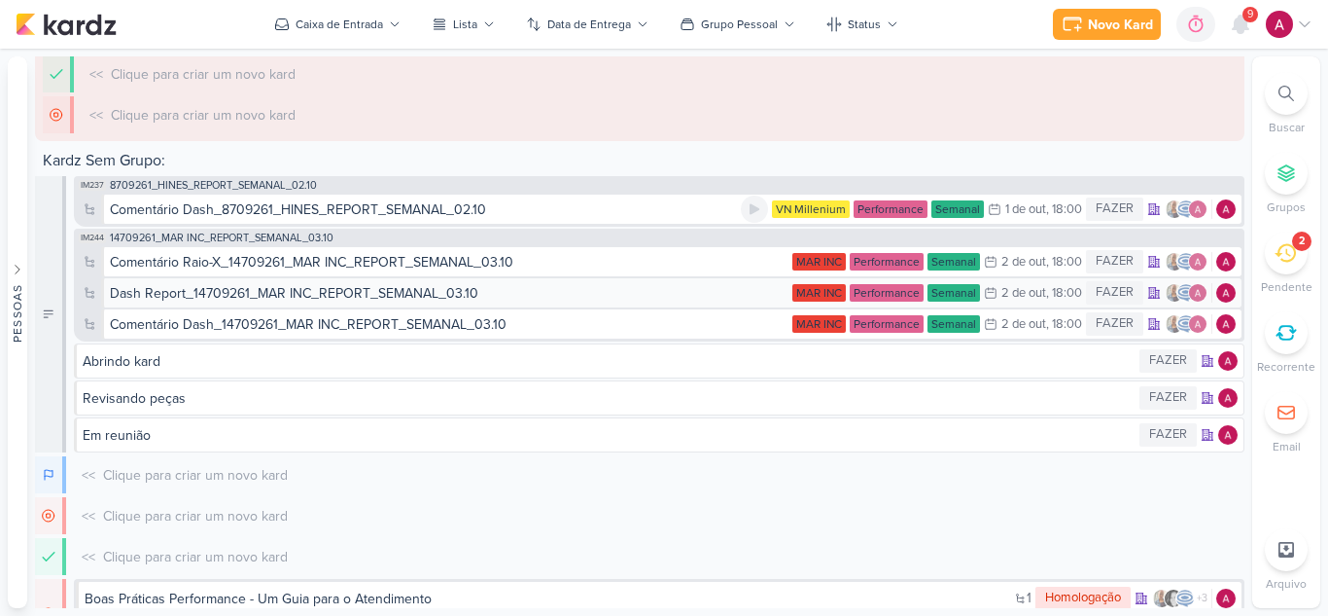
scroll to position [1252, 0]
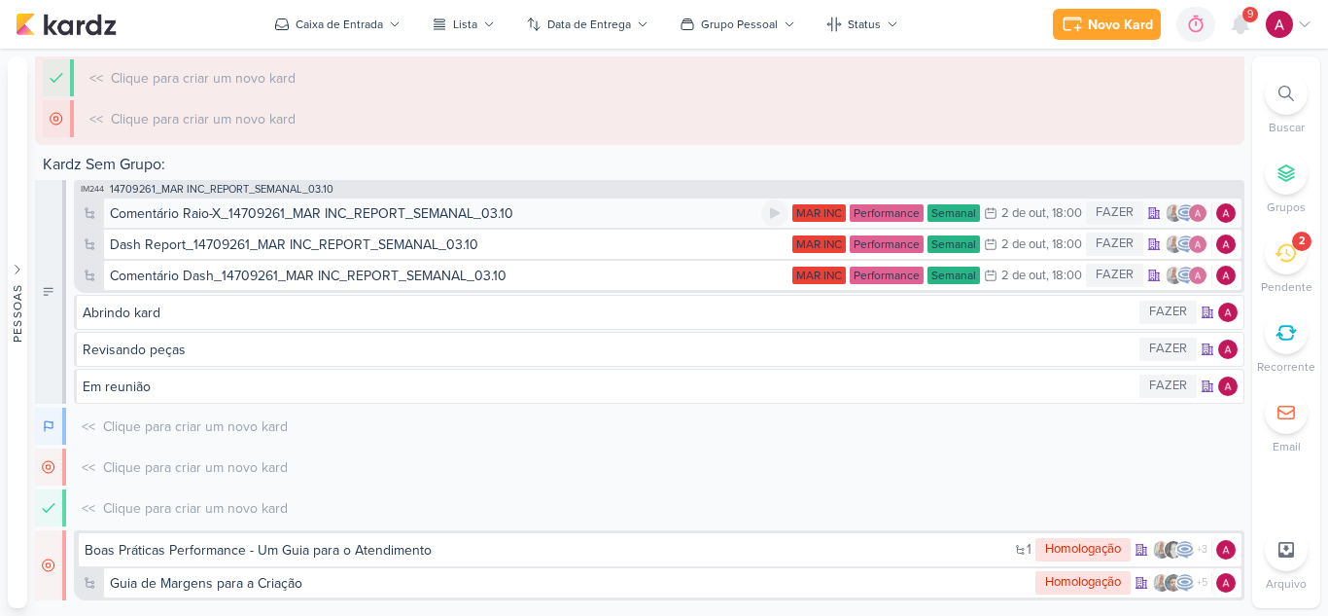
click at [594, 212] on div "Comentário Raio-X_14709261_MAR INC_REPORT_SEMANAL_03.10" at bounding box center [436, 213] width 652 height 20
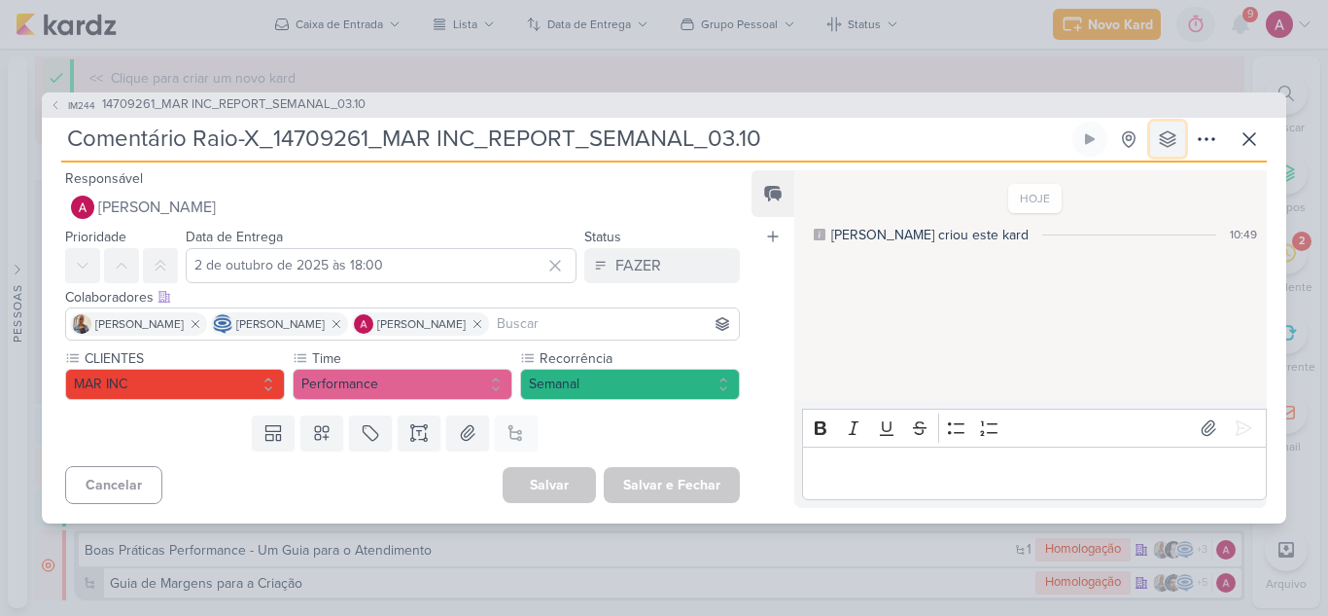
click at [1178, 134] on button at bounding box center [1167, 139] width 35 height 35
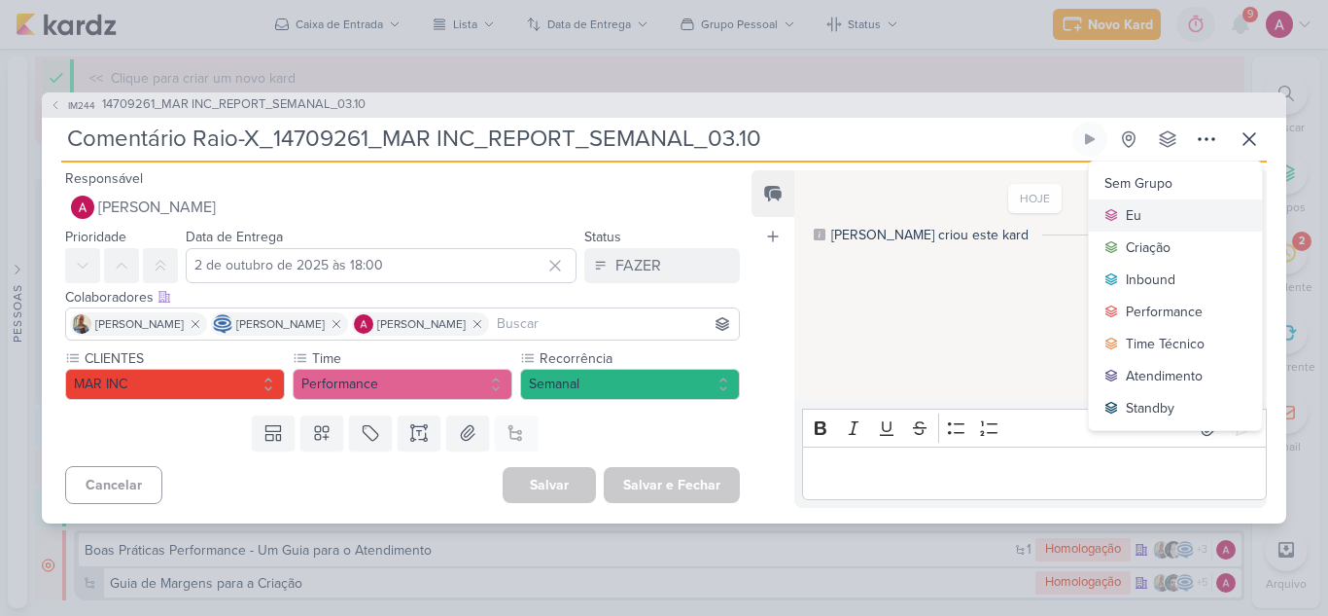
click at [1140, 217] on div "Eu" at bounding box center [1134, 215] width 16 height 20
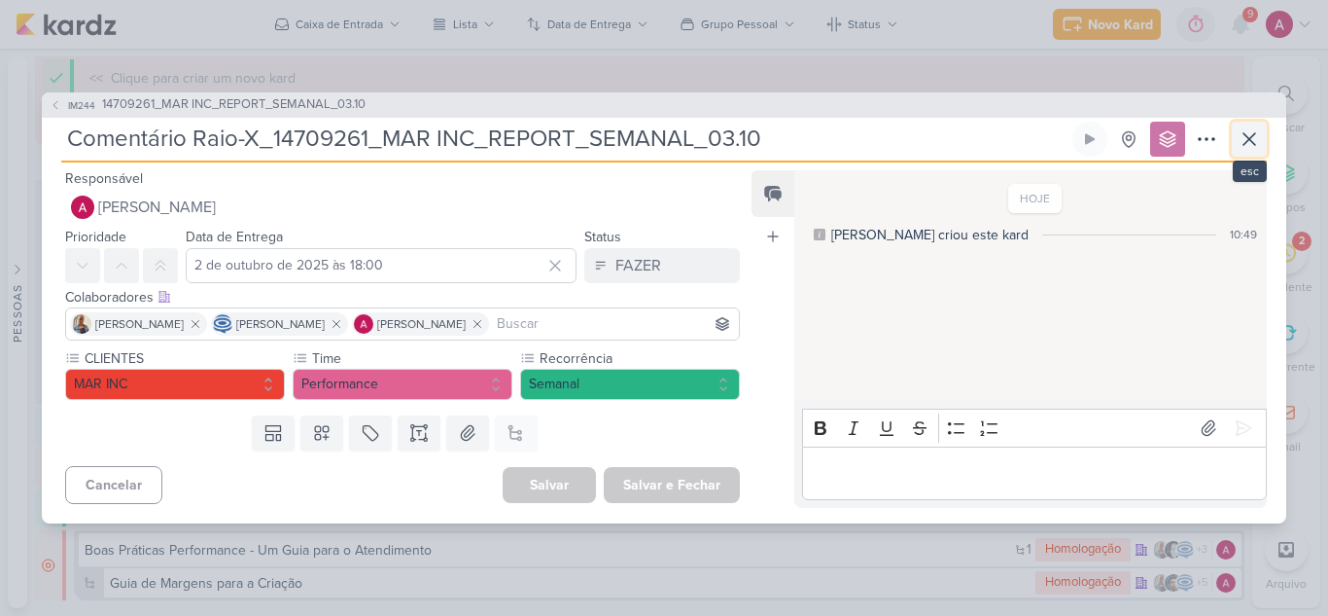
click at [1245, 141] on icon at bounding box center [1249, 138] width 23 height 23
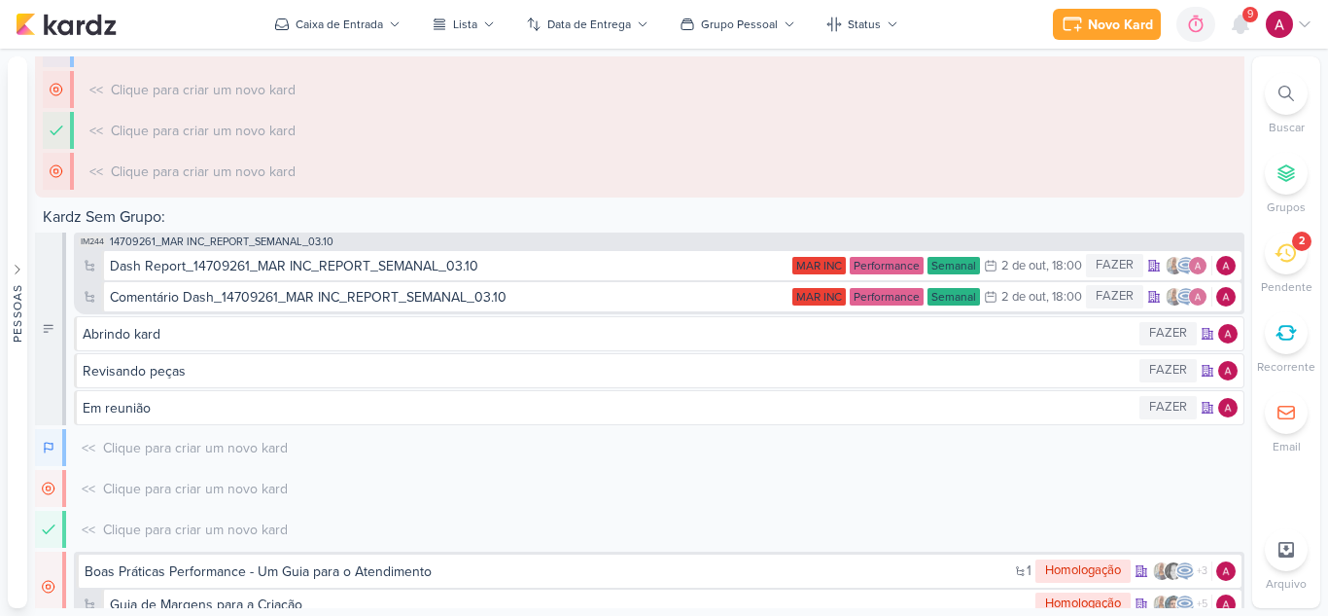
scroll to position [1273, 0]
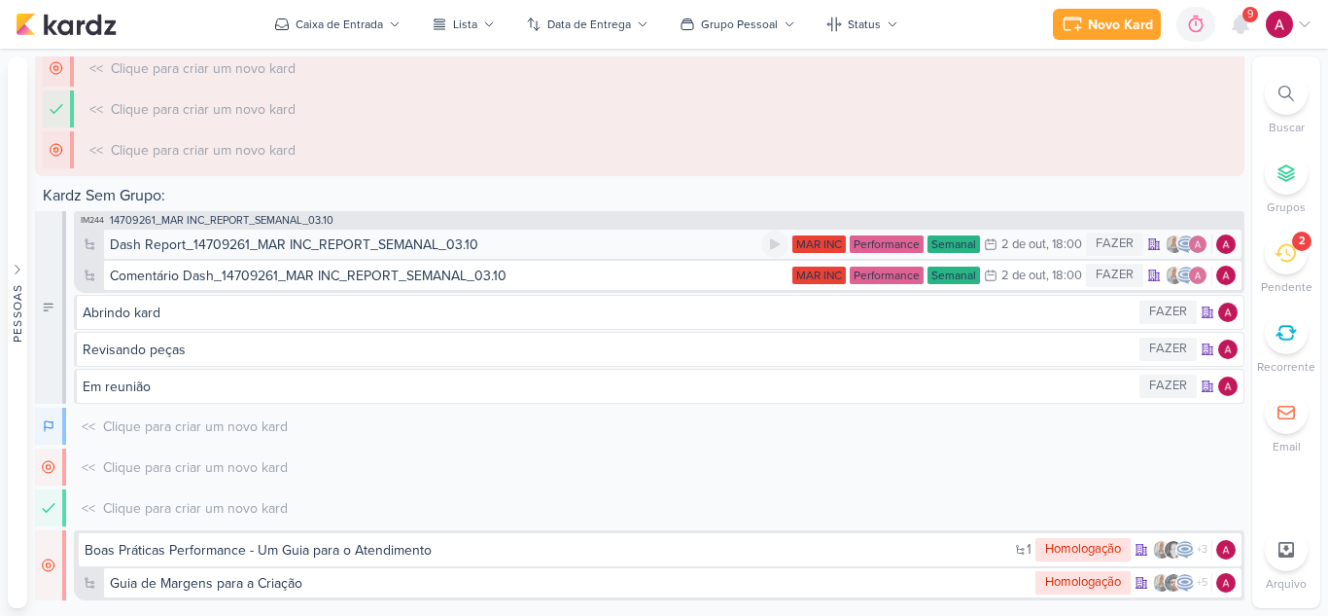
click at [614, 234] on div "Dash Report_14709261_MAR INC_REPORT_SEMANAL_03.10" at bounding box center [436, 244] width 652 height 20
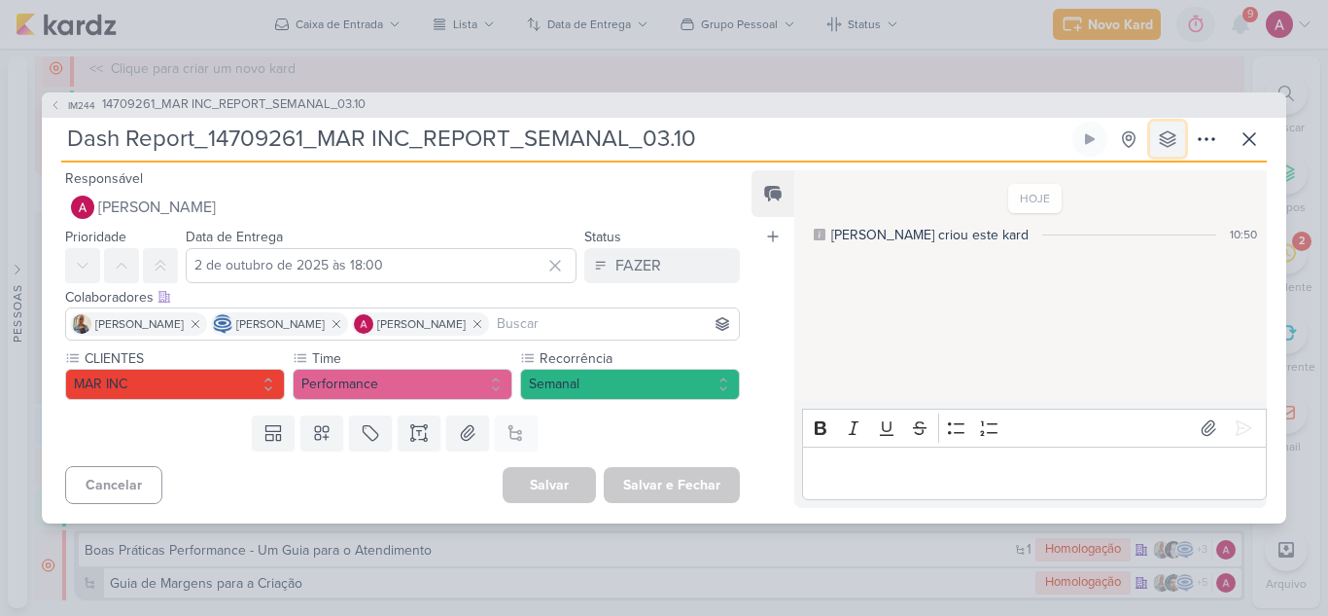
click at [1175, 136] on icon at bounding box center [1168, 139] width 16 height 16
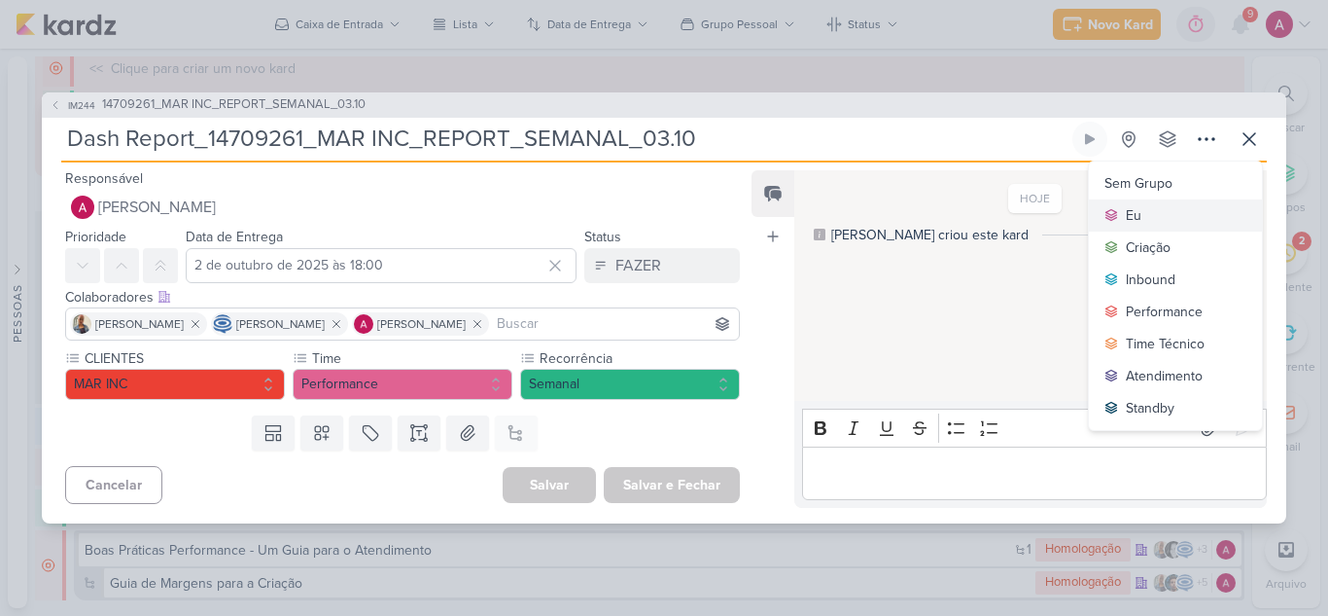
click at [1135, 200] on button "Eu" at bounding box center [1175, 215] width 173 height 32
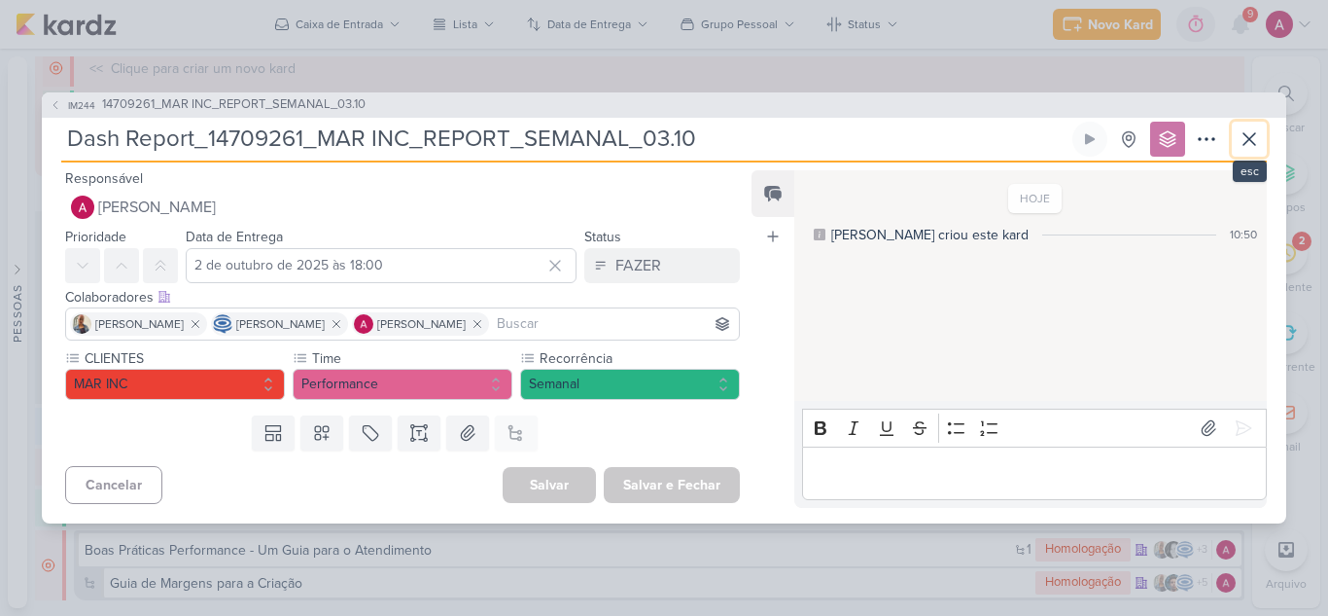
click at [1243, 130] on icon at bounding box center [1249, 138] width 23 height 23
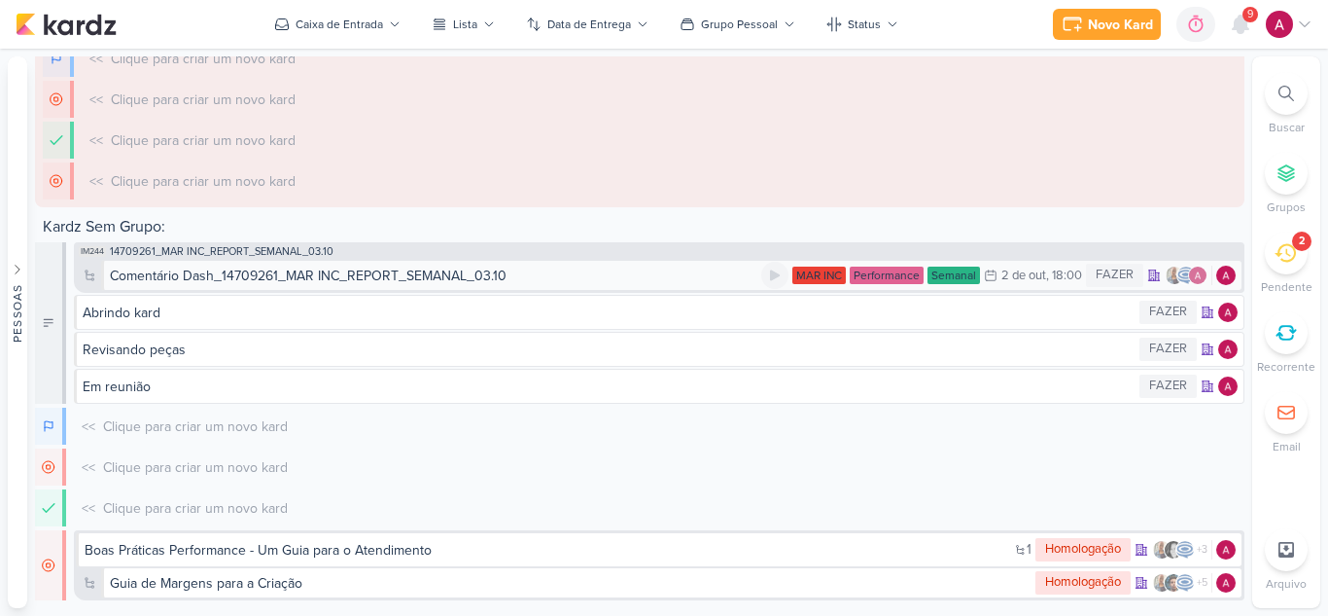
click at [685, 263] on div "Comentário Dash_14709261_MAR INC_REPORT_SEMANAL_03.10 MAR INC Performance Seman…" at bounding box center [672, 275] width 1142 height 31
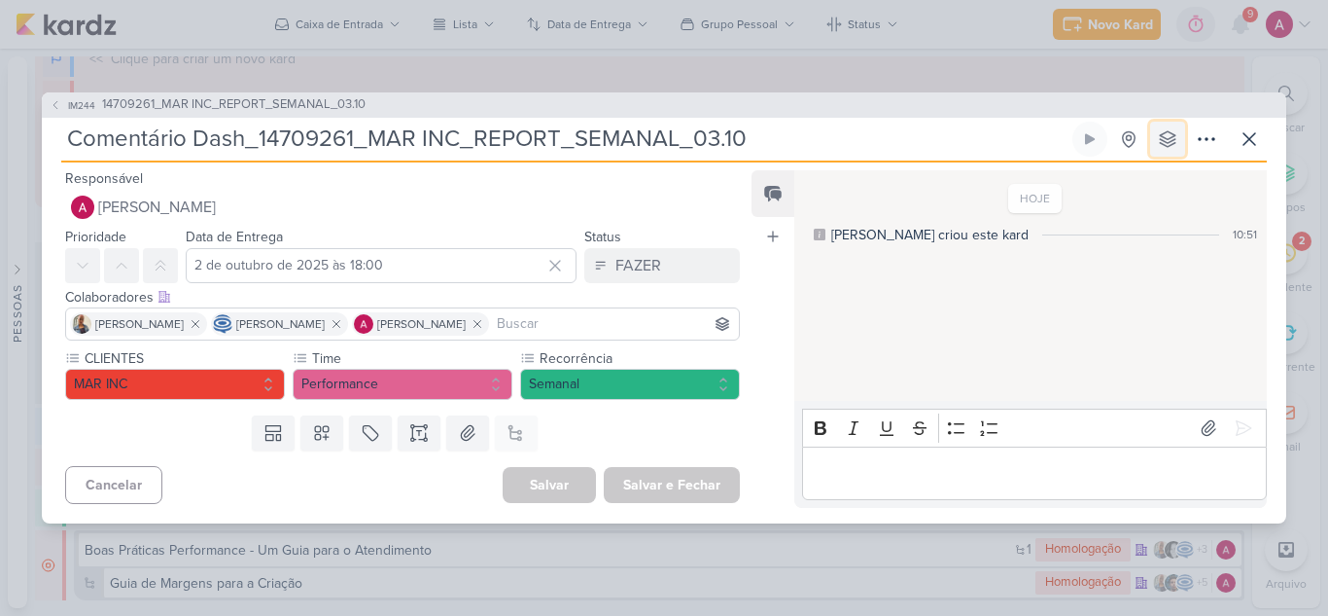
click at [1174, 122] on button at bounding box center [1167, 139] width 35 height 35
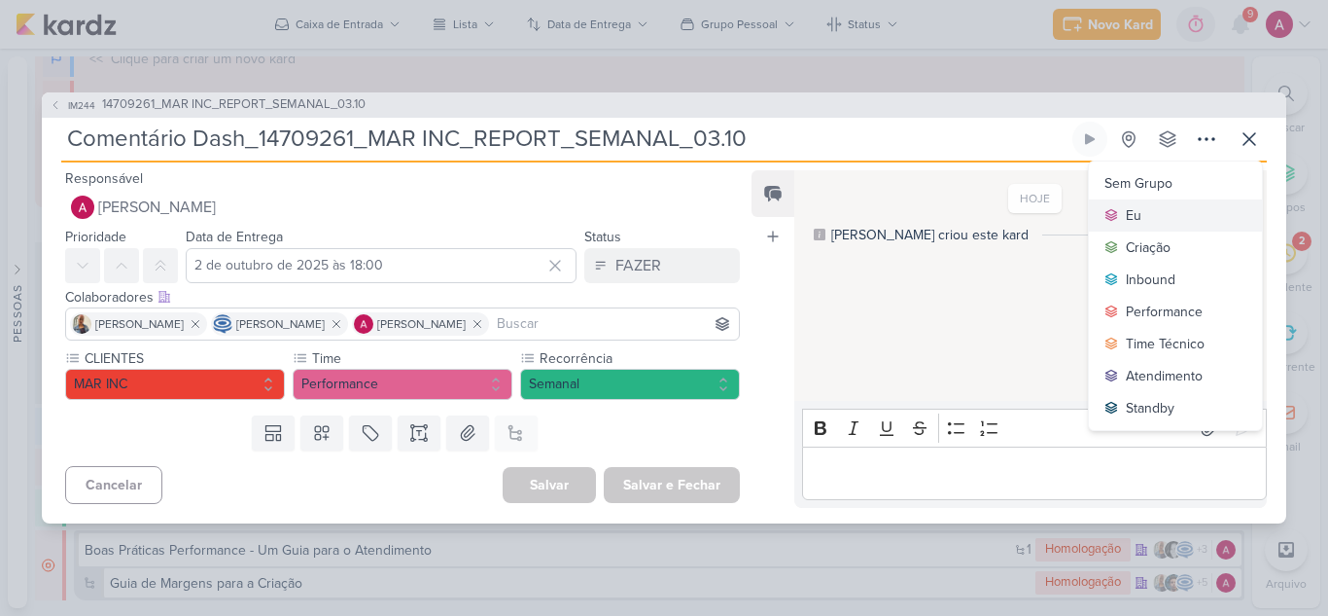
click at [1140, 217] on div "Eu" at bounding box center [1134, 215] width 16 height 20
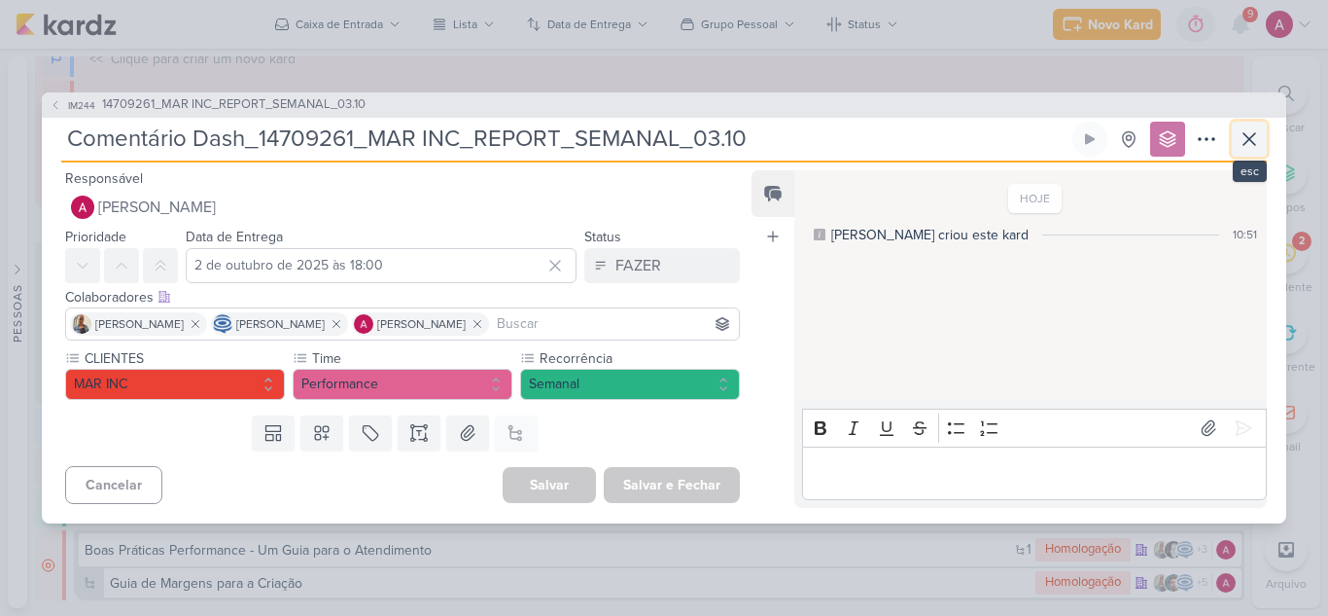
click at [1242, 148] on icon at bounding box center [1249, 138] width 23 height 23
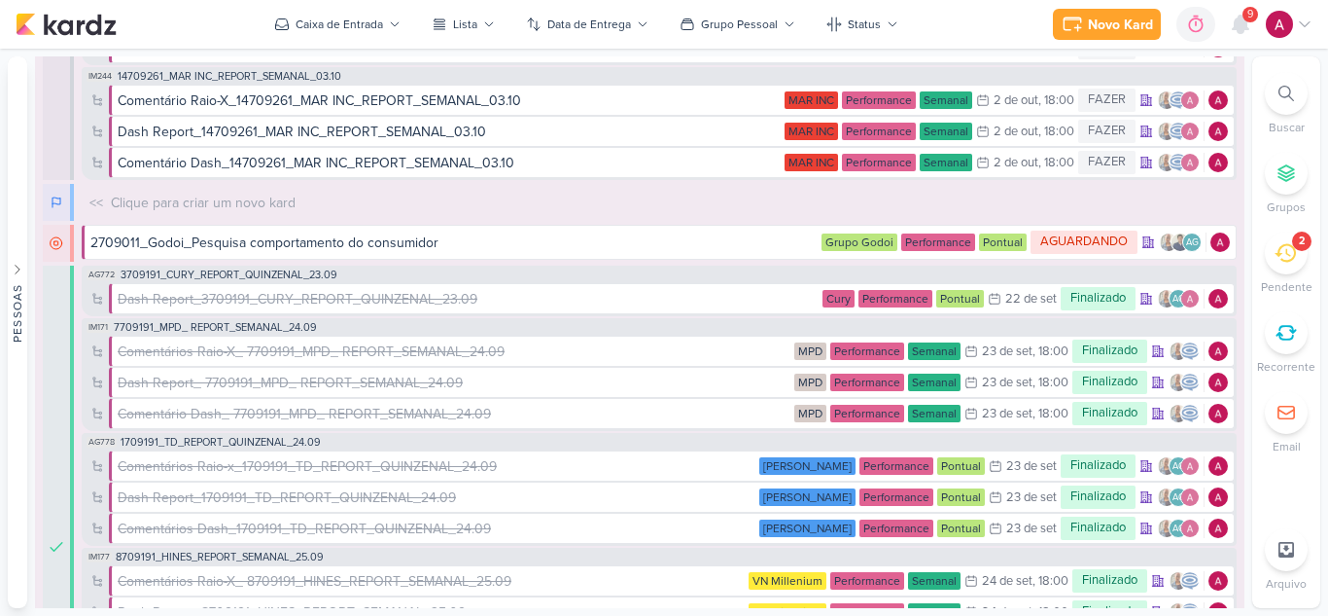
scroll to position [0, 0]
